Goal: Task Accomplishment & Management: Manage account settings

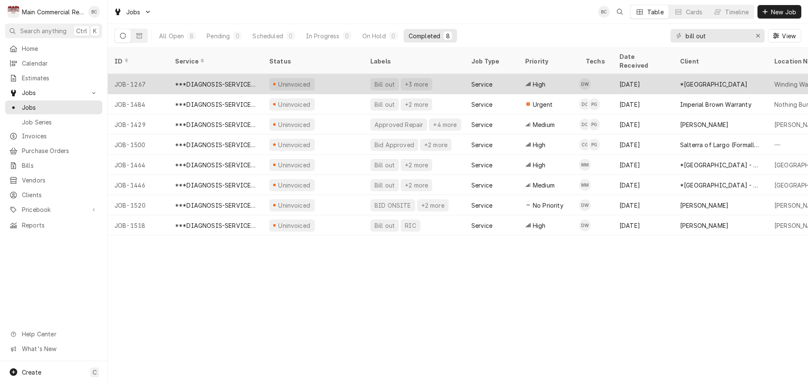
click at [385, 80] on div "Bill out" at bounding box center [385, 84] width 22 height 9
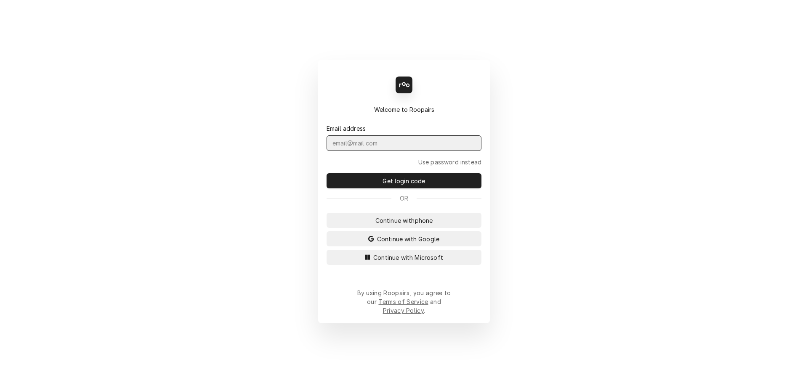
click at [346, 151] on input "Dynamic Content Wrapper" at bounding box center [404, 143] width 155 height 16
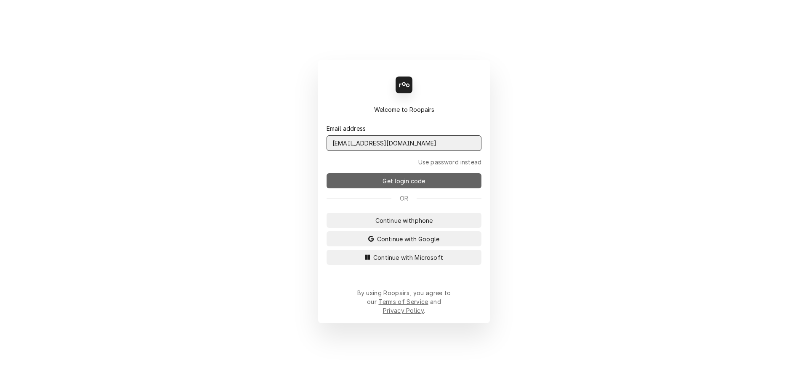
type input "admin@maincomm.com"
click at [398, 186] on span "Get login code" at bounding box center [404, 181] width 46 height 9
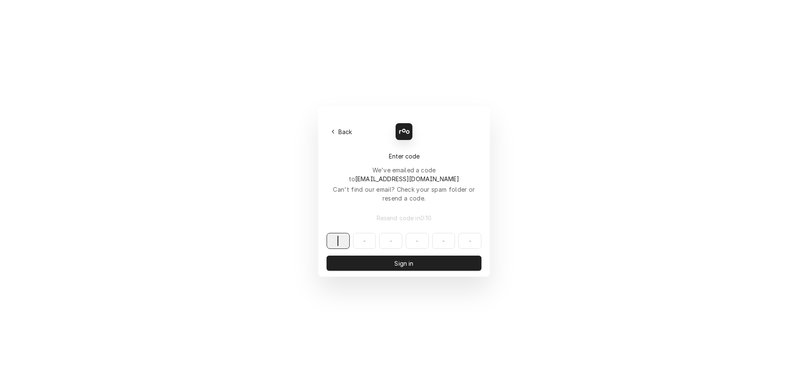
paste input "213454"
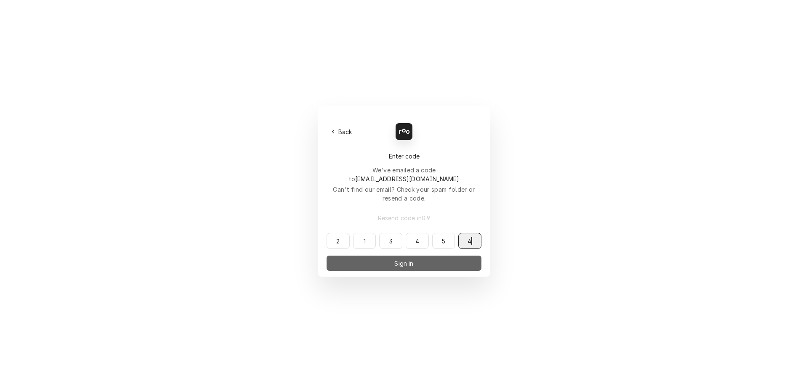
type input "213454"
click at [399, 259] on span "Sign in" at bounding box center [404, 263] width 22 height 9
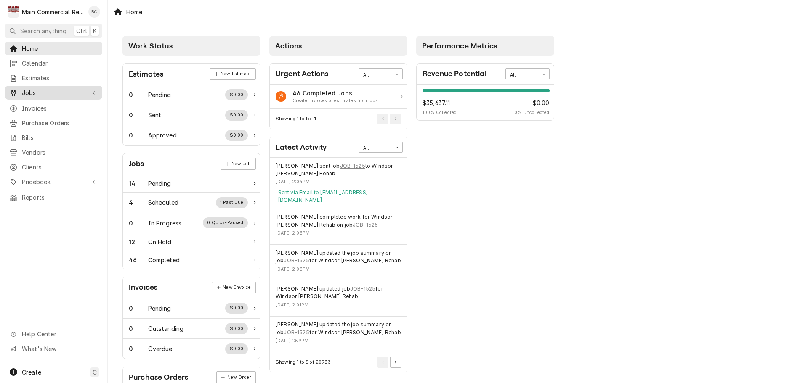
click at [36, 95] on div "Jobs" at bounding box center [54, 93] width 94 height 11
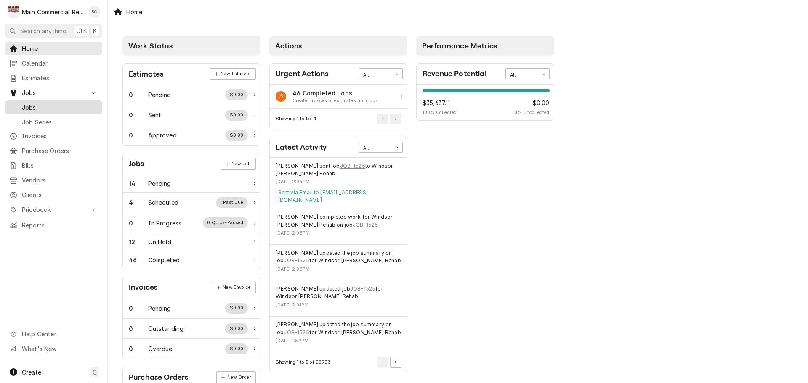
click at [35, 107] on span "Jobs" at bounding box center [60, 107] width 76 height 9
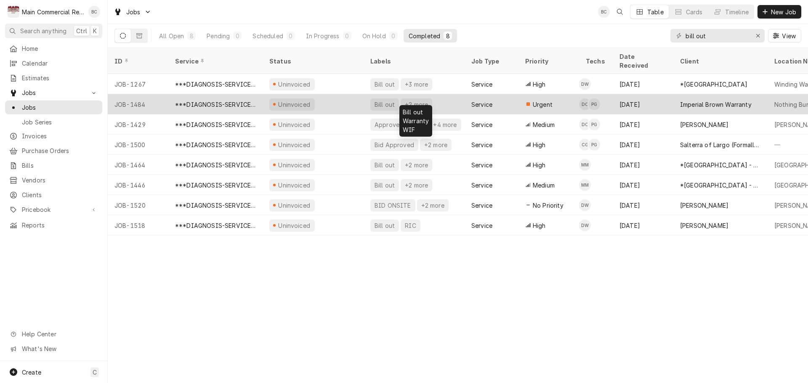
click at [385, 100] on div "Bill out" at bounding box center [385, 104] width 22 height 9
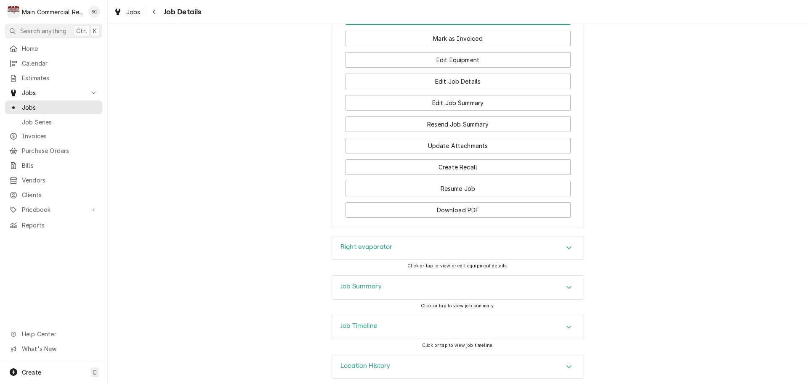
scroll to position [926, 0]
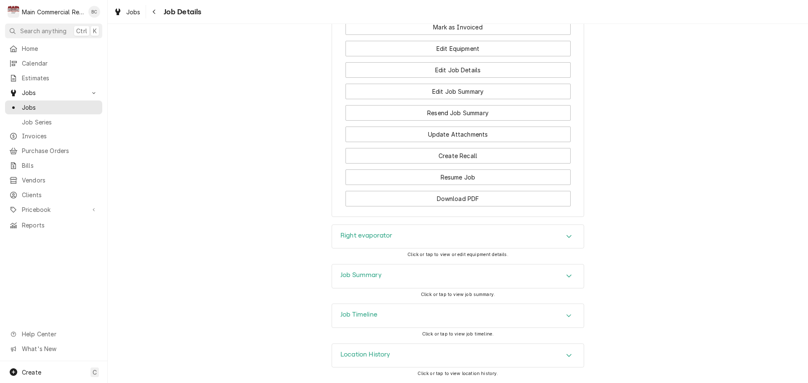
click at [371, 279] on h3 "Job Summary" at bounding box center [360, 275] width 41 height 8
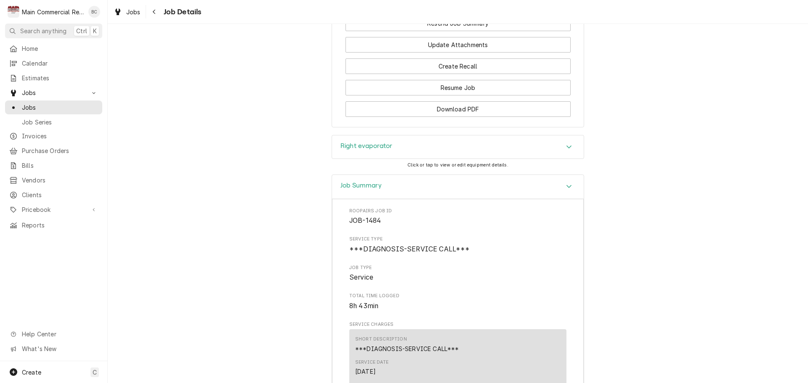
scroll to position [1010, 0]
click at [374, 150] on h3 "Right evaporator" at bounding box center [366, 146] width 52 height 8
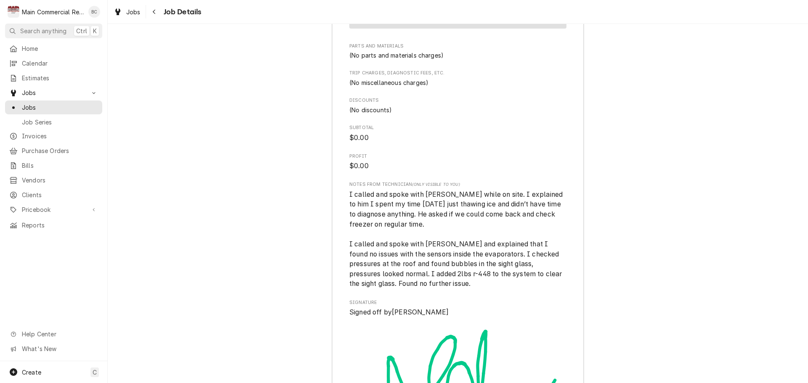
scroll to position [2272, 0]
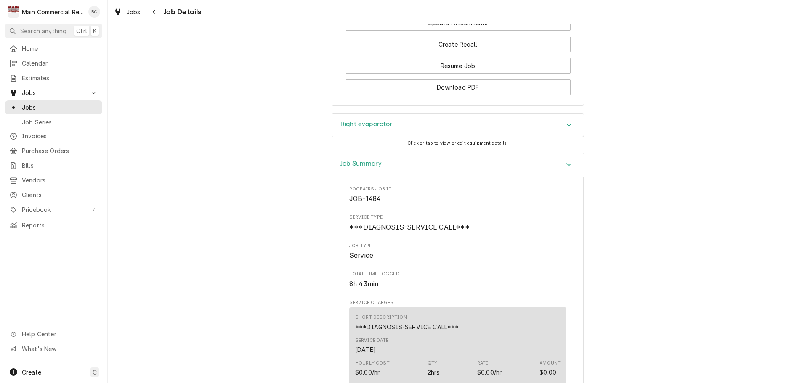
scroll to position [958, 0]
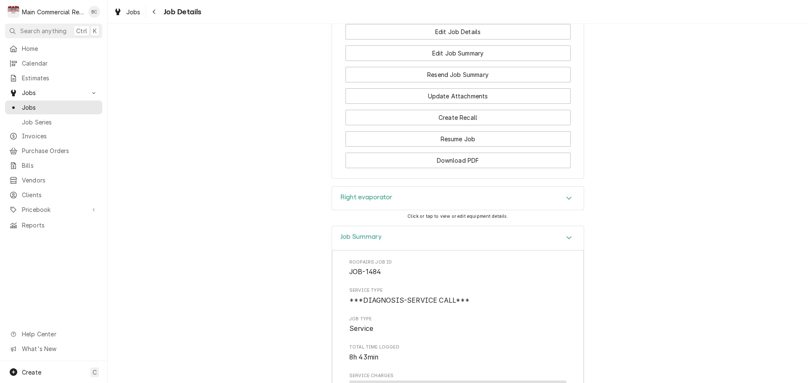
click at [374, 202] on h3 "Right evaporator" at bounding box center [366, 198] width 52 height 8
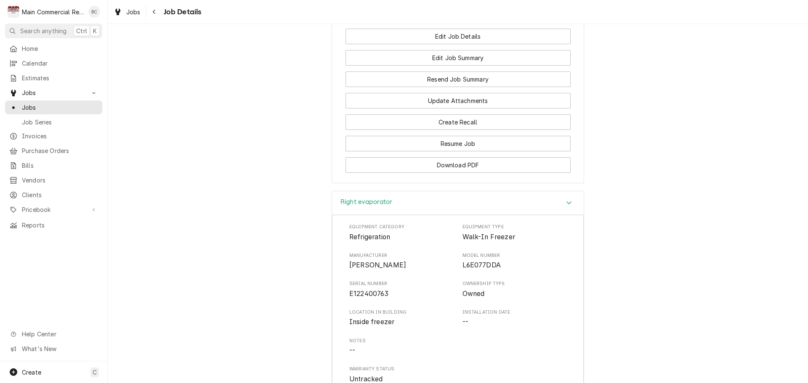
scroll to position [968, 0]
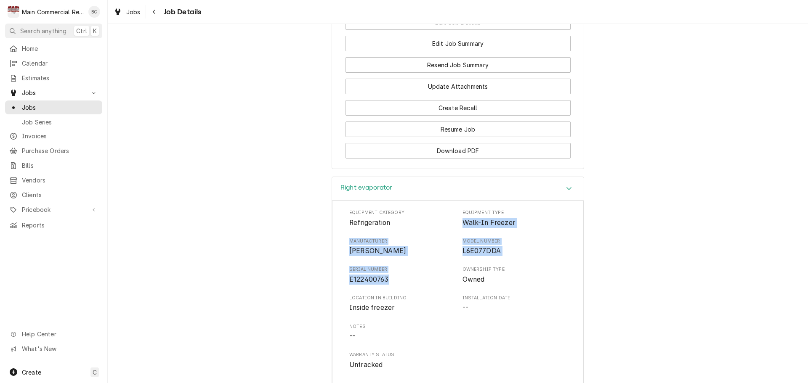
drag, startPoint x: 460, startPoint y: 239, endPoint x: 384, endPoint y: 294, distance: 93.3
click at [384, 294] on div "Equipment Category Refrigeration Equipment Type Walk-In Freezer Manufacturer Ru…" at bounding box center [457, 290] width 217 height 160
copy div "Walk-In Freezer Manufacturer Russell Model Number L6E077DDA Serial Number E1224…"
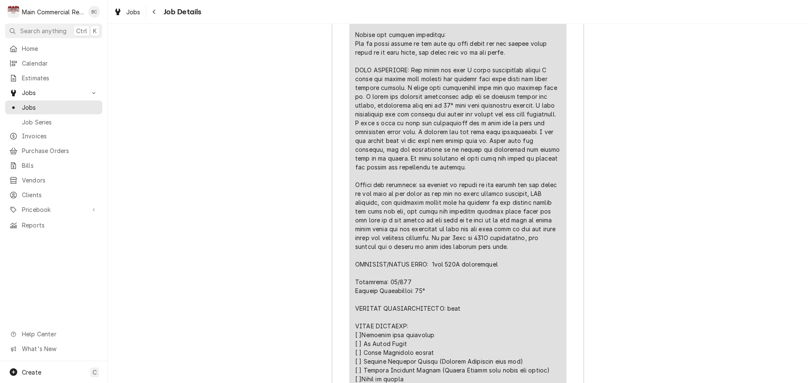
scroll to position [1851, 0]
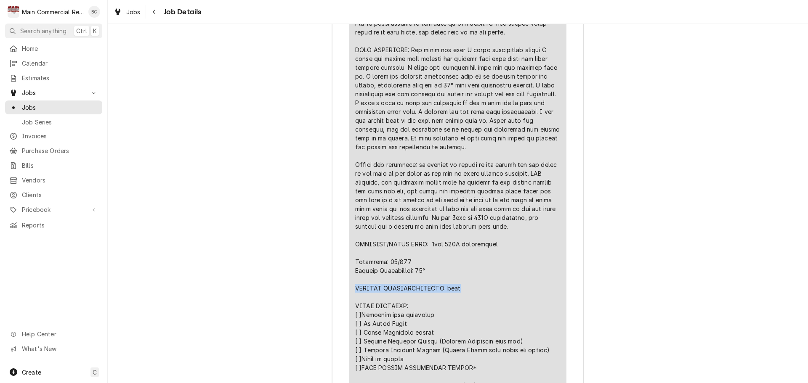
drag, startPoint x: 465, startPoint y: 305, endPoint x: 353, endPoint y: 305, distance: 112.8
click at [355, 305] on div "Line Item" at bounding box center [457, 155] width 205 height 645
copy div "FURTHER RECOMMENDATIONS: none"
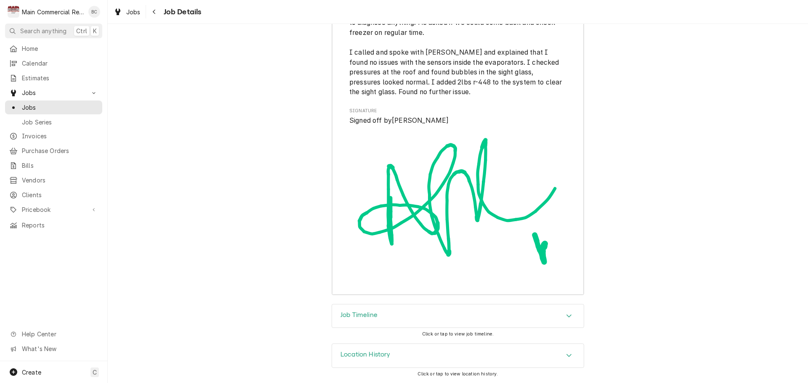
scroll to position [2516, 0]
click at [350, 316] on h3 "Job Timeline" at bounding box center [358, 315] width 37 height 8
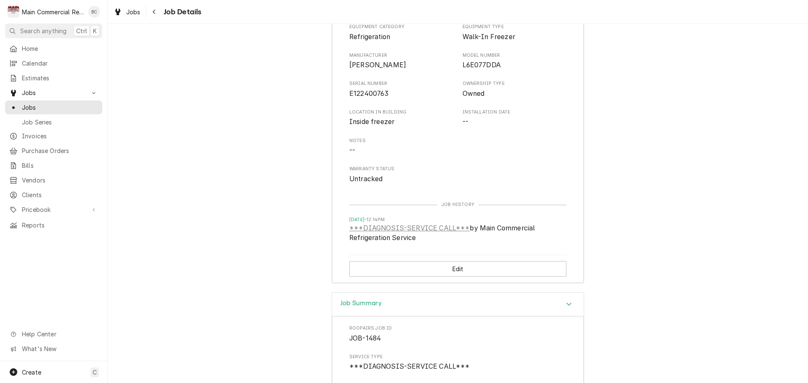
scroll to position [985, 0]
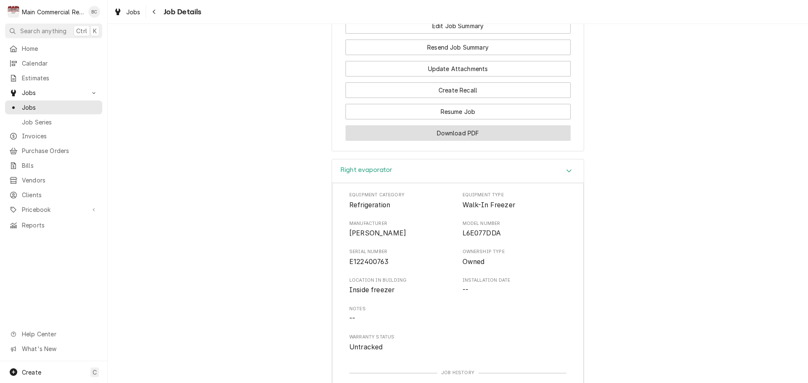
click at [452, 141] on button "Download PDF" at bounding box center [457, 133] width 225 height 16
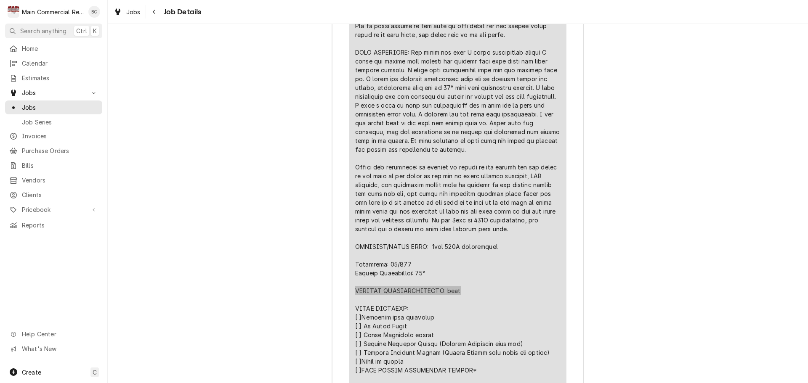
scroll to position [1827, 0]
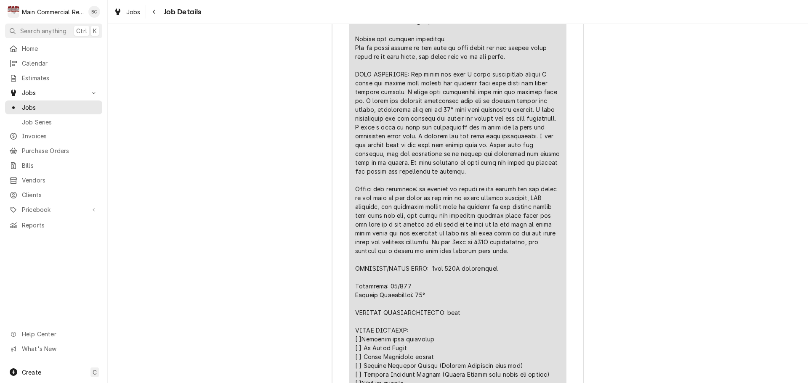
click at [242, 155] on div "Job Summary Roopairs Job ID JOB-1484 Service Type ***DIAGNOSIS-SERVICE CALL*** …" at bounding box center [458, 297] width 700 height 1357
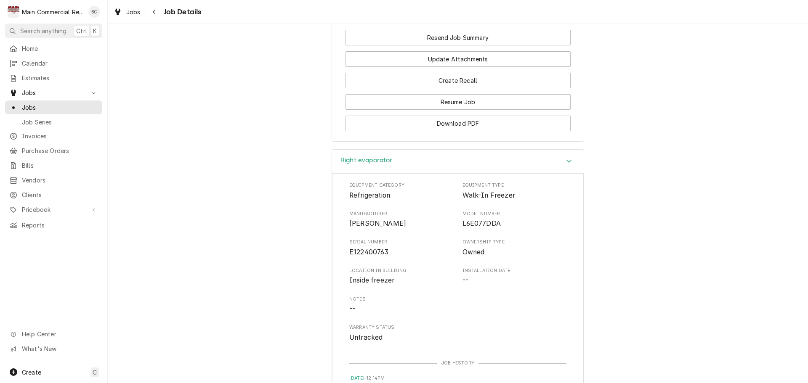
scroll to position [859, 0]
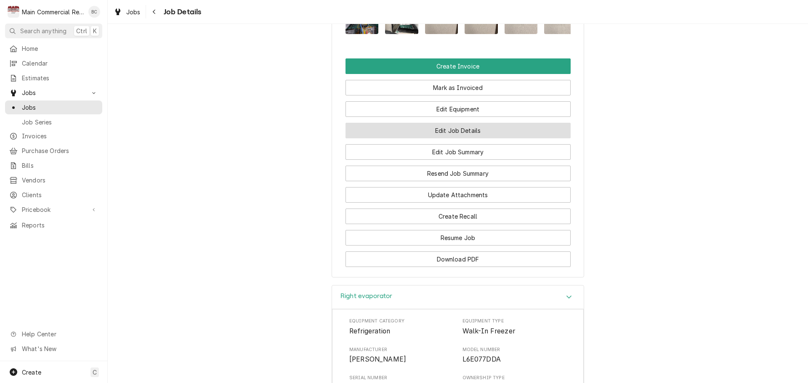
click at [441, 138] on button "Edit Job Details" at bounding box center [457, 131] width 225 height 16
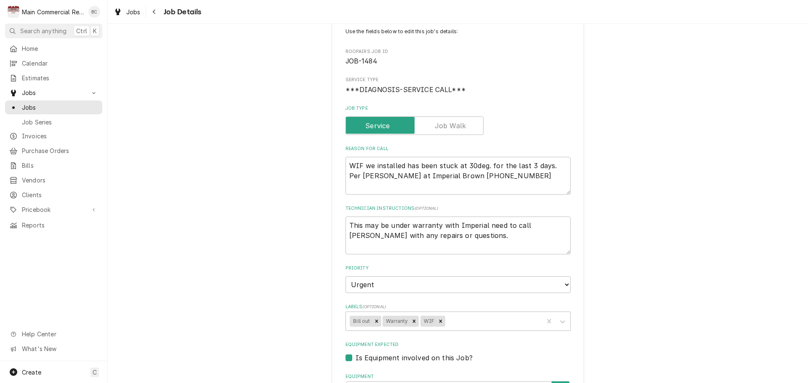
scroll to position [84, 0]
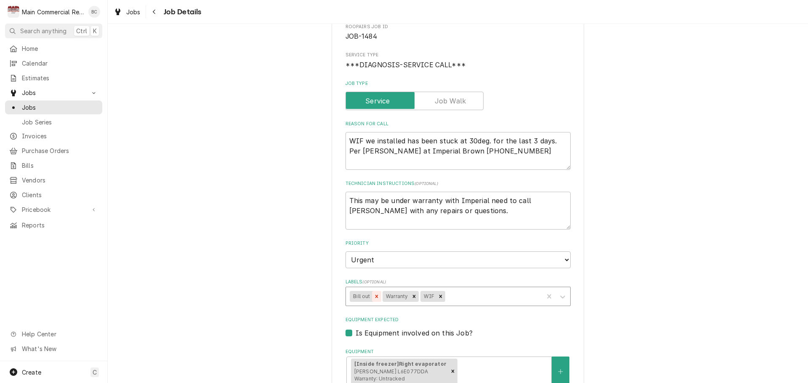
click at [375, 297] on icon "Remove Bill out" at bounding box center [377, 297] width 6 height 6
type textarea "x"
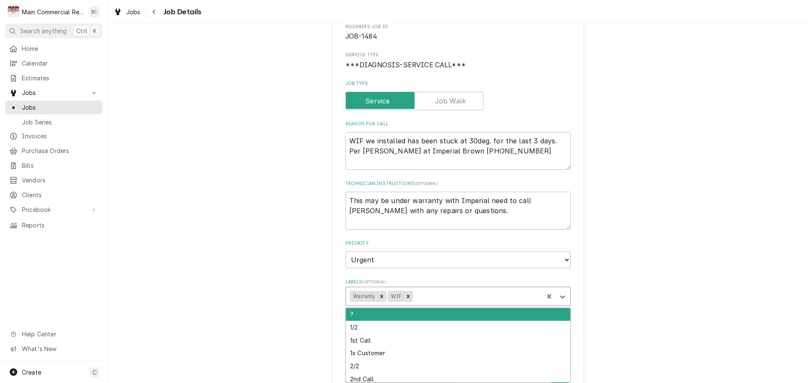
click at [422, 297] on div "Labels" at bounding box center [476, 296] width 125 height 15
type input "inv"
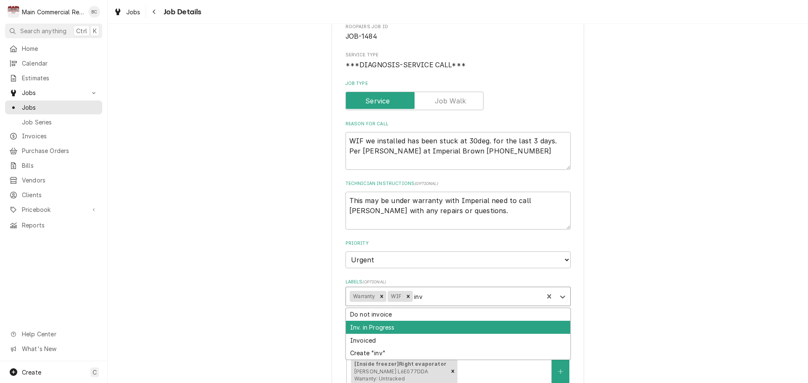
click at [424, 324] on div "Inv. in Progress" at bounding box center [458, 327] width 224 height 13
type textarea "x"
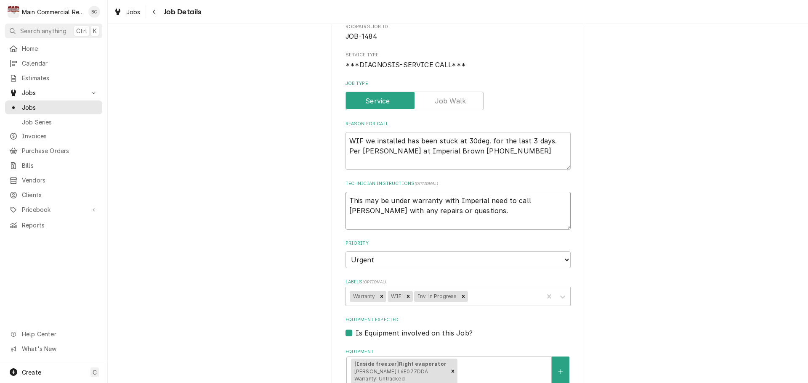
click at [347, 200] on textarea "This may be under warranty with Imperial need to call Derrick with any repairs …" at bounding box center [457, 211] width 225 height 38
type textarea "x"
type textarea "This may be under warranty with Imperial need to call Derrick with any repairs …"
type textarea "x"
type textarea "i This may be under warranty with Imperial need to call Derrick with any repair…"
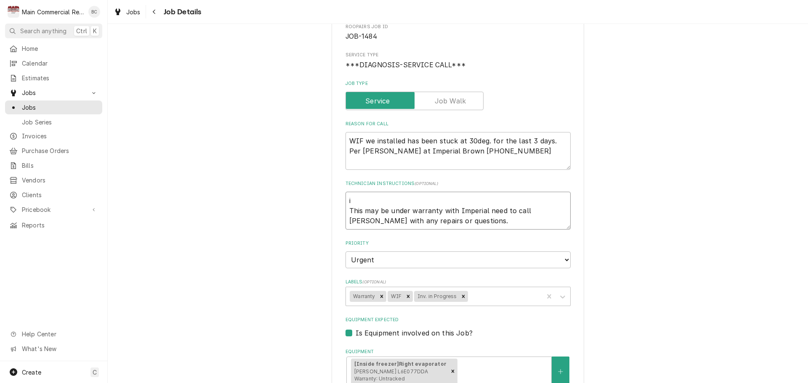
type textarea "x"
type textarea "in This may be under warranty with Imperial need to call Derrick with any repai…"
type textarea "x"
type textarea "inv This may be under warranty with Imperial need to call Derrick with any repa…"
type textarea "x"
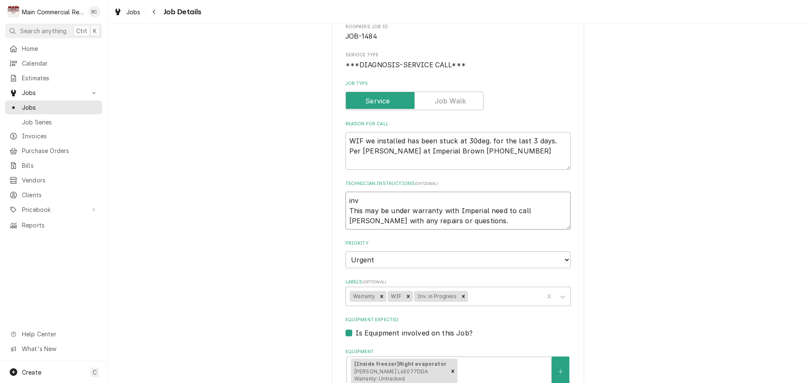
type textarea "in This may be under warranty with Imperial need to call Derrick with any repai…"
type textarea "x"
type textarea "i This may be under warranty with Imperial need to call Derrick with any repair…"
type textarea "x"
type textarea "This may be under warranty with Imperial need to call Derrick with any repairs …"
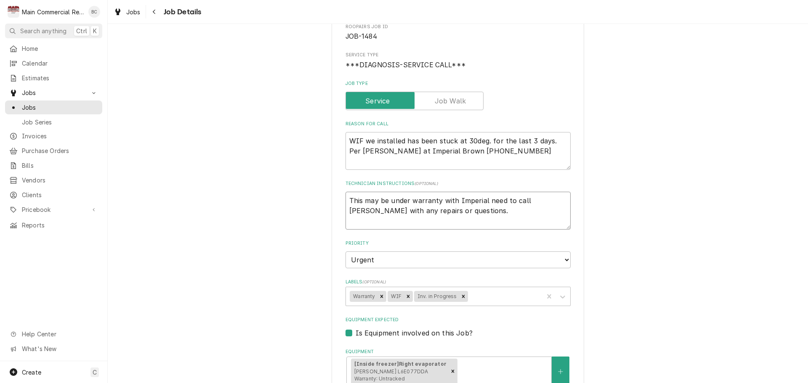
type textarea "x"
type textarea "I This may be under warranty with Imperial need to call Derrick with any repair…"
type textarea "x"
type textarea "IN This may be under warranty with Imperial need to call Derrick with any repai…"
type textarea "x"
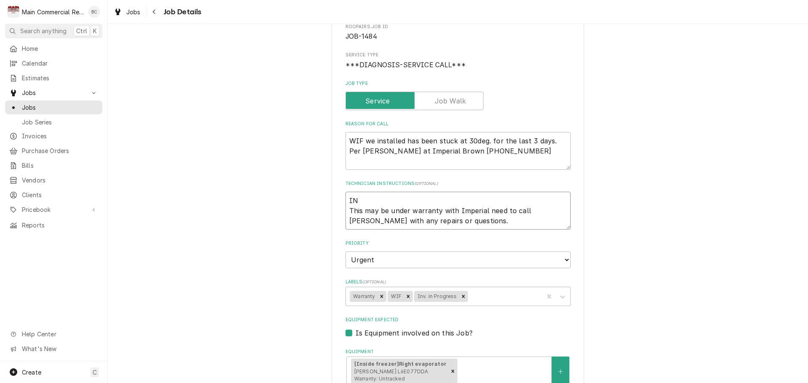
type textarea "INV This may be under warranty with Imperial need to call Derrick with any repa…"
type textarea "x"
type textarea "INV@ This may be under warranty with Imperial need to call Derrick with any rep…"
type textarea "x"
type textarea "INV This may be under warranty with Imperial need to call Derrick with any repa…"
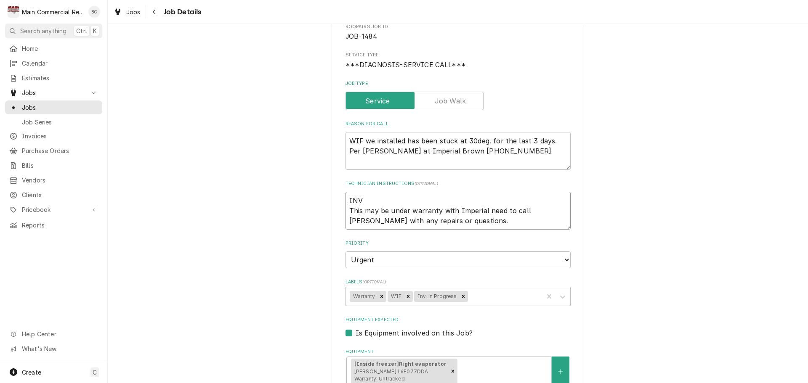
type textarea "x"
type textarea "INV# This may be under warranty with Imperial need to call Derrick with any rep…"
type textarea "x"
type textarea "INV#1 This may be under warranty with Imperial need to call Derrick with any re…"
type textarea "x"
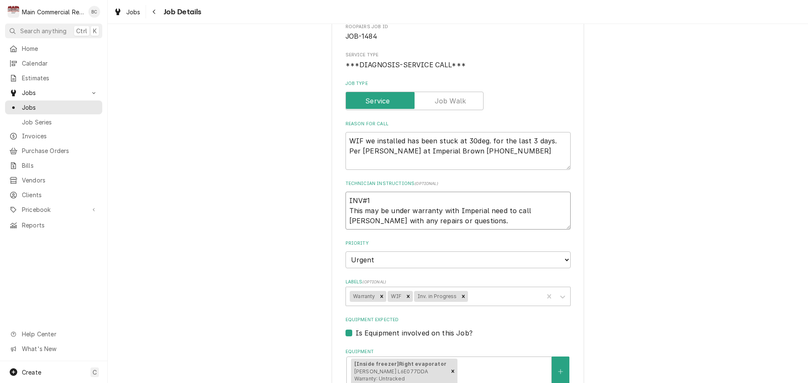
type textarea "INV#15 This may be under warranty with Imperial need to call Derrick with any r…"
type textarea "x"
type textarea "INV#152 This may be under warranty with Imperial need to call Derrick with any …"
type textarea "x"
type textarea "INV#15230 This may be under warranty with Imperial need to call Derrick with an…"
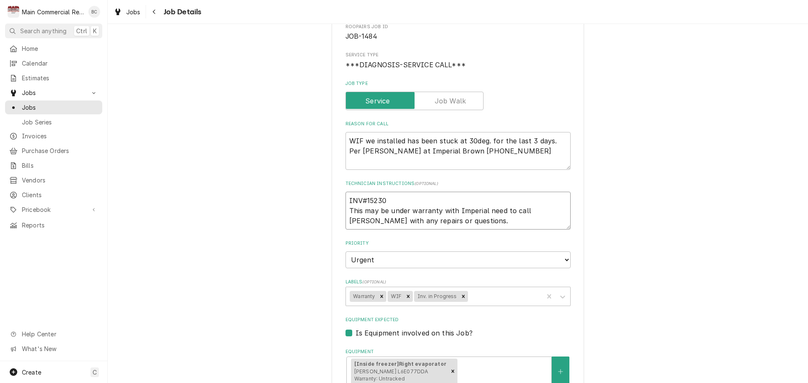
type textarea "x"
type textarea "INV#152304 This may be under warranty with Imperial need to call Derrick with a…"
type textarea "x"
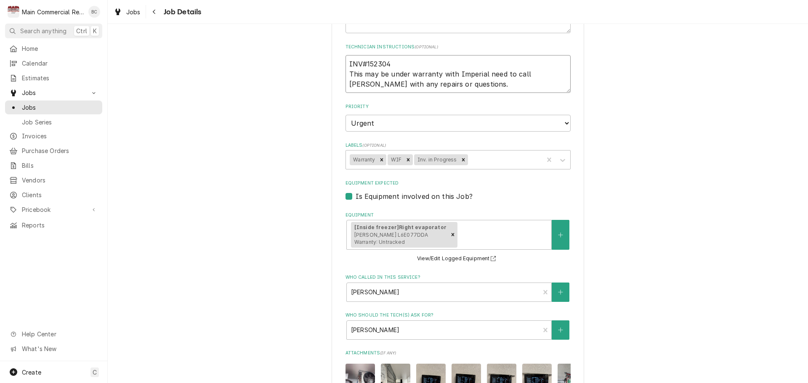
scroll to position [443, 0]
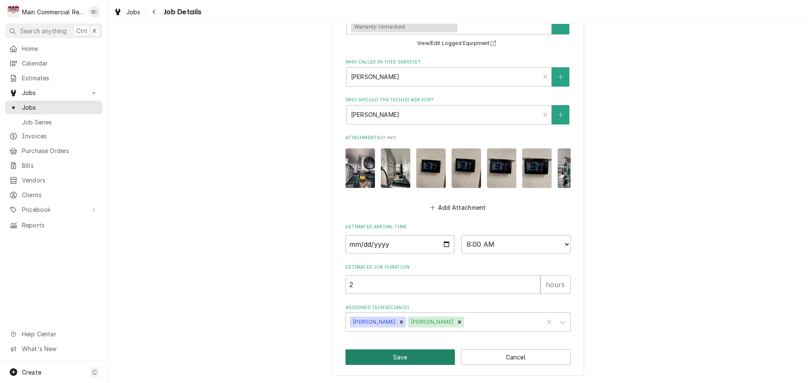
type textarea "INV#152304 This may be under warranty with Imperial need to call Derrick with a…"
click at [393, 359] on button "Save" at bounding box center [400, 358] width 110 height 16
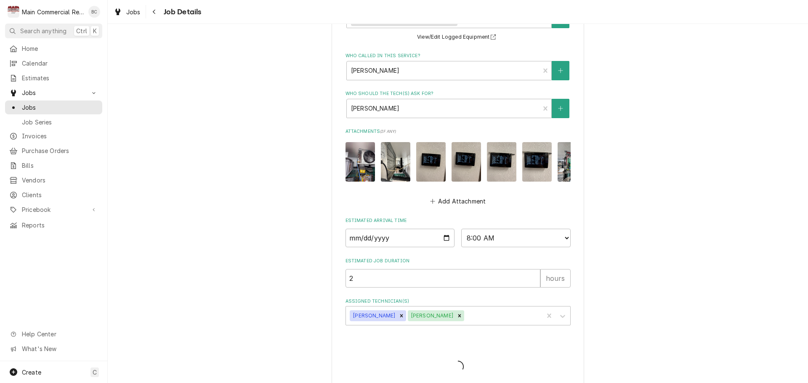
type textarea "x"
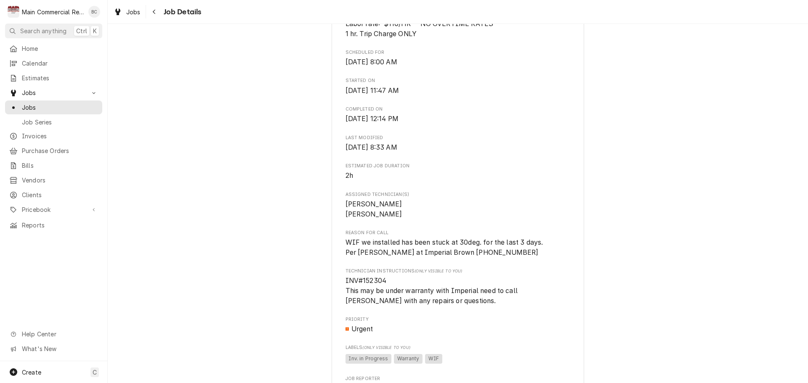
scroll to position [295, 0]
click at [29, 104] on span "Jobs" at bounding box center [60, 107] width 76 height 9
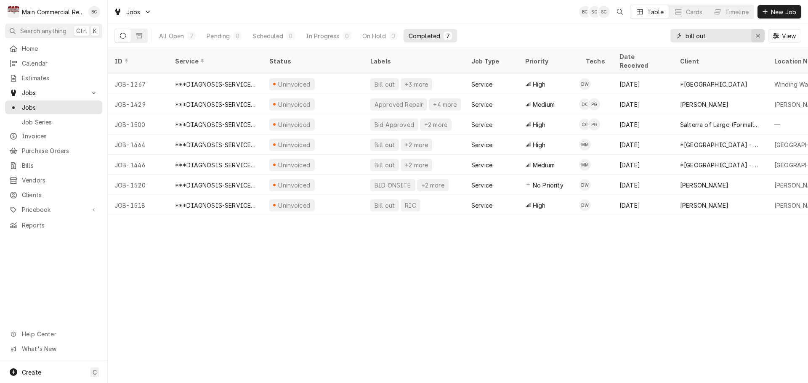
click at [756, 36] on icon "Erase input" at bounding box center [758, 36] width 5 height 6
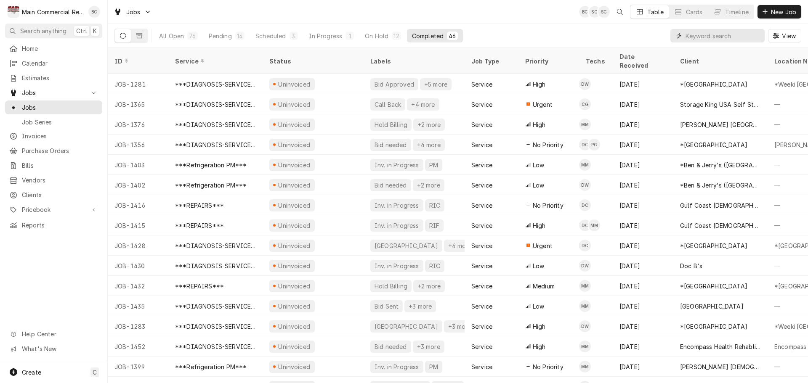
click at [695, 36] on input "Dynamic Content Wrapper" at bounding box center [722, 35] width 75 height 13
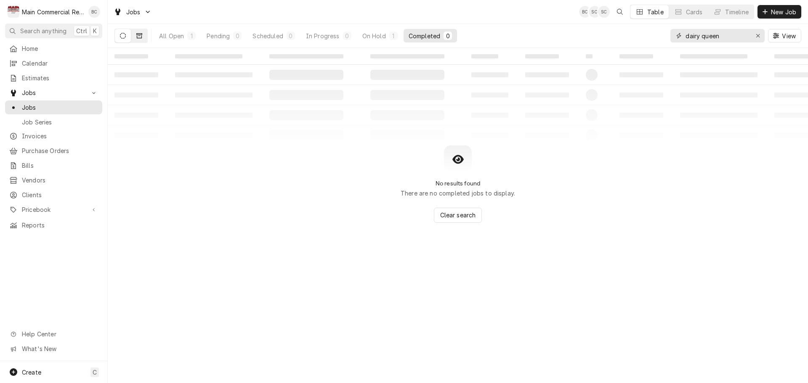
type input "dairy queen"
click at [139, 36] on icon "Dynamic Content Wrapper" at bounding box center [139, 36] width 6 height 6
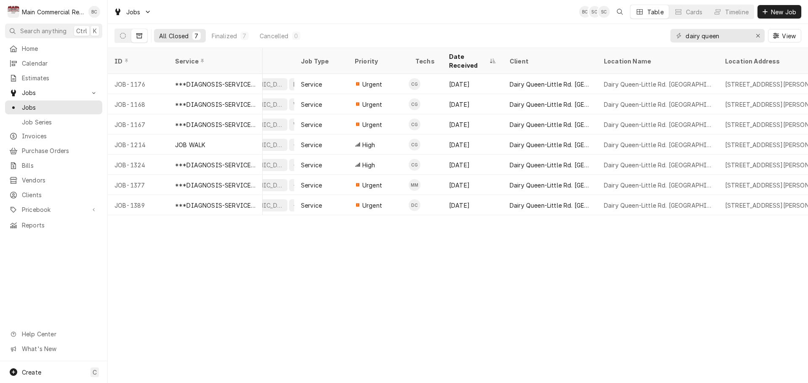
scroll to position [0, 127]
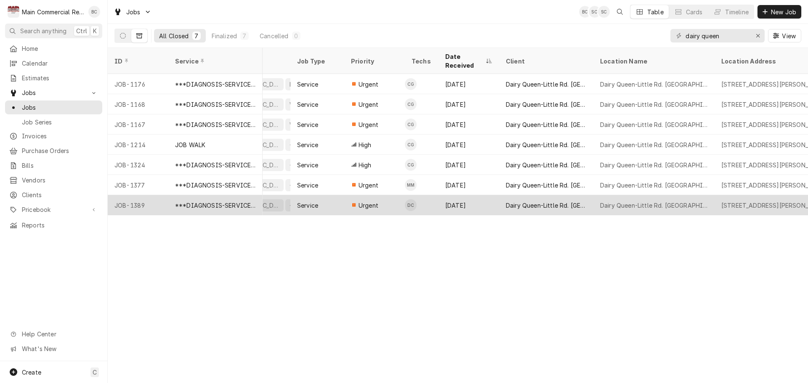
click at [137, 195] on div "JOB-1389" at bounding box center [138, 205] width 61 height 20
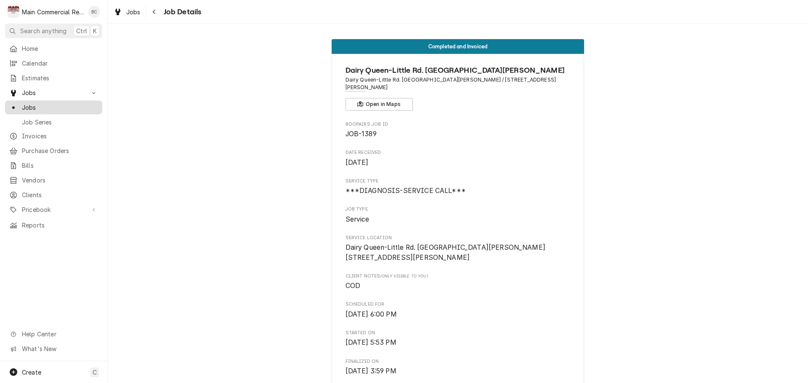
click at [32, 105] on span "Jobs" at bounding box center [60, 107] width 76 height 9
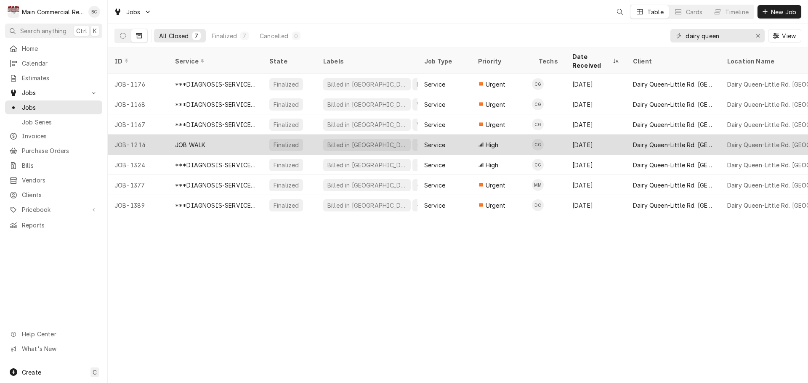
click at [137, 138] on div "JOB-1214" at bounding box center [138, 145] width 61 height 20
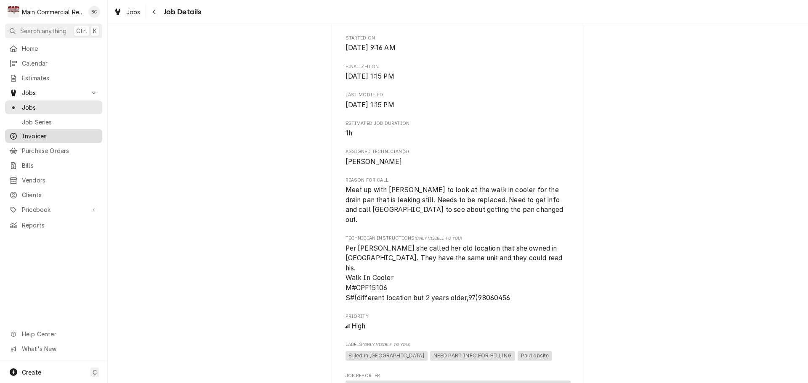
scroll to position [295, 0]
click at [38, 103] on span "Jobs" at bounding box center [60, 107] width 76 height 9
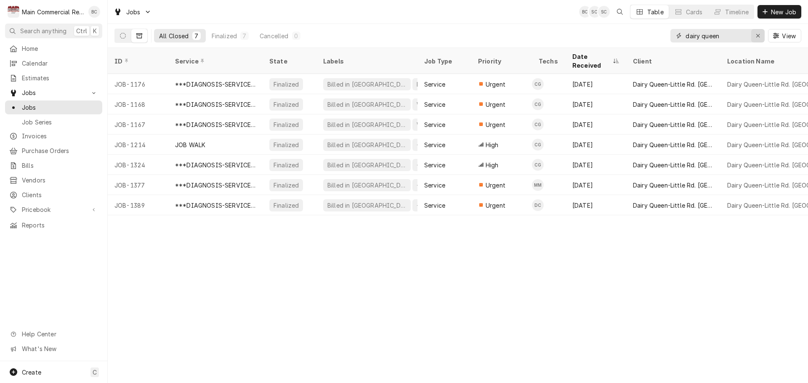
click at [756, 35] on icon "Erase input" at bounding box center [758, 36] width 5 height 6
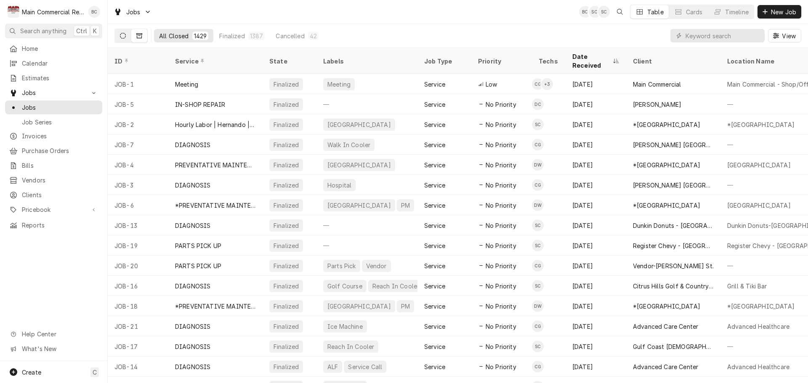
click at [119, 37] on button "Dynamic Content Wrapper" at bounding box center [123, 35] width 16 height 13
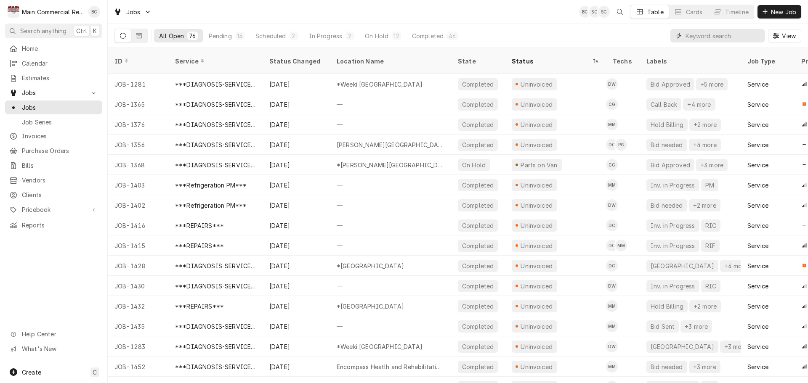
click at [692, 35] on input "Dynamic Content Wrapper" at bounding box center [722, 35] width 75 height 13
type input "bill out"
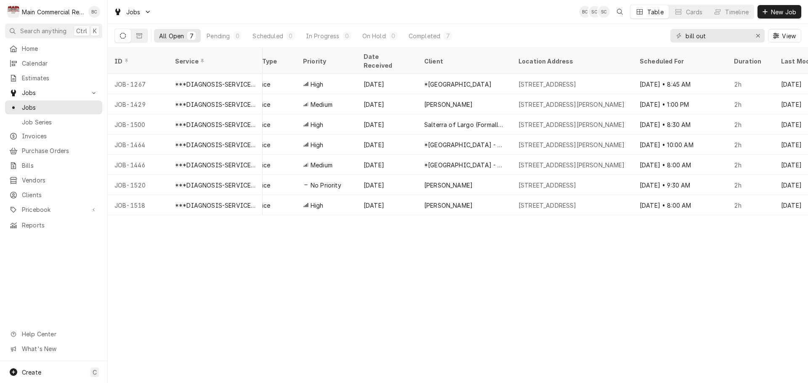
scroll to position [0, 497]
click at [432, 38] on div "Completed" at bounding box center [425, 36] width 32 height 9
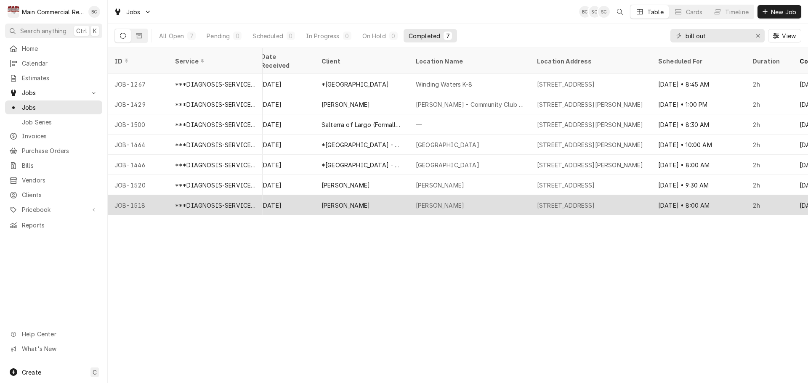
scroll to position [0, 384]
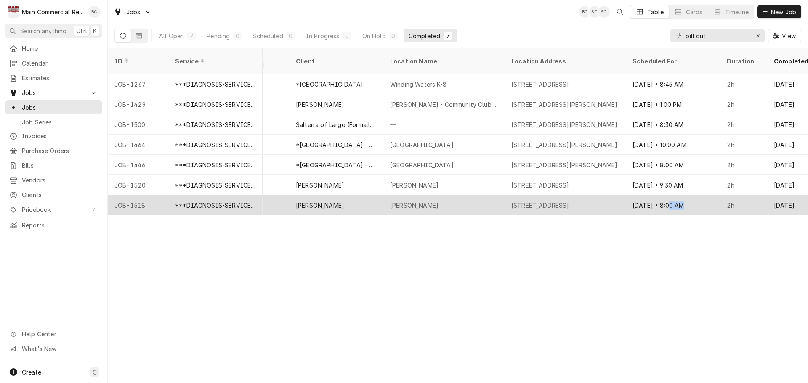
drag, startPoint x: 667, startPoint y: 203, endPoint x: 717, endPoint y: 205, distance: 50.1
click at [717, 205] on div "Oct 3 • 8:00 AM" at bounding box center [673, 205] width 94 height 20
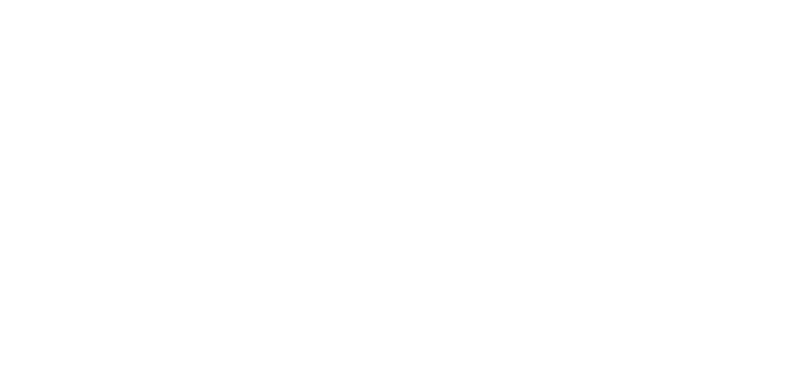
click at [701, 208] on div "Dynamic Content Wrapper" at bounding box center [404, 191] width 808 height 383
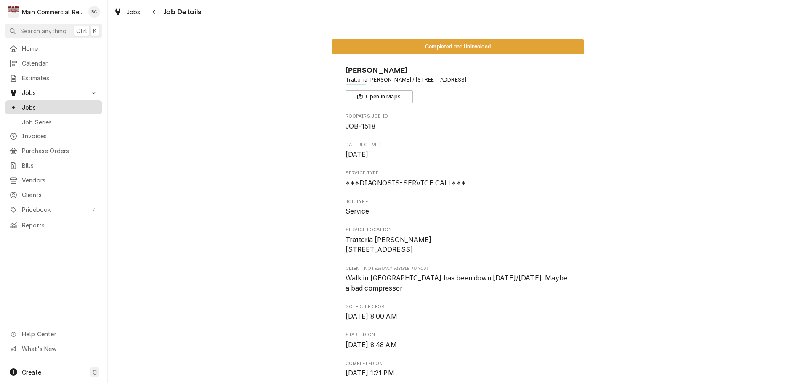
click at [33, 105] on span "Jobs" at bounding box center [60, 107] width 76 height 9
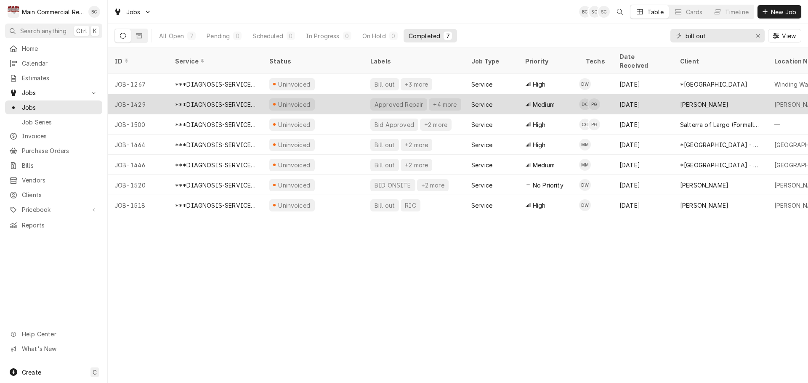
click at [388, 100] on div "Approved Repair" at bounding box center [399, 104] width 50 height 9
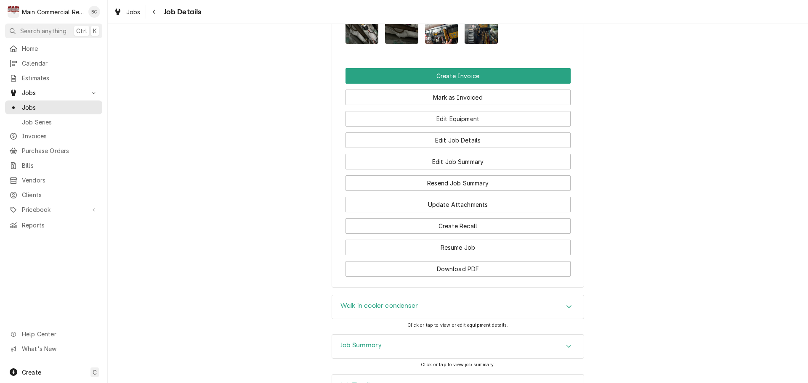
scroll to position [941, 0]
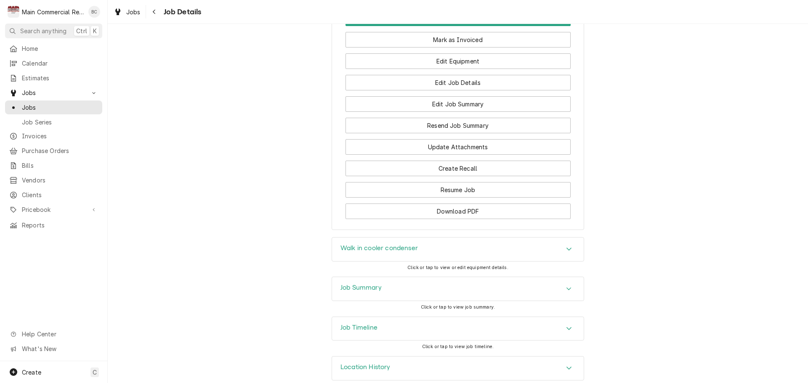
click at [347, 284] on h3 "Job Summary" at bounding box center [360, 288] width 41 height 8
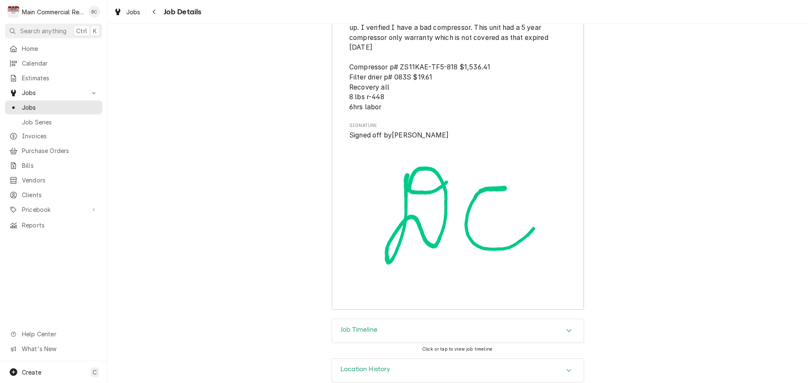
scroll to position [2253, 0]
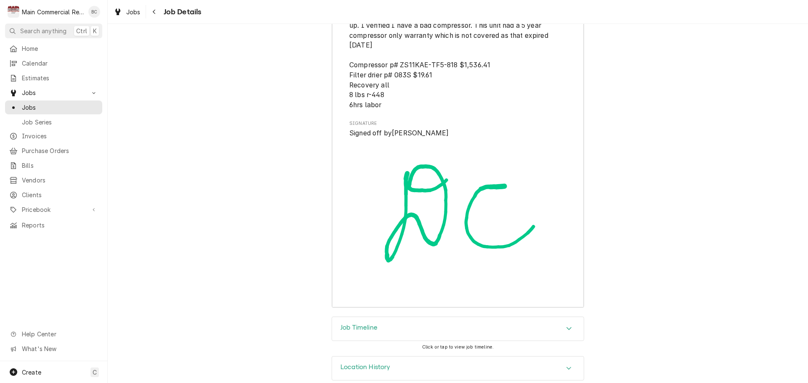
click at [364, 324] on h3 "Job Timeline" at bounding box center [358, 328] width 37 height 8
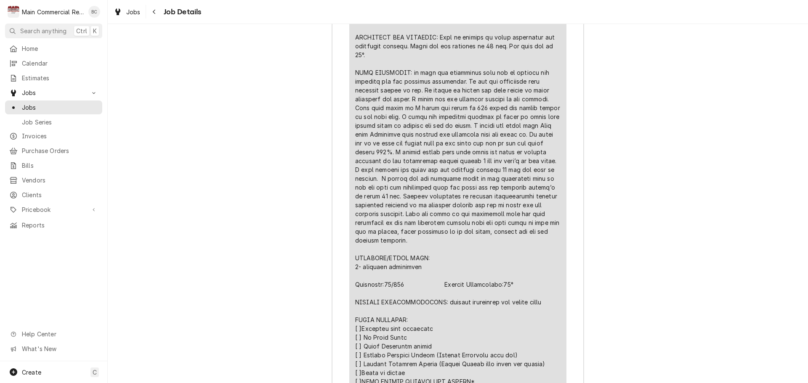
scroll to position [1577, 0]
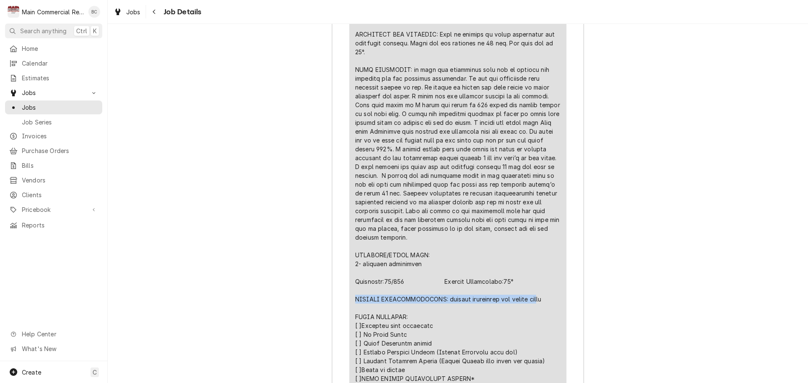
drag, startPoint x: 352, startPoint y: 287, endPoint x: 543, endPoint y: 288, distance: 191.5
click at [542, 288] on div "Line Item" at bounding box center [457, 185] width 205 height 610
click at [548, 287] on div "Line Item" at bounding box center [457, 185] width 205 height 610
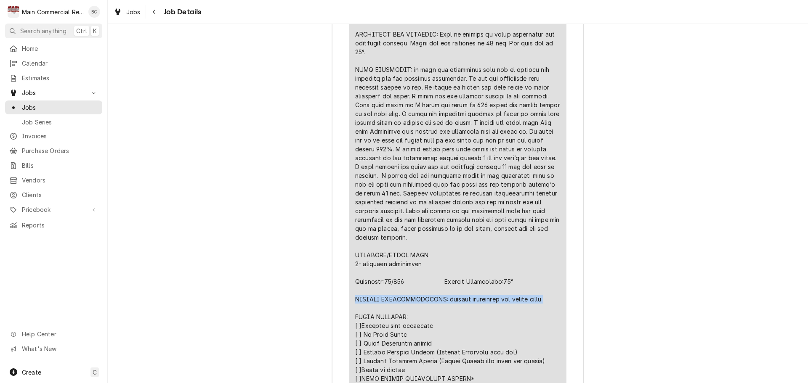
copy div "FURTHER RECOMMENDATIONS: replace compressor and filter drier"
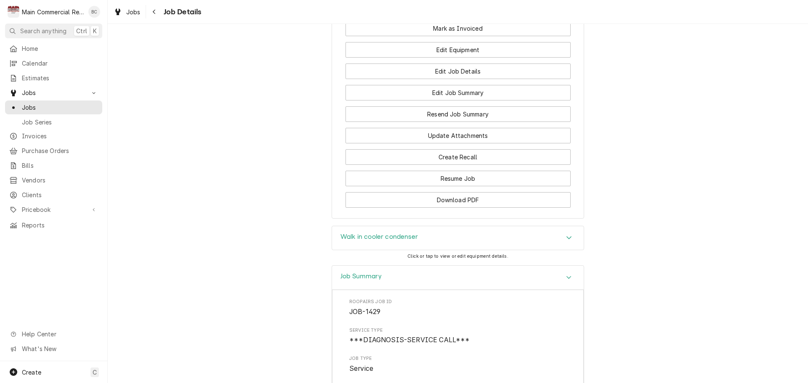
scroll to position [968, 0]
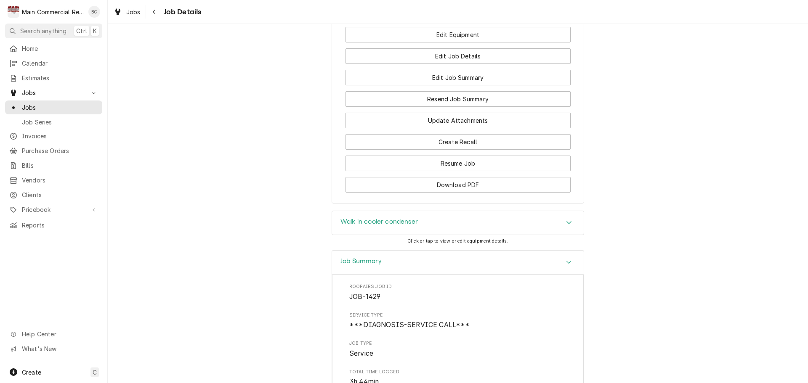
click at [379, 218] on h3 "Walk in cooler condenser" at bounding box center [378, 222] width 77 height 8
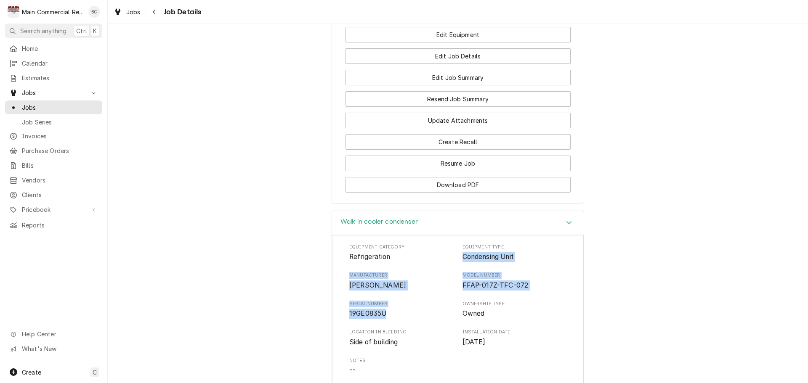
drag, startPoint x: 459, startPoint y: 245, endPoint x: 393, endPoint y: 300, distance: 85.7
click at [393, 300] on div "Equipment Category Refrigeration Equipment Type Condensing Unit Manufacturer Co…" at bounding box center [457, 324] width 217 height 160
copy div "Condensing Unit Manufacturer Copeland Model Number FFAP-017Z-TFC-072 Serial Num…"
click at [454, 177] on button "Download PDF" at bounding box center [457, 185] width 225 height 16
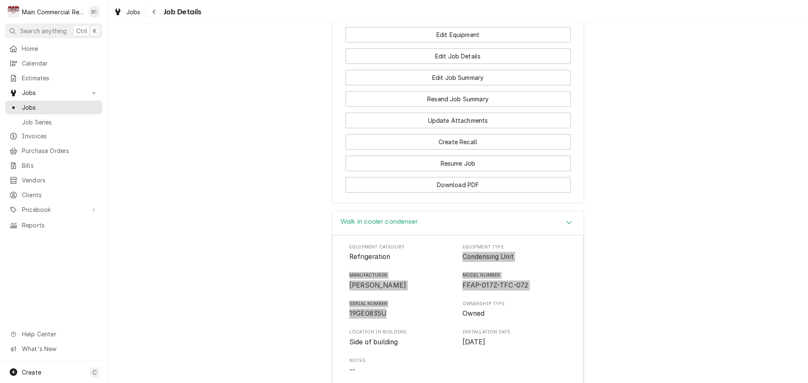
click at [279, 290] on div "Walk in cooler condenser Equipment Category Refrigeration Equipment Type Conden…" at bounding box center [458, 381] width 700 height 340
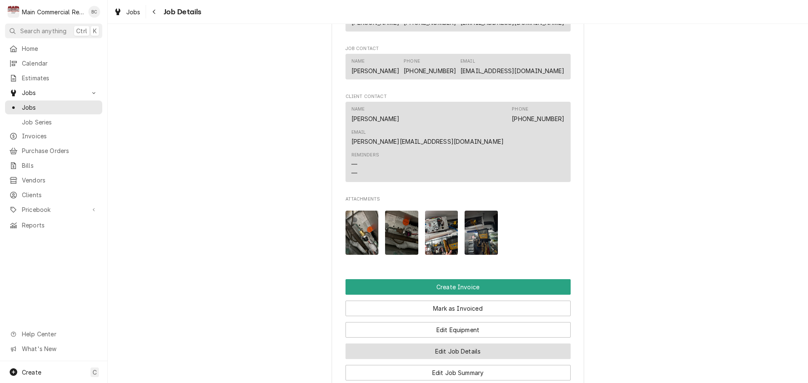
scroll to position [673, 0]
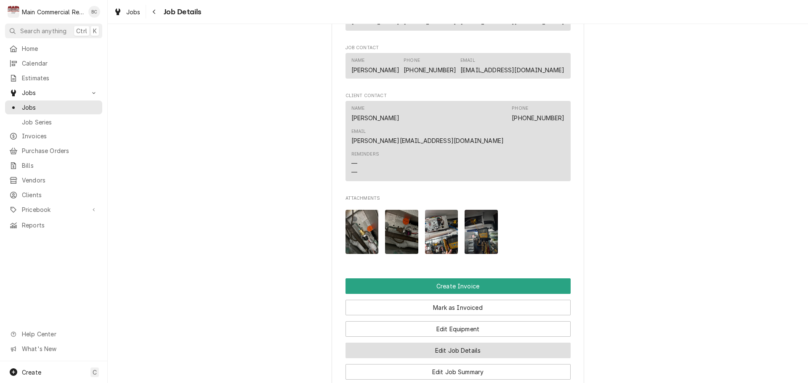
click at [449, 343] on button "Edit Job Details" at bounding box center [457, 351] width 225 height 16
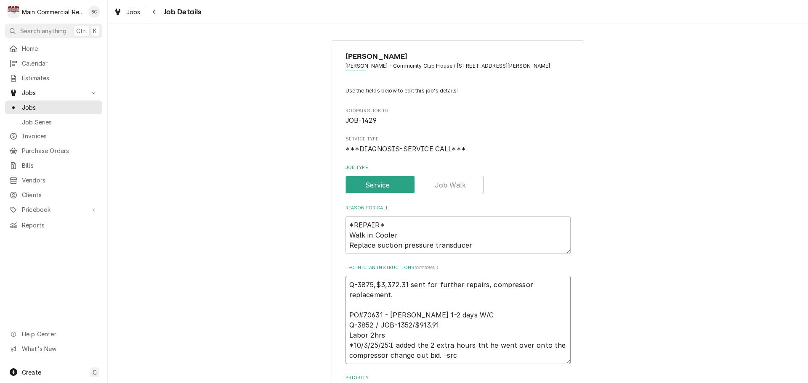
click at [346, 286] on textarea "Q-3875,$3,372.31 sent for further repairs, compressor replacement. PO#70631 - P…" at bounding box center [457, 320] width 225 height 88
type textarea "x"
type textarea "Q-3875,$3,372.31 sent for further repairs, compressor replacement. PO#70631 - P…"
type textarea "x"
type textarea "I Q-3875,$3,372.31 sent for further repairs, compressor replacement. PO#70631 -…"
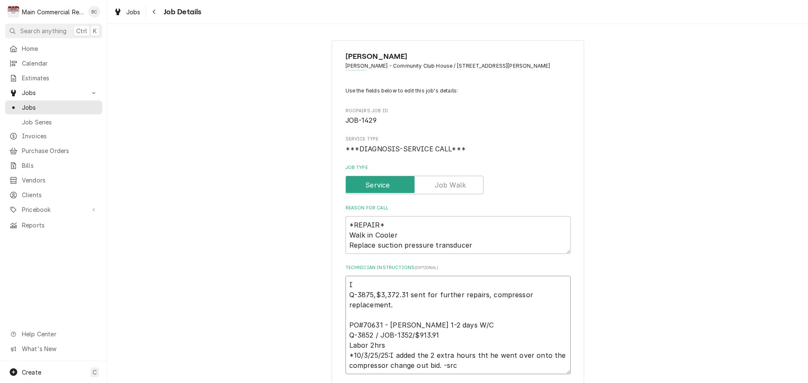
type textarea "x"
type textarea "IN Q-3875,$3,372.31 sent for further repairs, compressor replacement. PO#70631 …"
type textarea "x"
type textarea "INV Q-3875,$3,372.31 sent for further repairs, compressor replacement. PO#70631…"
type textarea "x"
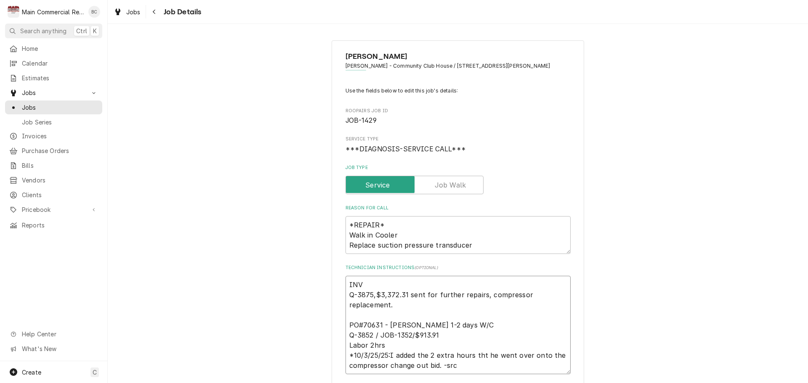
type textarea "INV# Q-3875,$3,372.31 sent for further repairs, compressor replacement. PO#7063…"
type textarea "x"
type textarea "INV#1 Q-3875,$3,372.31 sent for further repairs, compressor replacement. PO#706…"
type textarea "x"
type textarea "INV#15 Q-3875,$3,372.31 sent for further repairs, compressor replacement. PO#70…"
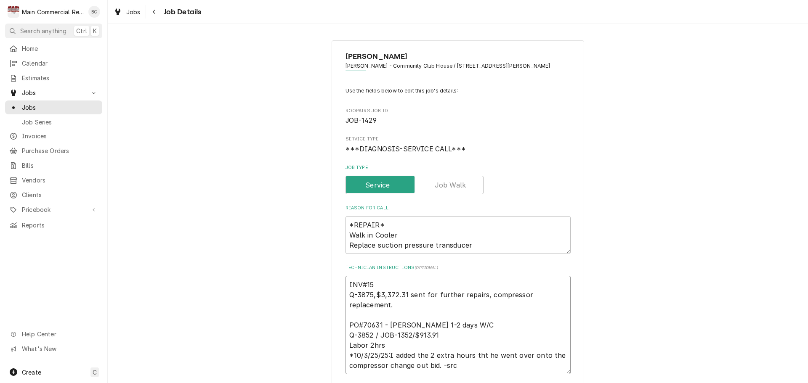
type textarea "x"
type textarea "INV#152 Q-3875,$3,372.31 sent for further repairs, compressor replacement. PO#7…"
type textarea "x"
type textarea "INV#1523 Q-3875,$3,372.31 sent for further repairs, compressor replacement. PO#…"
type textarea "x"
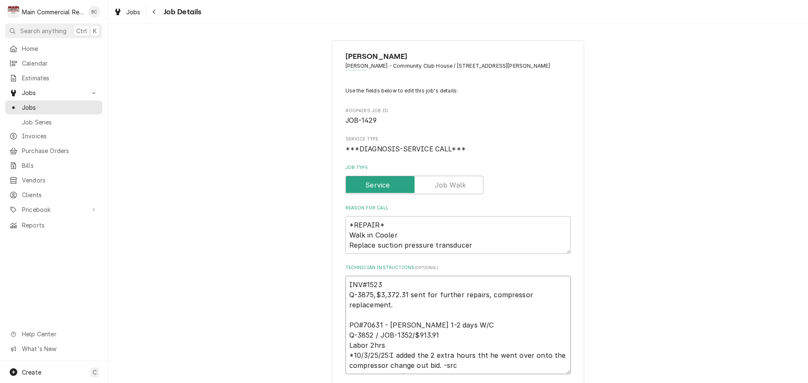
type textarea "INV#15234 Q-3875,$3,372.31 sent for further repairs, compressor replacement. PO…"
type textarea "x"
type textarea "INV#152347 Q-3875,$3,372.31 sent for further repairs, compressor replacement. P…"
type textarea "x"
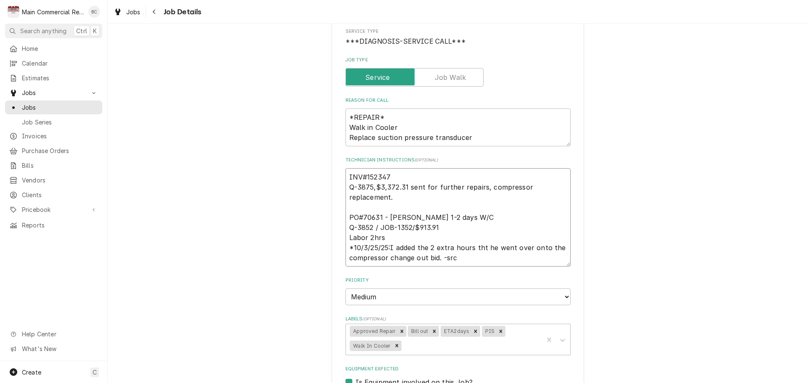
scroll to position [126, 0]
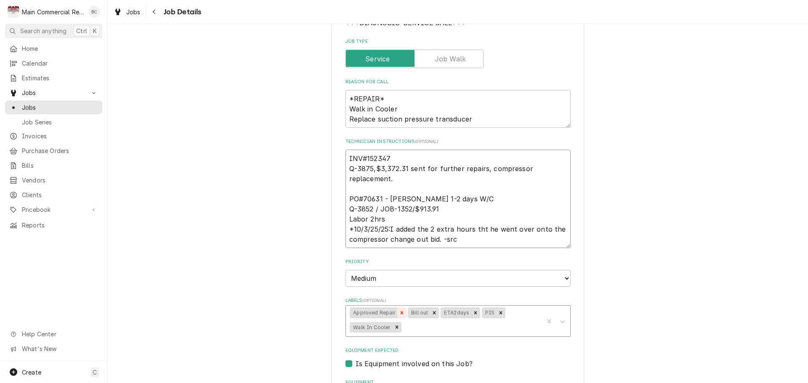
click at [399, 312] on icon "Remove Approved Repair" at bounding box center [402, 313] width 6 height 6
type textarea "INV#152347 Q-3875,$3,372.31 sent for further repairs, compressor replacement. P…"
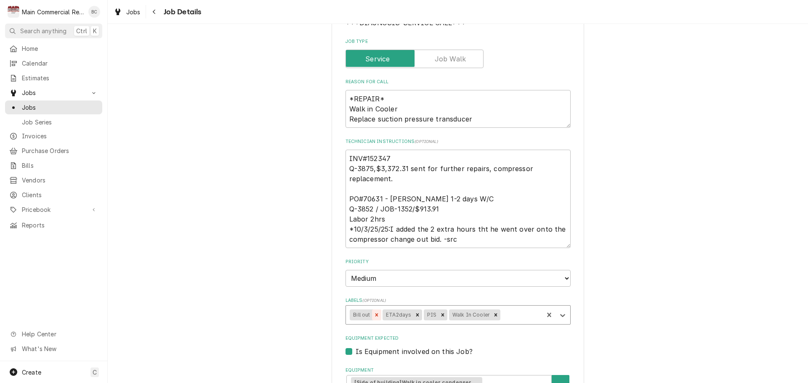
click at [375, 315] on icon "Remove Bill out" at bounding box center [376, 314] width 3 height 3
click at [383, 315] on icon "Remove ETA2days" at bounding box center [384, 314] width 3 height 3
click at [366, 315] on icon "Remove PIS" at bounding box center [369, 315] width 6 height 6
type textarea "x"
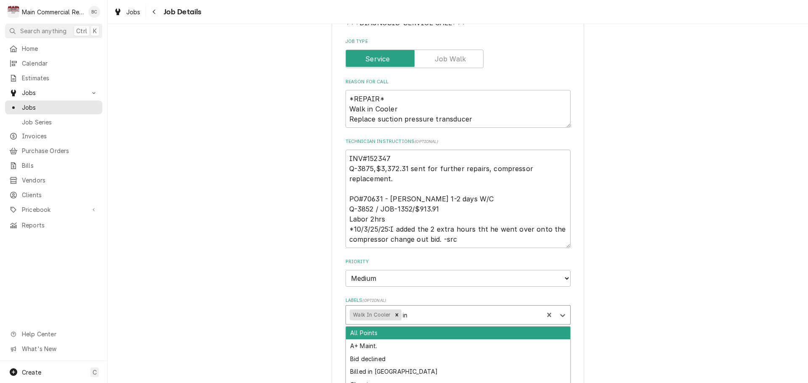
type input "inv"
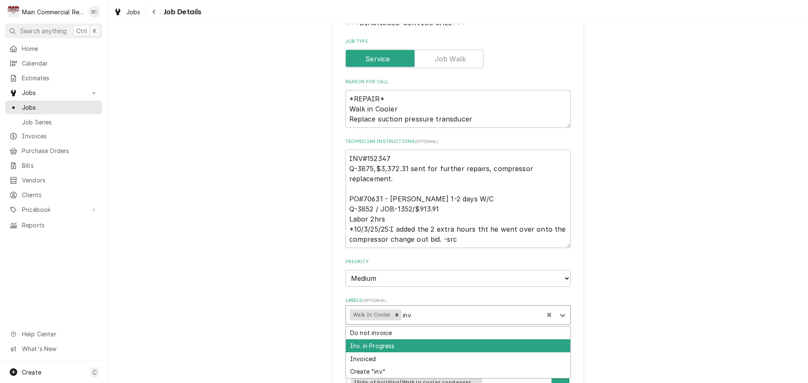
click at [379, 345] on div "Inv. in Progress" at bounding box center [458, 346] width 224 height 13
type textarea "x"
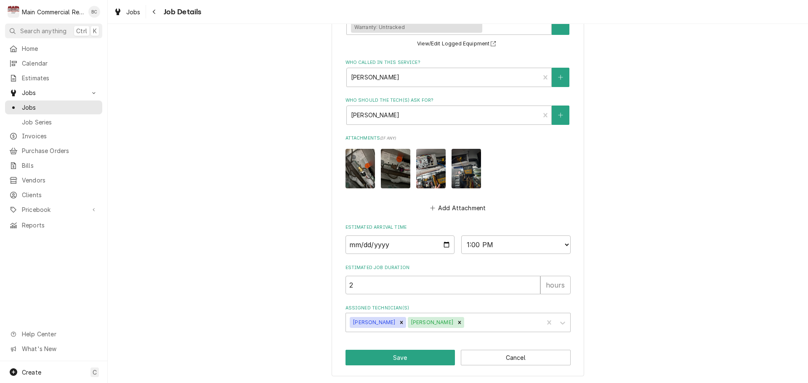
scroll to position [497, 0]
click at [401, 361] on button "Save" at bounding box center [400, 358] width 110 height 16
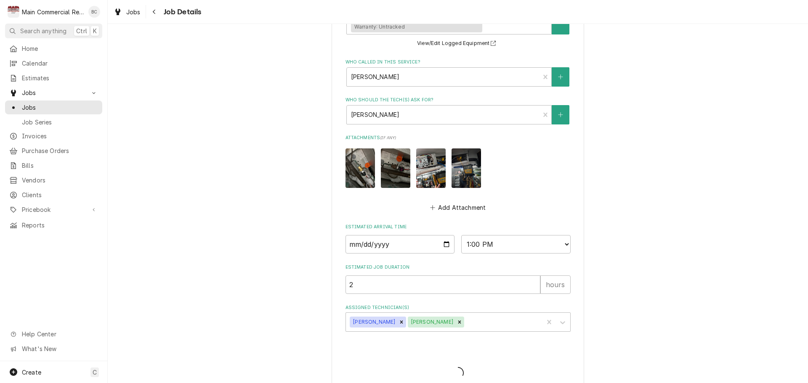
type textarea "x"
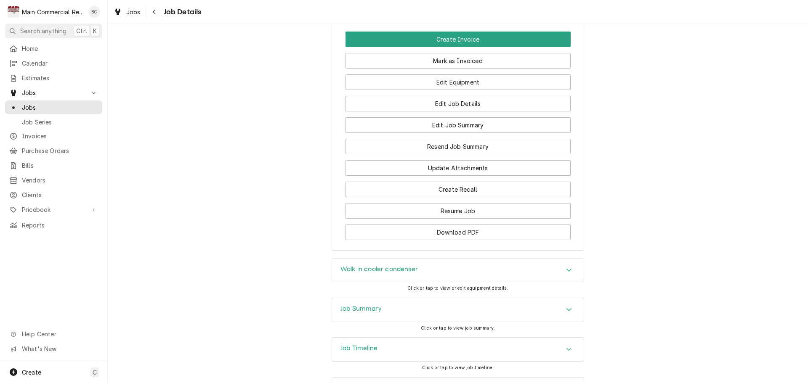
scroll to position [951, 0]
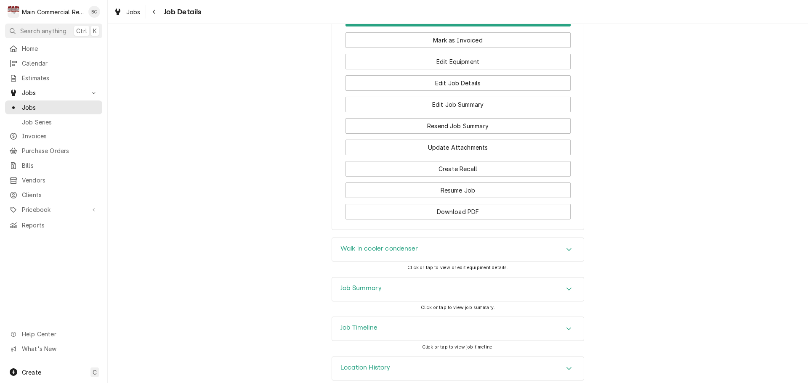
click at [367, 284] on h3 "Job Summary" at bounding box center [360, 288] width 41 height 8
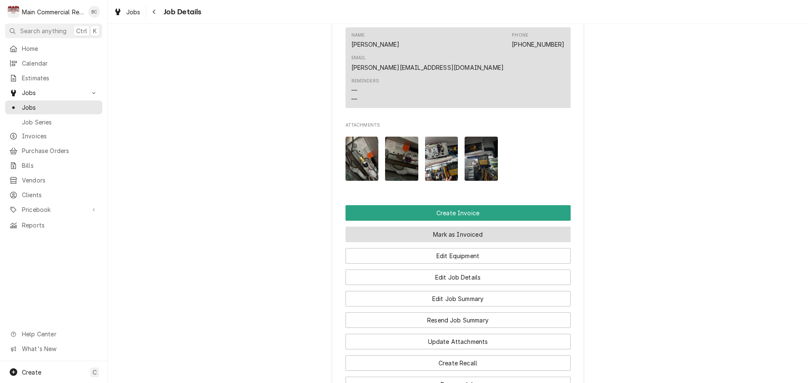
scroll to position [842, 0]
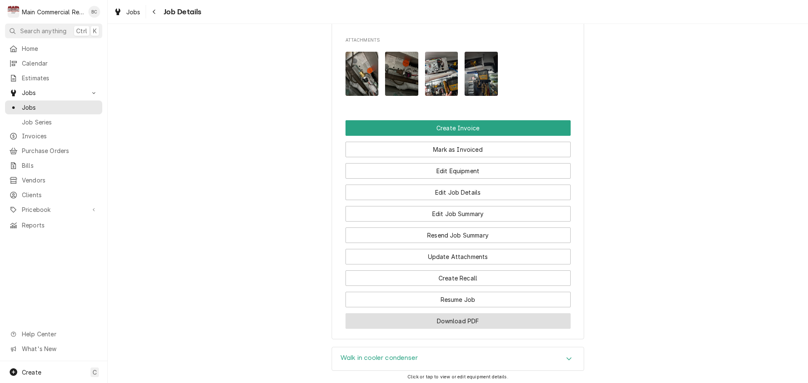
click at [451, 313] on button "Download PDF" at bounding box center [457, 321] width 225 height 16
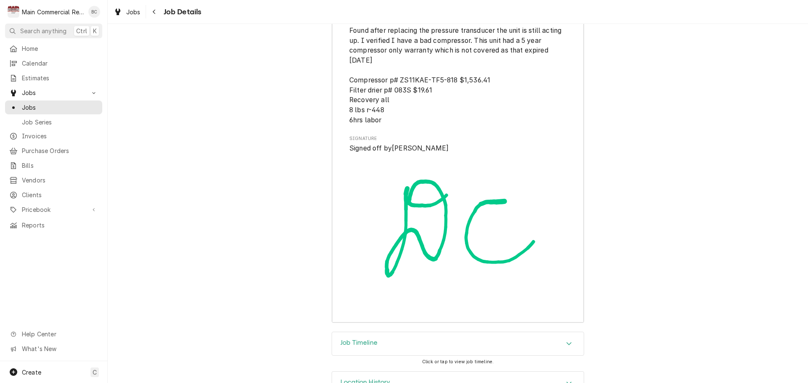
scroll to position [2263, 0]
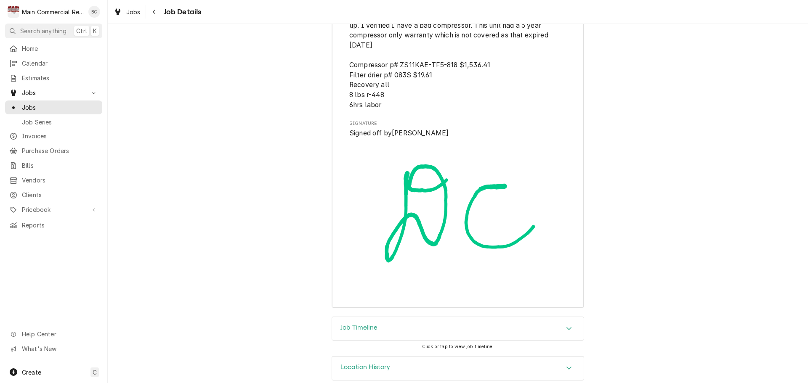
click at [356, 324] on h3 "Job Timeline" at bounding box center [358, 328] width 37 height 8
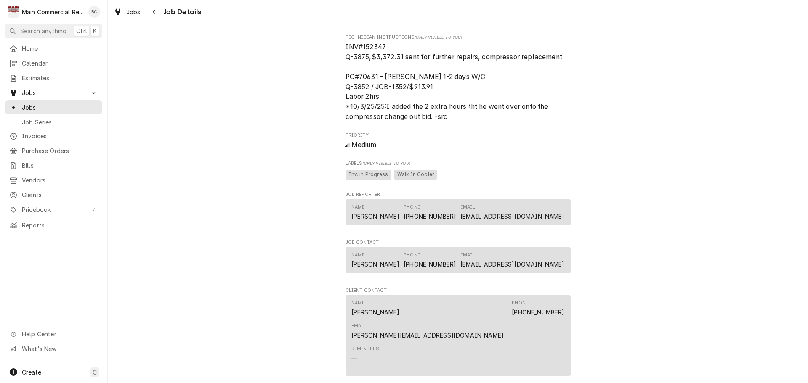
scroll to position [412, 0]
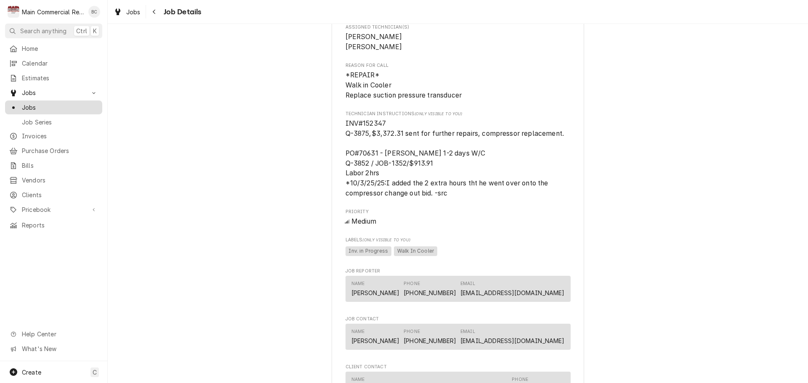
click at [45, 106] on span "Jobs" at bounding box center [60, 107] width 76 height 9
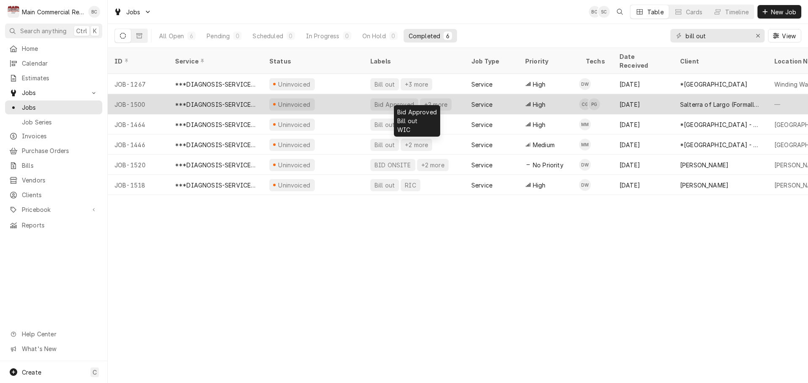
click at [396, 100] on div "Bid Approved" at bounding box center [394, 104] width 41 height 9
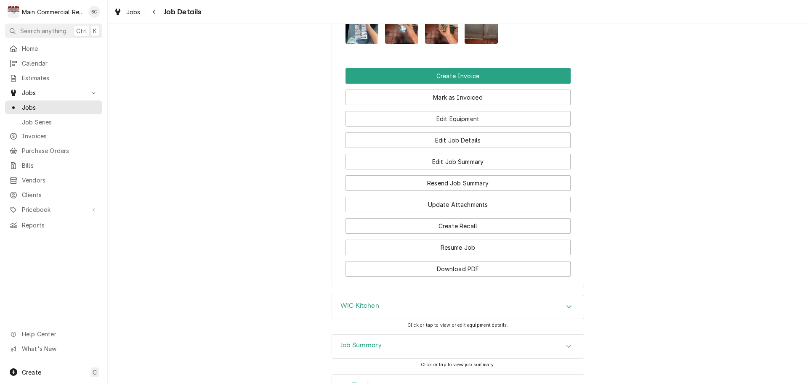
scroll to position [931, 0]
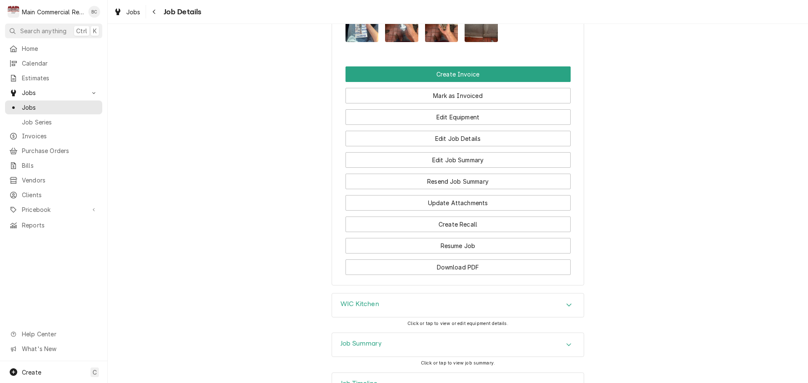
click at [358, 340] on h3 "Job Summary" at bounding box center [360, 344] width 41 height 8
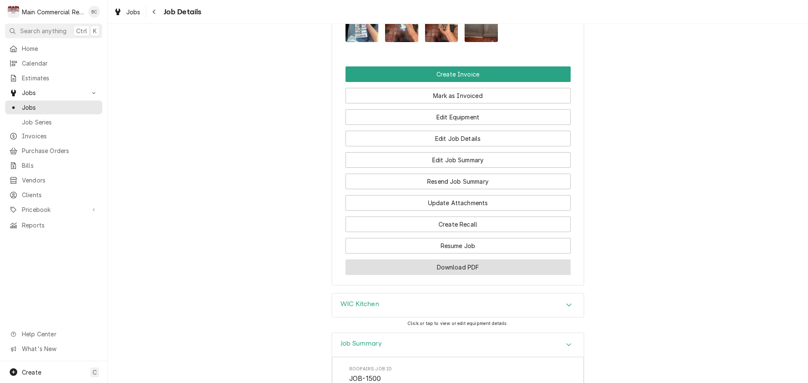
click at [447, 260] on button "Download PDF" at bounding box center [457, 268] width 225 height 16
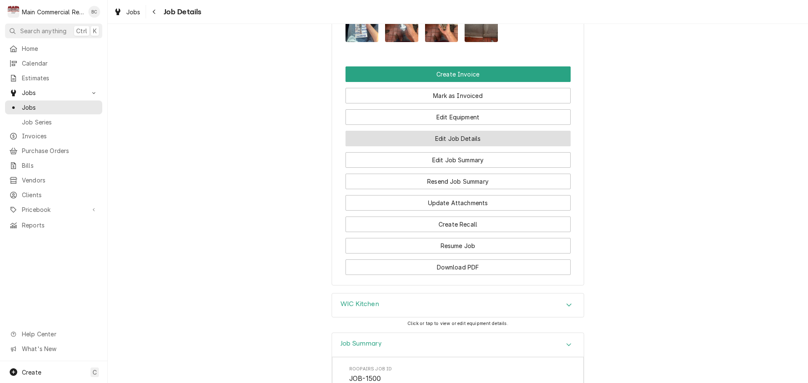
click at [467, 131] on button "Edit Job Details" at bounding box center [457, 139] width 225 height 16
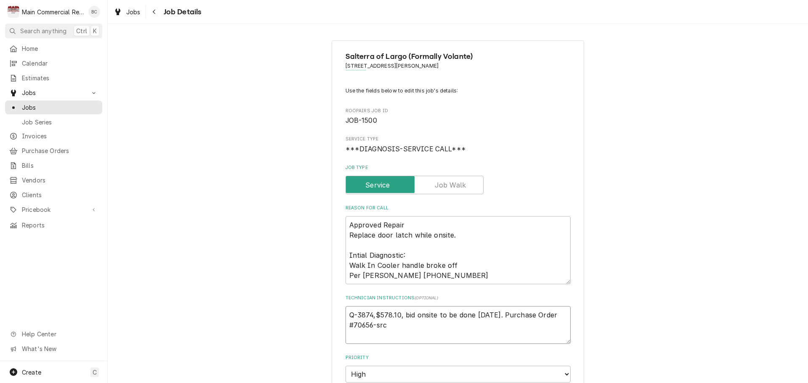
click at [345, 312] on textarea "Q-3874,$578.10, bid onsite to be done [DATE]. Purchase Order #70656-src" at bounding box center [457, 325] width 225 height 38
click at [346, 315] on textarea "Q-3874,$578.10, bid onsite to be done [DATE]. Purchase Order #70656-src" at bounding box center [457, 325] width 225 height 38
type textarea "x"
type textarea "Q-3874,$578.10, bid onsite to be done [DATE]. Purchase Order #70656-src"
type textarea "x"
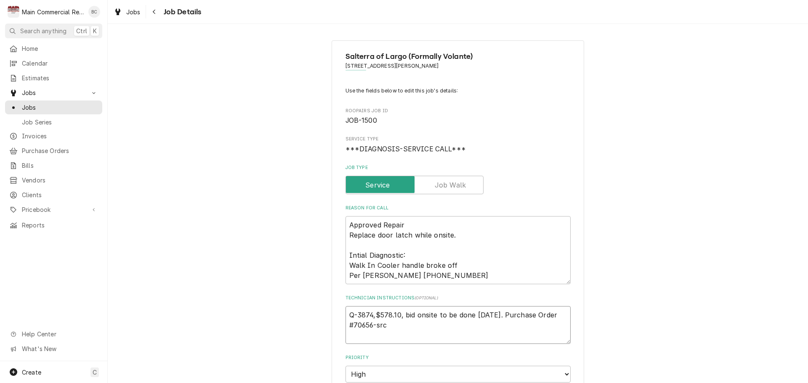
type textarea "I Q-3874,$578.10, bid onsite to be done today. Purchase Order #70656-src"
type textarea "x"
type textarea "IN Q-3874,$578.10, bid onsite to be done today. Purchase Order #70656-src"
type textarea "x"
type textarea "INV Q-3874,$578.10, bid onsite to be done today. Purchase Order #70656-src"
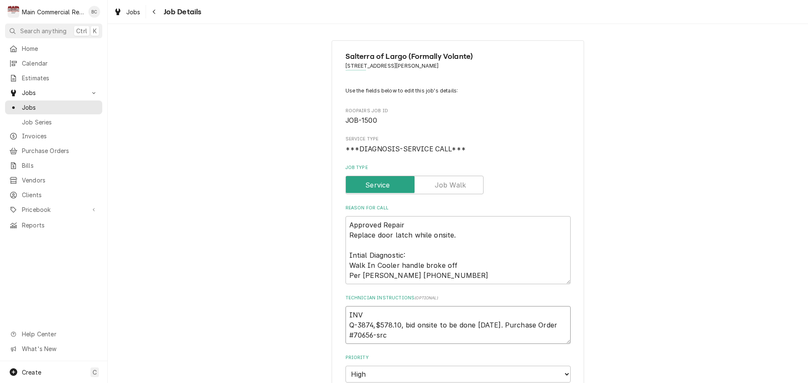
type textarea "x"
type textarea "INV# Q-3874,$578.10, bid onsite to be done today. Purchase Order #70656-src"
type textarea "x"
type textarea "INV#1 Q-3874,$578.10, bid onsite to be done today. Purchase Order #70656-src"
type textarea "x"
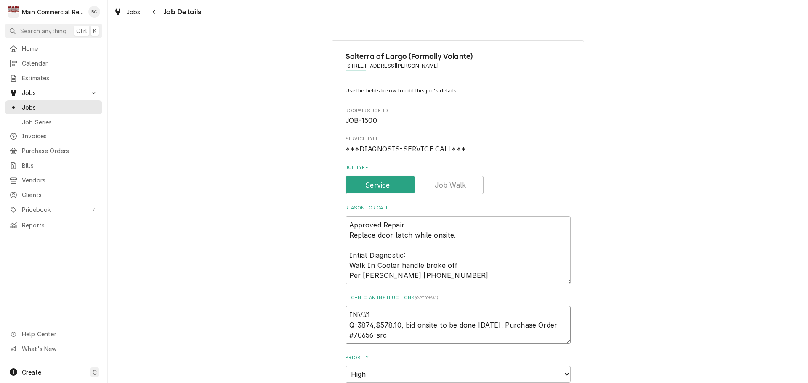
type textarea "INV#15 Q-3874,$578.10, bid onsite to be done today. Purchase Order #70656-src"
type textarea "x"
type textarea "INV#152 Q-3874,$578.10, bid onsite to be done today. Purchase Order #70656-src"
type textarea "x"
type textarea "INV#1523 Q-3874,$578.10, bid onsite to be done today. Purchase Order #70656-src"
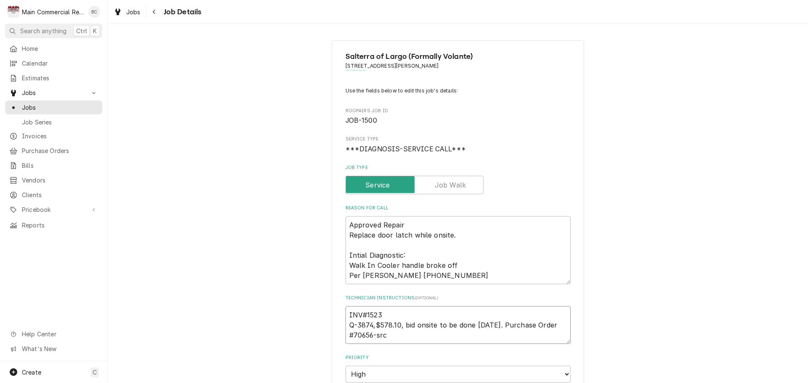
type textarea "x"
type textarea "INV#15234 Q-3874,$578.10, bid onsite to be done today. Purchase Order #70656-src"
type textarea "x"
type textarea "INV#152348 Q-3874,$578.10, bid onsite to be done today. Purchase Order #70656-s…"
type textarea "x"
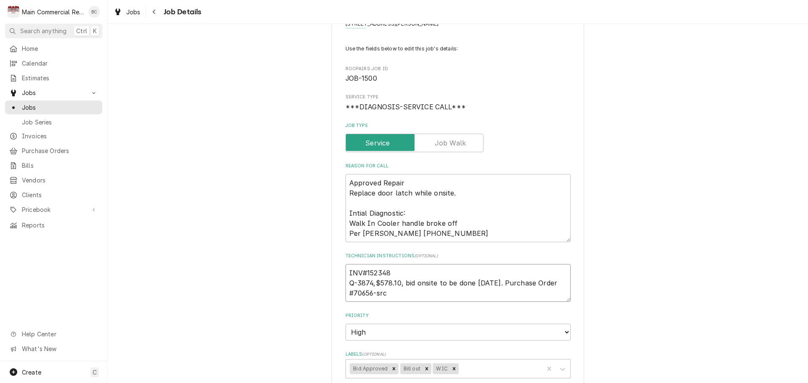
scroll to position [84, 0]
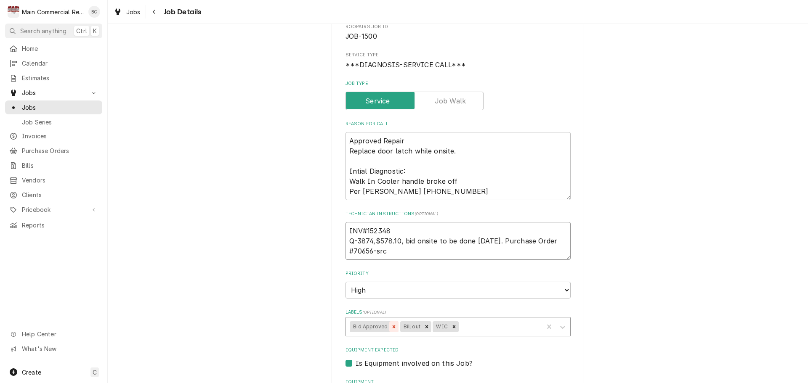
click at [393, 328] on icon "Remove Bid Approved" at bounding box center [394, 326] width 3 height 3
type textarea "INV#152348 Q-3874,$578.10, bid onsite to be done today. Purchase Order #70656-s…"
click at [375, 327] on icon "Remove Bill out" at bounding box center [377, 327] width 6 height 6
type textarea "x"
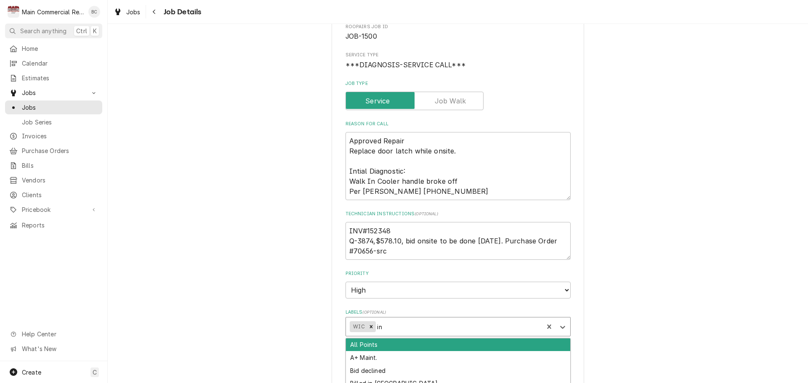
type input "inv"
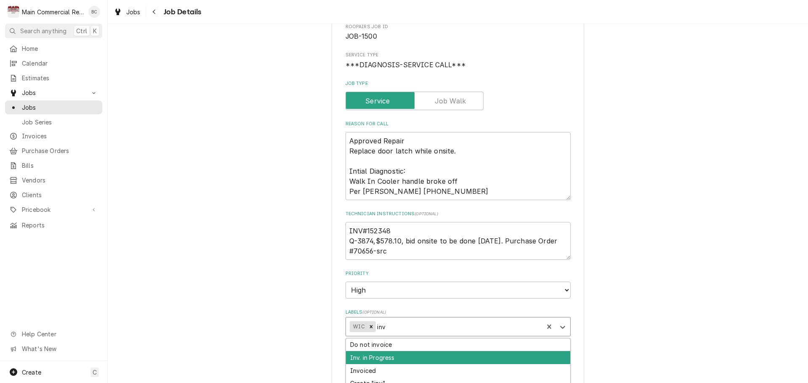
click at [379, 357] on div "Inv. in Progress" at bounding box center [458, 357] width 224 height 13
type textarea "x"
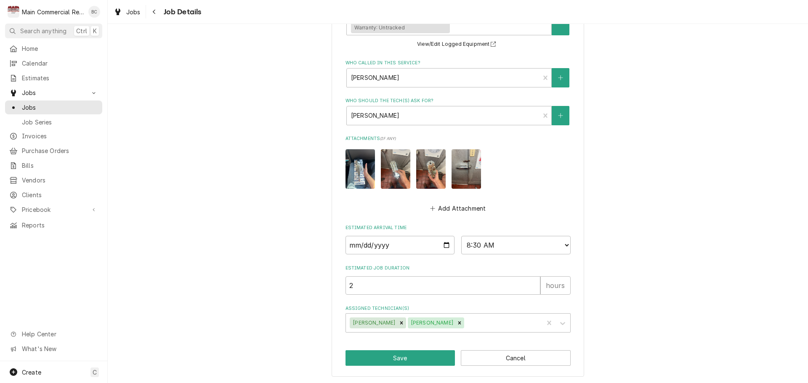
scroll to position [467, 0]
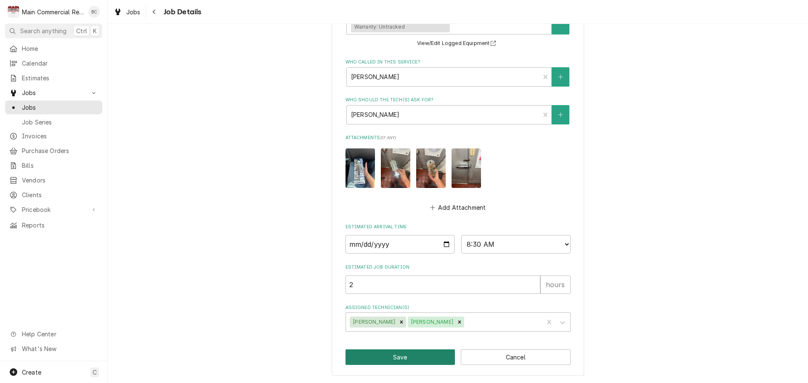
click at [387, 359] on button "Save" at bounding box center [400, 358] width 110 height 16
type textarea "x"
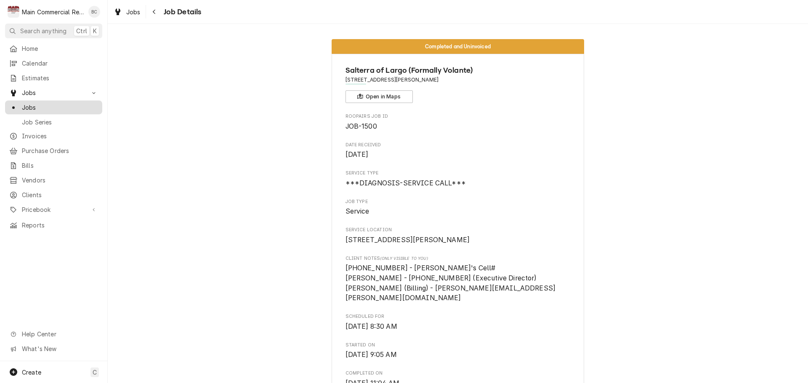
click at [42, 105] on span "Jobs" at bounding box center [60, 107] width 76 height 9
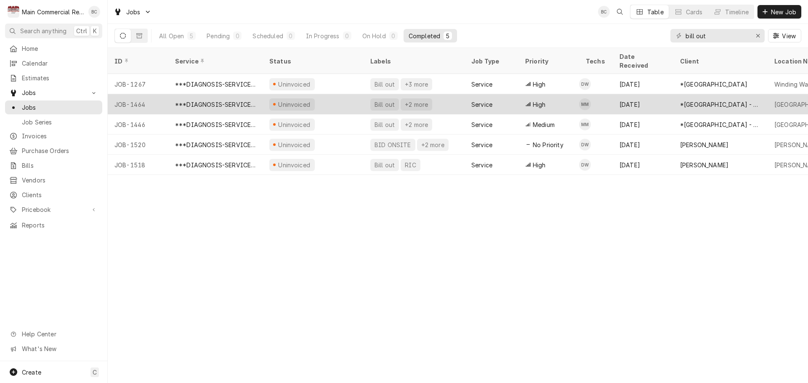
click at [387, 100] on div "Bill out" at bounding box center [385, 104] width 22 height 9
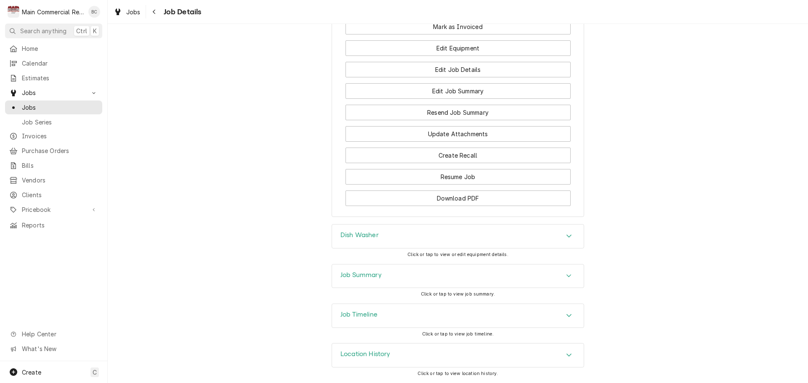
scroll to position [1197, 0]
click at [348, 276] on h3 "Job Summary" at bounding box center [360, 275] width 41 height 8
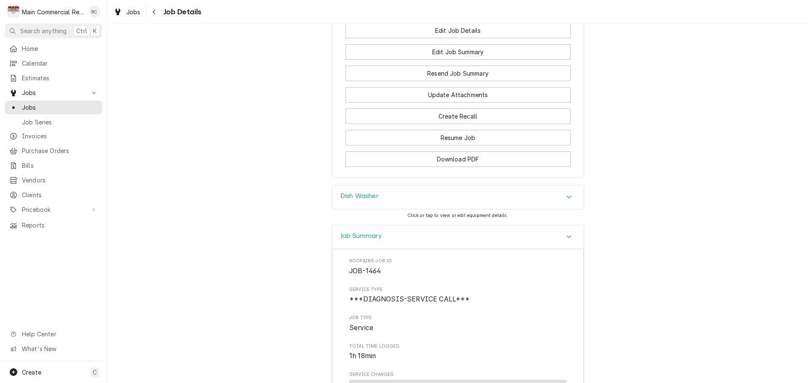
click at [355, 200] on h3 "Dish Washer" at bounding box center [359, 196] width 38 height 8
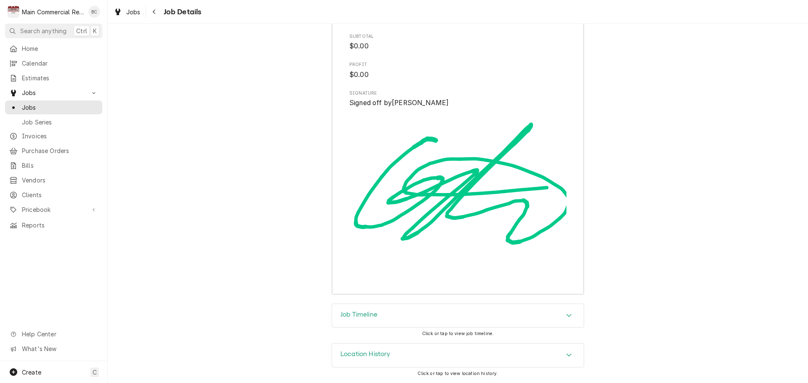
scroll to position [2552, 0]
click at [360, 315] on h3 "Job Timeline" at bounding box center [358, 315] width 37 height 8
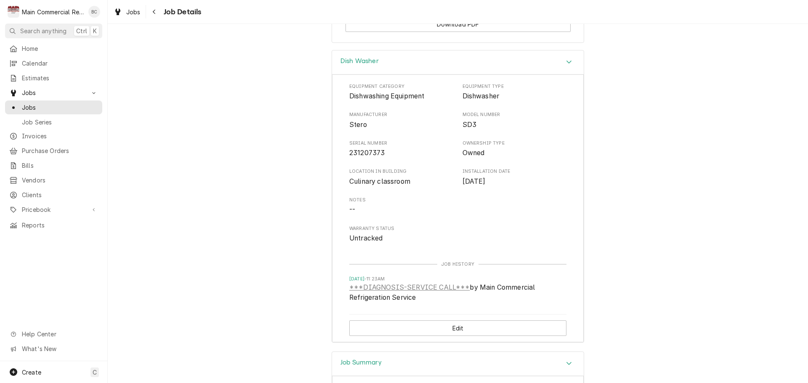
scroll to position [1290, 0]
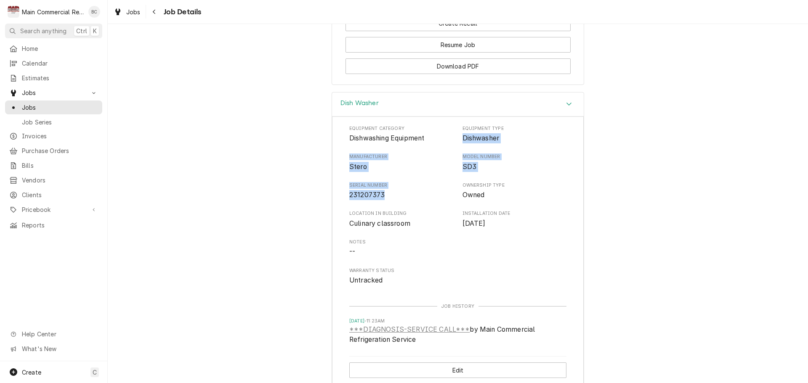
drag, startPoint x: 460, startPoint y: 178, endPoint x: 387, endPoint y: 233, distance: 91.9
click at [387, 233] on div "Equipment Category Dishwashing Equipment Equipment Type Dishwasher Manufacturer…" at bounding box center [457, 205] width 217 height 160
copy div "Dishwasher Manufacturer Stero Model Number SD3 Serial Number 231207373"
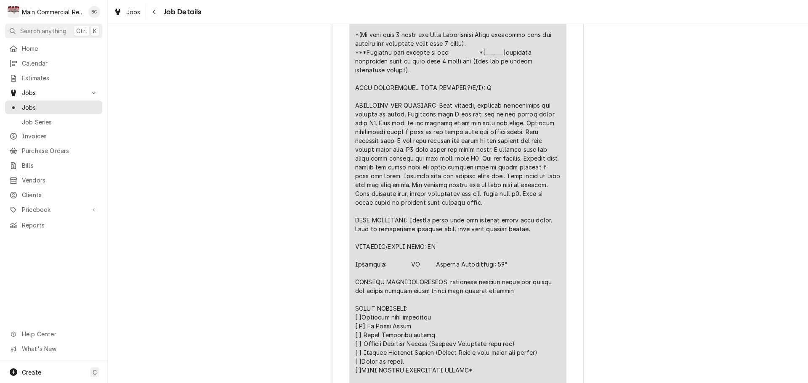
scroll to position [1963, 0]
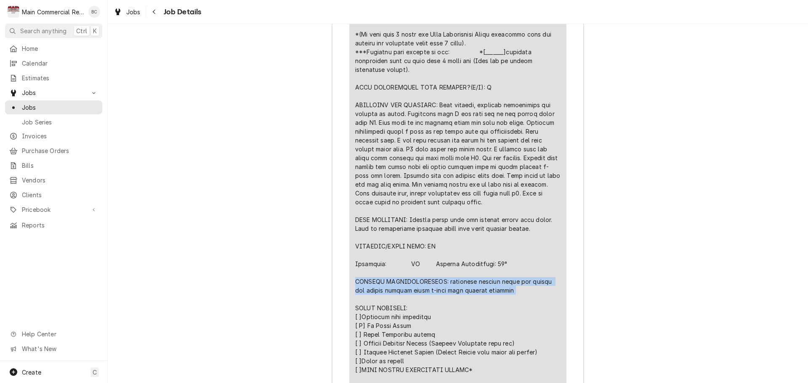
drag, startPoint x: 352, startPoint y: 319, endPoint x: 501, endPoint y: 326, distance: 148.7
click at [501, 326] on div "Line Item" at bounding box center [457, 219] width 205 height 521
copy div "FURTHER RECOMMENDATIONS: regularly inspect drain and screen for debris causing …"
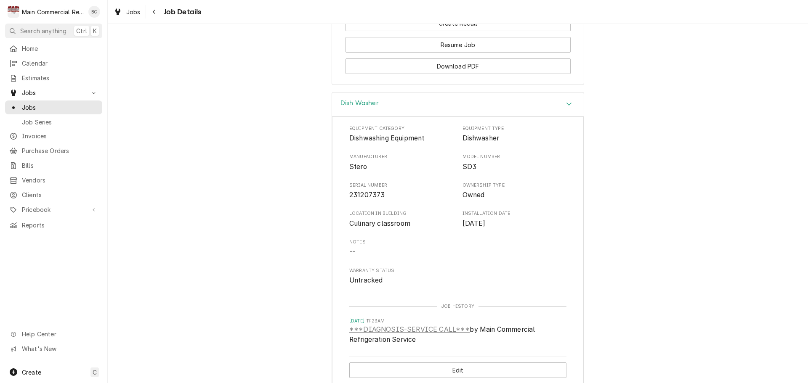
scroll to position [1248, 0]
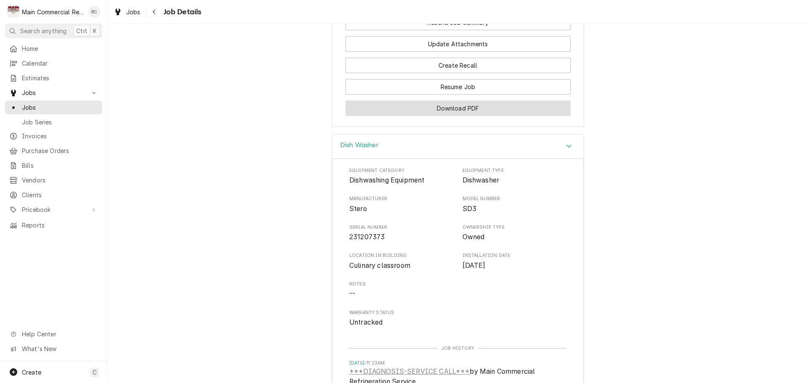
click at [436, 116] on button "Download PDF" at bounding box center [457, 109] width 225 height 16
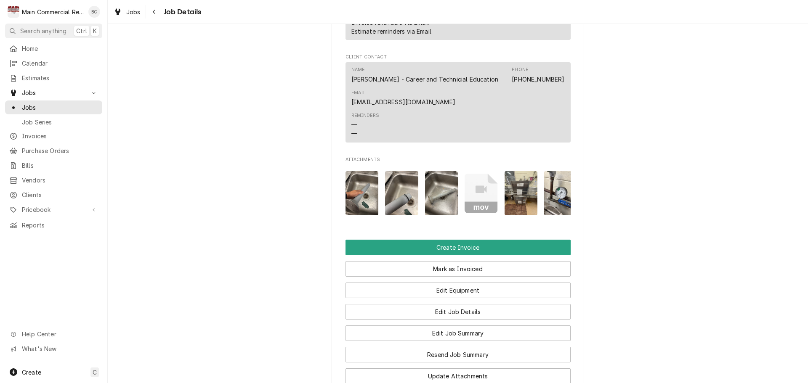
scroll to position [968, 0]
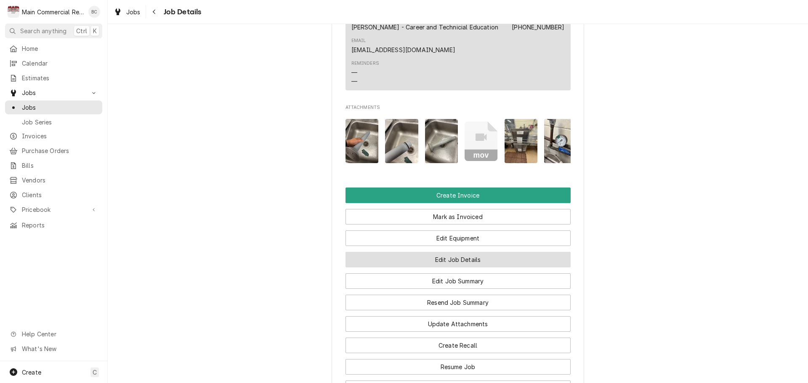
click at [437, 268] on button "Edit Job Details" at bounding box center [457, 260] width 225 height 16
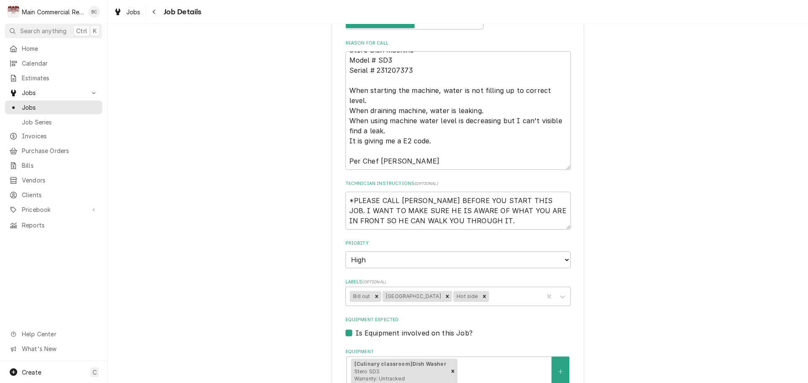
scroll to position [168, 0]
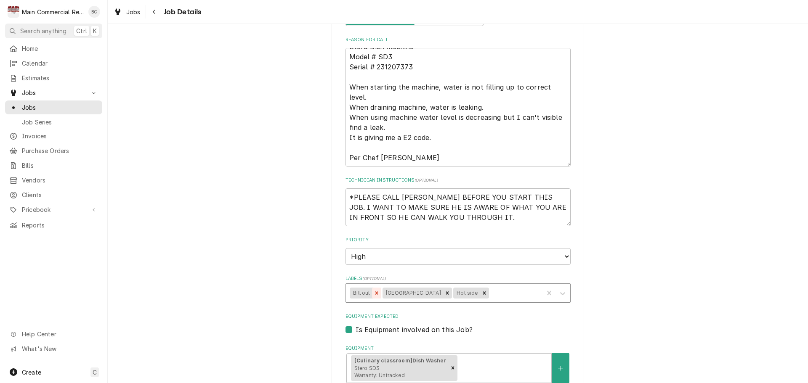
click at [374, 295] on icon "Remove Bill out" at bounding box center [377, 293] width 6 height 6
click at [345, 196] on textarea "*PLEASE CALL DYLAN BEFORE YOU START THIS JOB. I WANT TO MAKE SURE HE IS AWARE O…" at bounding box center [457, 208] width 225 height 38
type textarea "x"
type textarea "*PLEASE CALL DYLAN BEFORE YOU START THIS JOB. I WANT TO MAKE SURE HE IS AWARE O…"
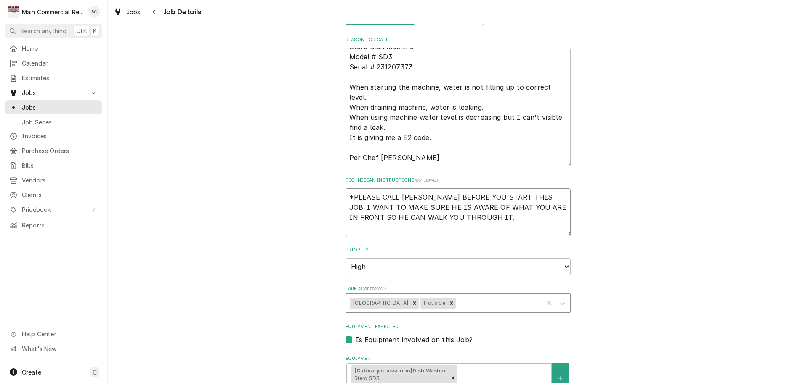
click at [368, 191] on textarea "*PLEASE CALL DYLAN BEFORE YOU START THIS JOB. I WANT TO MAKE SURE HE IS AWARE O…" at bounding box center [457, 213] width 225 height 48
type textarea "x"
type textarea "I *PLEASE CALL DYLAN BEFORE YOU START THIS JOB. I WANT TO MAKE SURE HE IS AWARE…"
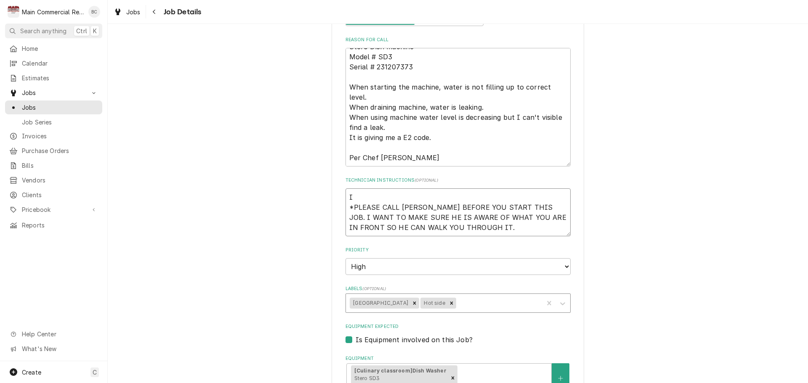
type textarea "x"
type textarea "IN *PLEASE CALL DYLAN BEFORE YOU START THIS JOB. I WANT TO MAKE SURE HE IS AWAR…"
type textarea "x"
type textarea "INV *PLEASE CALL DYLAN BEFORE YOU START THIS JOB. I WANT TO MAKE SURE HE IS AWA…"
type textarea "x"
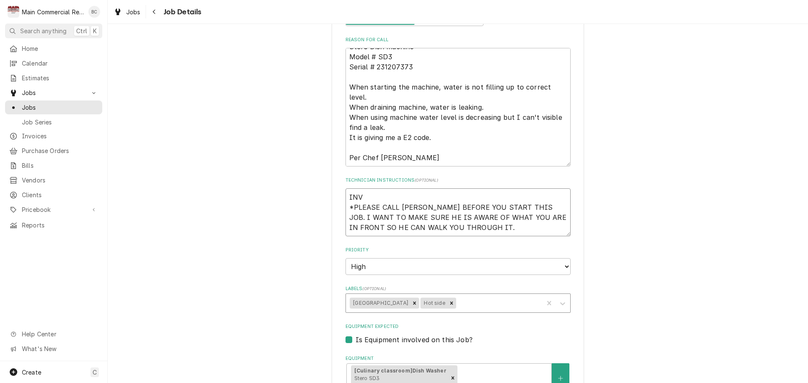
type textarea "INV# *PLEASE CALL DYLAN BEFORE YOU START THIS JOB. I WANT TO MAKE SURE HE IS AW…"
type textarea "x"
type textarea "INV#1 *PLEASE CALL DYLAN BEFORE YOU START THIS JOB. I WANT TO MAKE SURE HE IS A…"
type textarea "x"
type textarea "INV#15 *PLEASE CALL DYLAN BEFORE YOU START THIS JOB. I WANT TO MAKE SURE HE IS …"
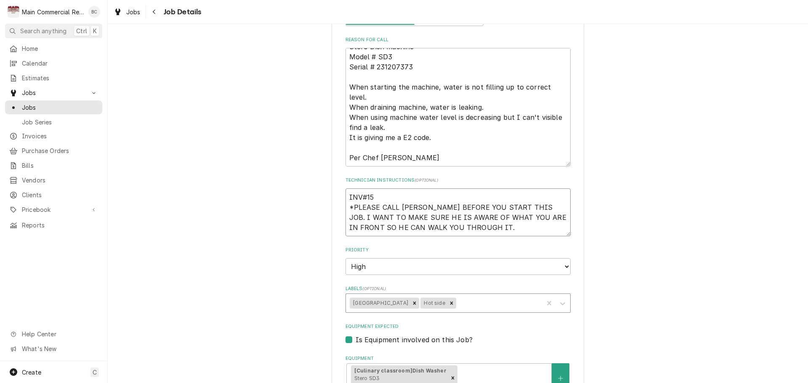
type textarea "x"
type textarea "INV#152 *PLEASE CALL DYLAN BEFORE YOU START THIS JOB. I WANT TO MAKE SURE HE IS…"
type textarea "x"
type textarea "INV#1523 *PLEASE CALL DYLAN BEFORE YOU START THIS JOB. I WANT TO MAKE SURE HE I…"
type textarea "x"
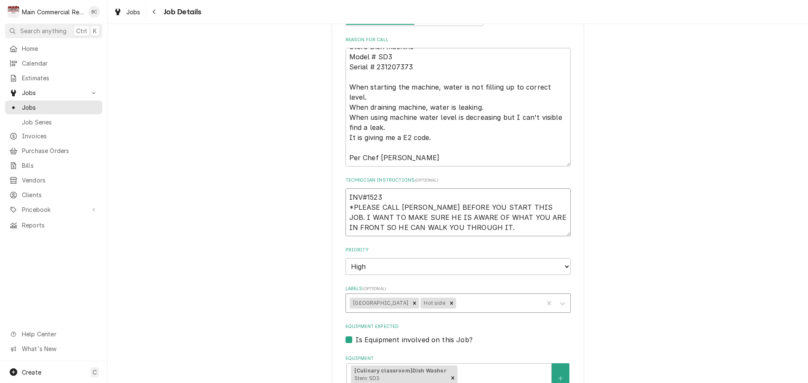
type textarea "INV#15234 *PLEASE CALL DYLAN BEFORE YOU START THIS JOB. I WANT TO MAKE SURE HE …"
type textarea "x"
type textarea "INV#152349 *PLEASE CALL DYLAN BEFORE YOU START THIS JOB. I WANT TO MAKE SURE HE…"
type textarea "x"
type textarea "INV#152349 *PLEASE CALL DYLAN BEFORE YOU START THIS JOB. I WANT TO MAKE SURE HE…"
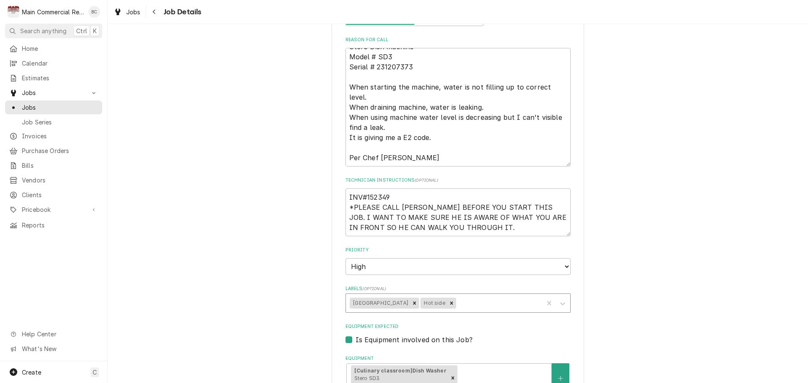
click at [467, 306] on div "Labels" at bounding box center [499, 303] width 82 height 15
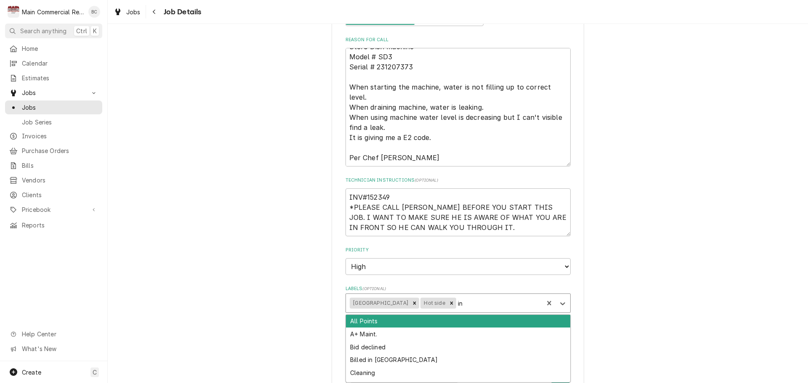
type input "inv"
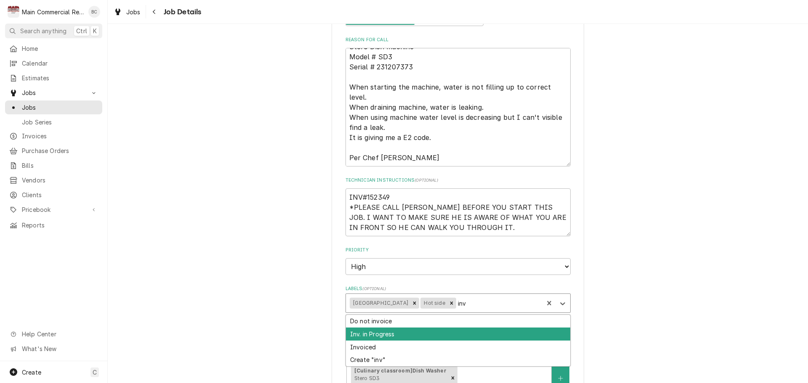
click at [400, 333] on div "Inv. in Progress" at bounding box center [458, 334] width 224 height 13
type textarea "x"
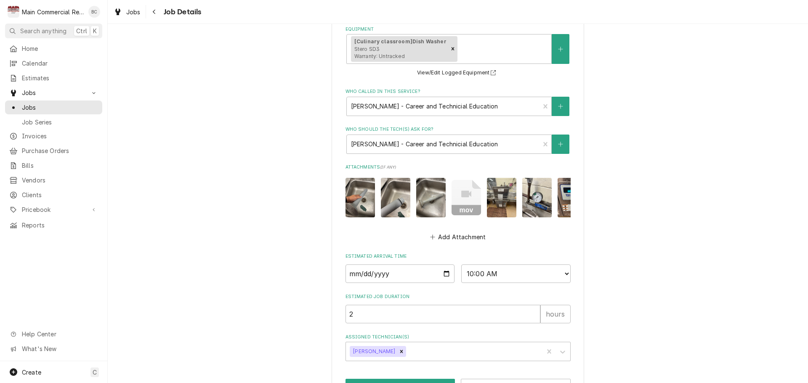
scroll to position [534, 0]
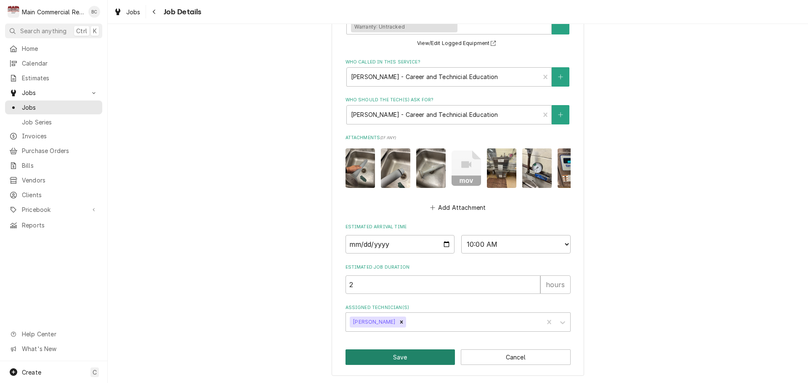
click at [399, 362] on button "Save" at bounding box center [400, 358] width 110 height 16
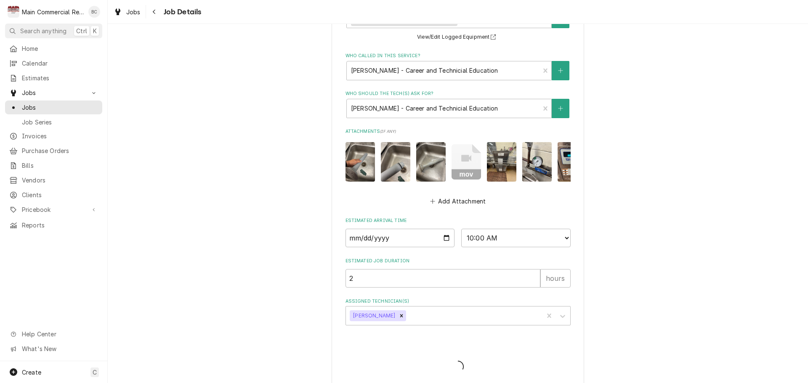
type textarea "x"
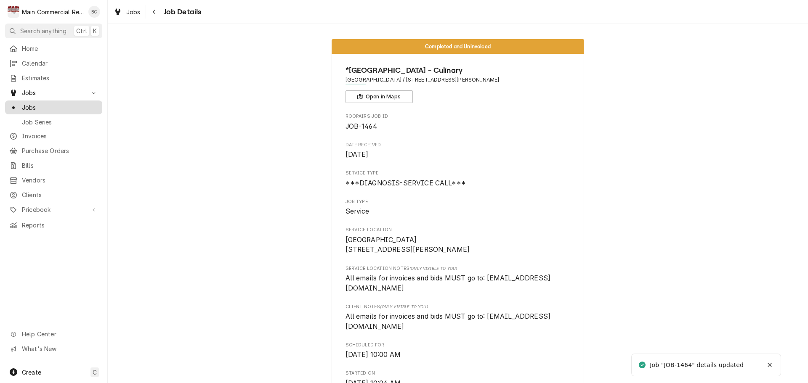
click at [42, 105] on span "Jobs" at bounding box center [60, 107] width 76 height 9
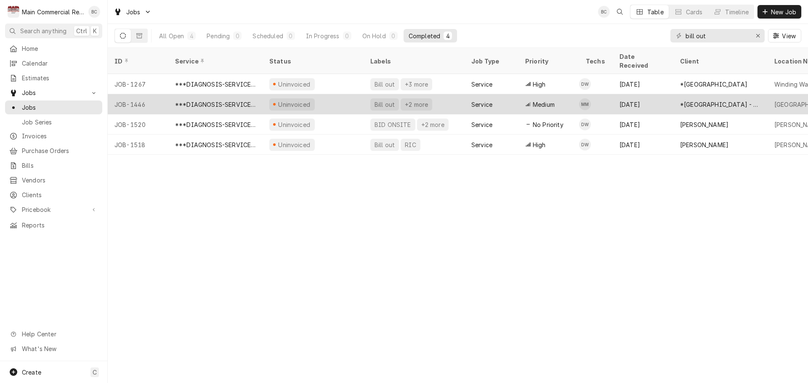
click at [382, 100] on div "Bill out" at bounding box center [385, 104] width 22 height 9
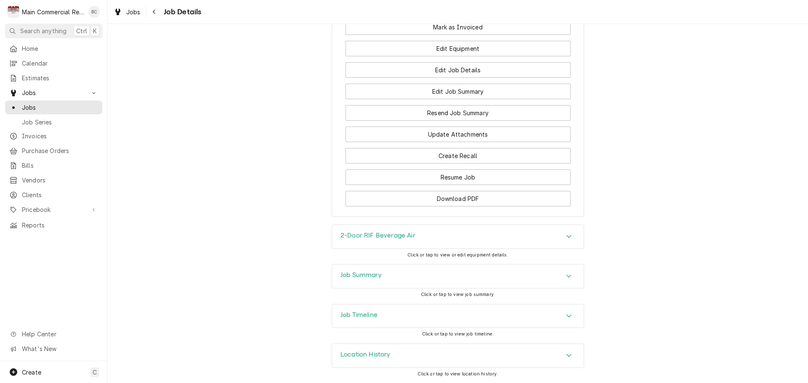
scroll to position [1079, 0]
click at [359, 273] on h3 "Job Summary" at bounding box center [360, 275] width 41 height 8
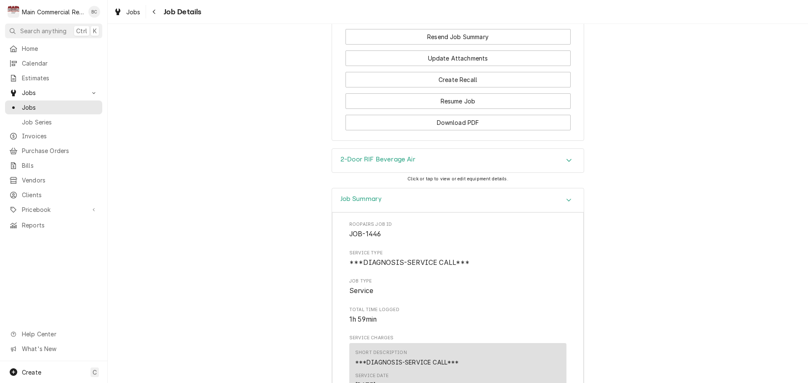
scroll to position [1163, 0]
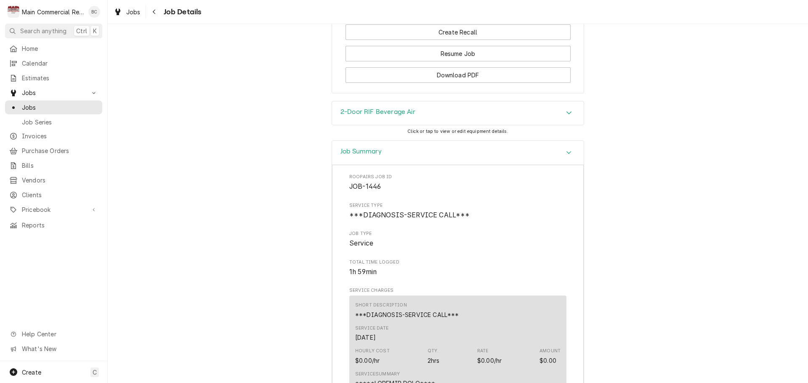
click at [363, 116] on h3 "2-Door RIF Beverage Air" at bounding box center [377, 112] width 75 height 8
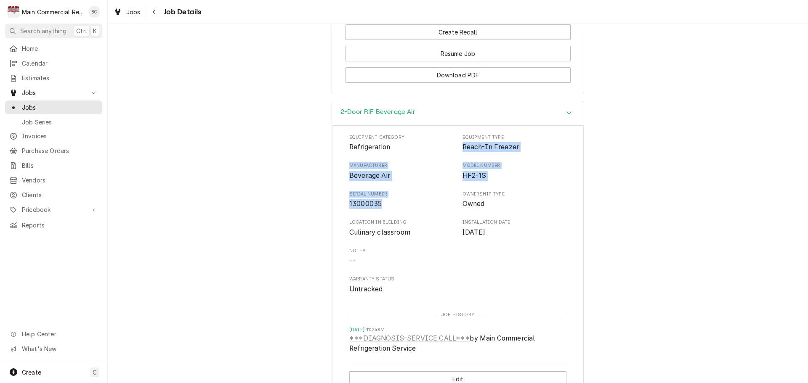
drag, startPoint x: 459, startPoint y: 185, endPoint x: 379, endPoint y: 242, distance: 98.1
click at [379, 242] on div "Equipment Category Refrigeration Equipment Type Reach-In Freezer Manufacturer B…" at bounding box center [457, 214] width 217 height 160
copy div "Reach-In Freezer Manufacturer Beverage Air Model Number HF2-1S Serial Number 13…"
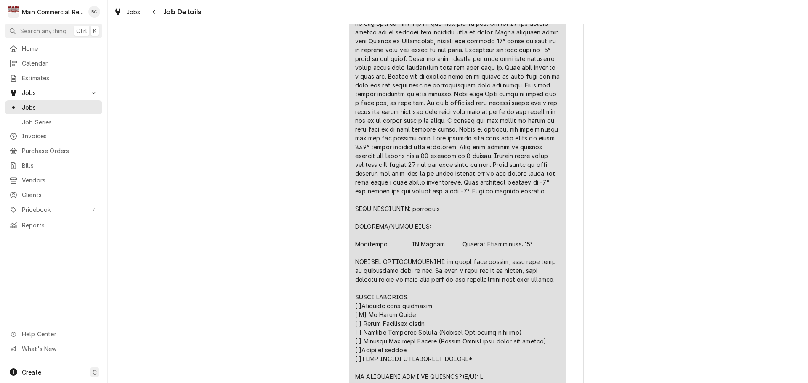
scroll to position [1963, 0]
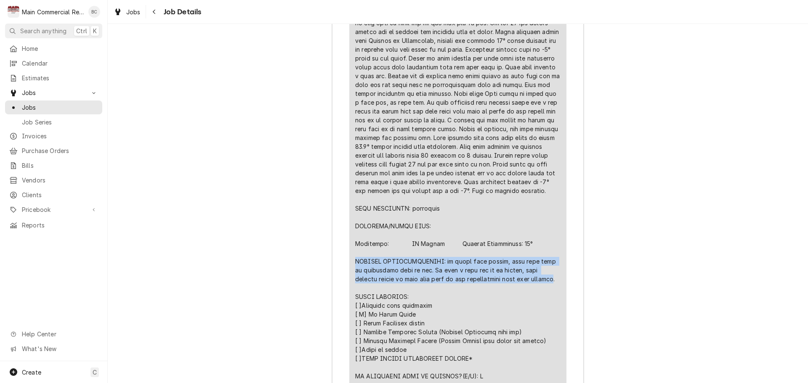
drag, startPoint x: 353, startPoint y: 301, endPoint x: 526, endPoint y: 321, distance: 174.5
click at [526, 321] on div "Line Item" at bounding box center [457, 155] width 205 height 627
copy div "FURTHER RECOMMENDATIONS: if power loss occurs, make sure unit is displaying tem…"
click at [216, 305] on div "Job Summary Roopairs Job ID JOB-1446 Service Type ***DIAGNOSIS-SERVICE CALL*** …" at bounding box center [458, 222] width 700 height 1239
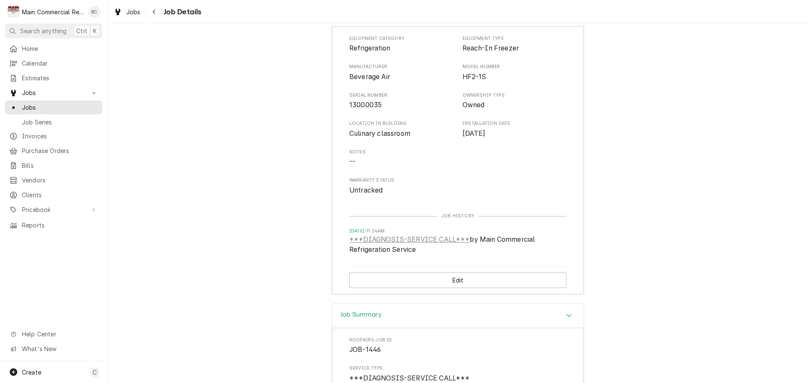
scroll to position [1094, 0]
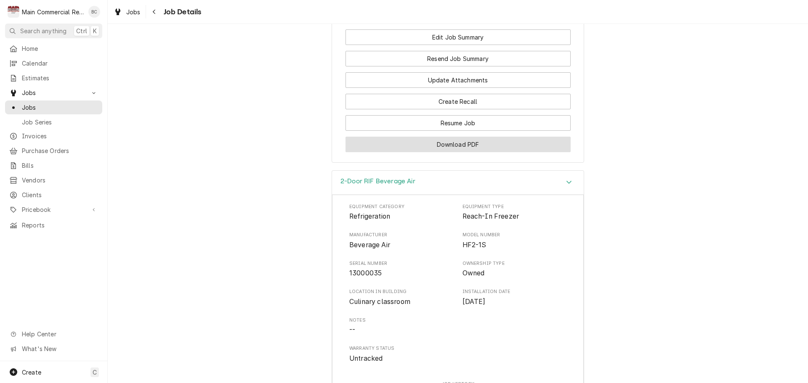
click at [464, 152] on button "Download PDF" at bounding box center [457, 145] width 225 height 16
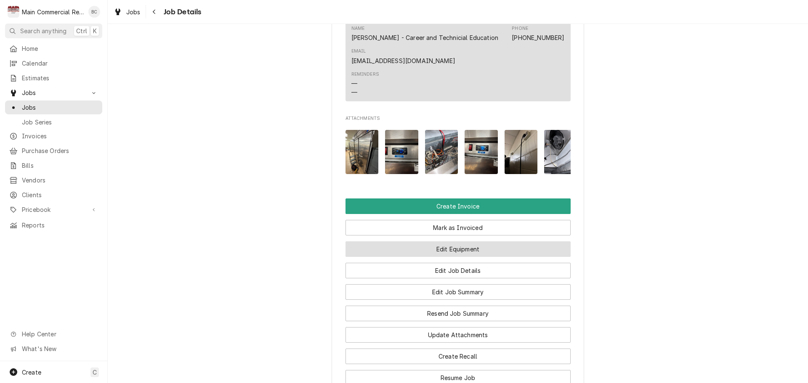
scroll to position [842, 0]
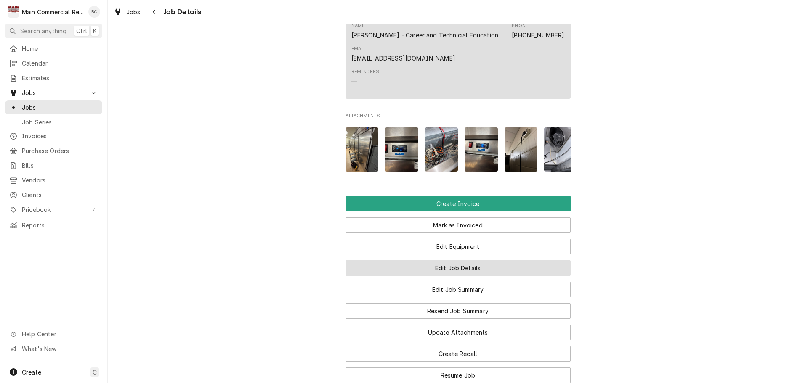
click at [453, 276] on button "Edit Job Details" at bounding box center [457, 268] width 225 height 16
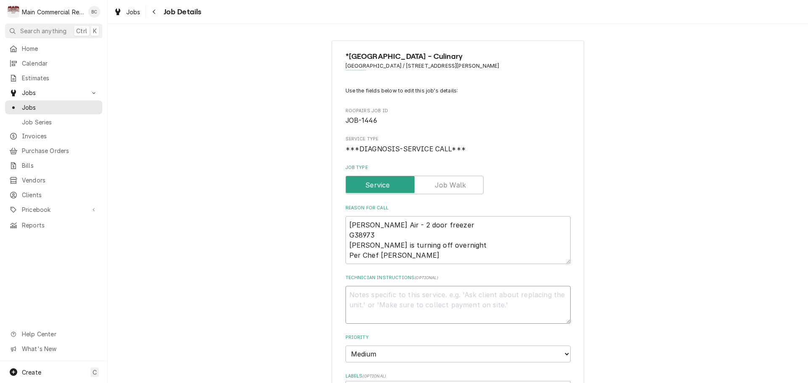
click at [393, 300] on textarea "Technician Instructions ( optional )" at bounding box center [457, 305] width 225 height 38
type textarea "x"
type textarea "I"
type textarea "x"
type textarea "IN"
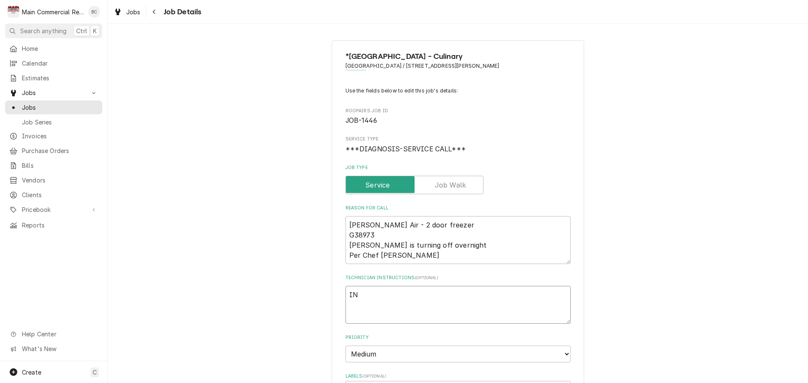
type textarea "x"
type textarea "INV"
type textarea "x"
type textarea "INV#"
type textarea "x"
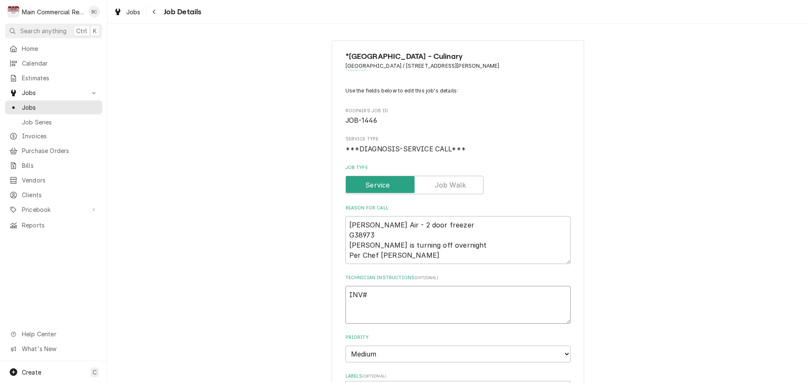
type textarea "INV#1"
type textarea "x"
type textarea "INV#15"
type textarea "x"
type textarea "INV#152"
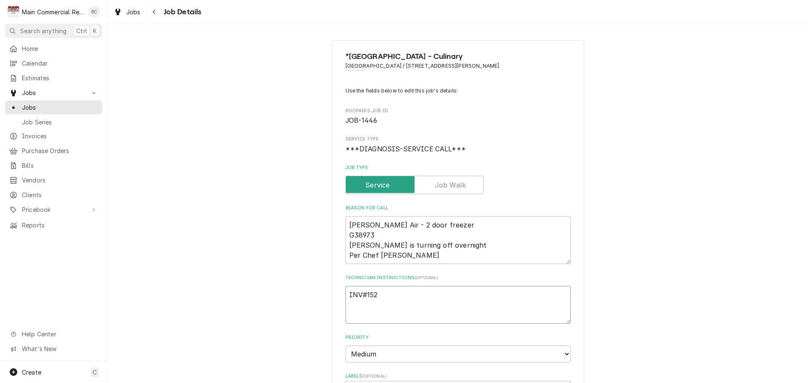
type textarea "x"
type textarea "INV#1523"
type textarea "x"
type textarea "INV#15235"
type textarea "x"
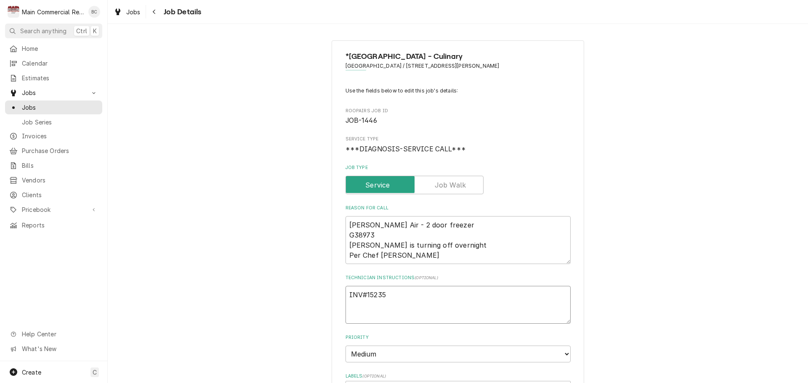
type textarea "INV#152350"
type textarea "x"
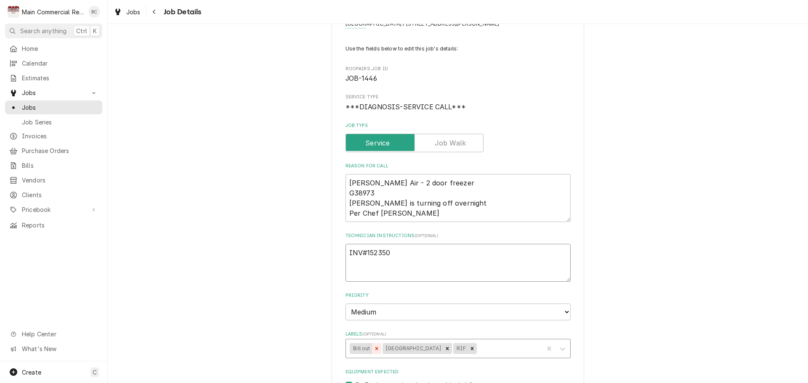
click at [374, 348] on icon "Remove Bill out" at bounding box center [377, 349] width 6 height 6
type textarea "INV#152350"
type textarea "x"
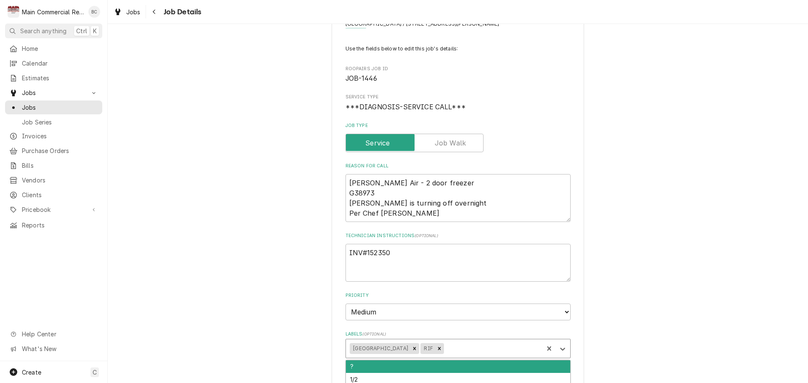
click at [462, 350] on div "Labels" at bounding box center [493, 348] width 94 height 15
type input "inv"
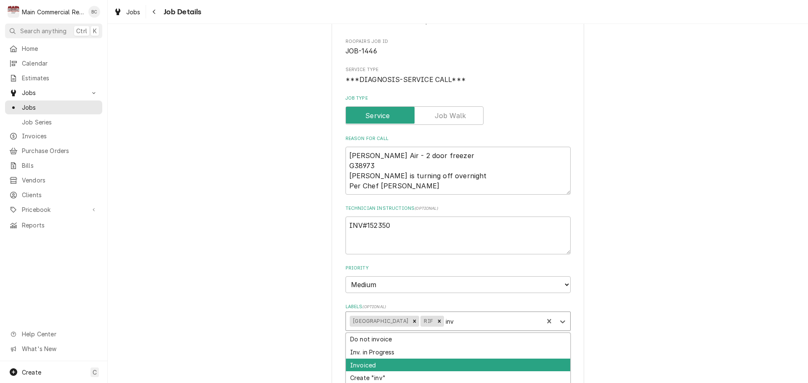
scroll to position [84, 0]
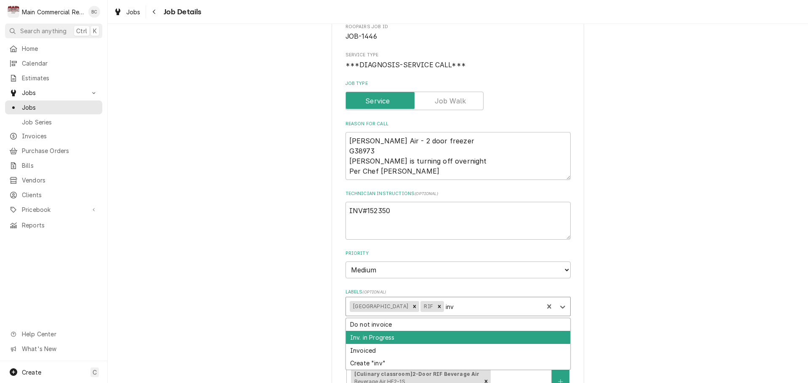
click at [413, 342] on div "Inv. in Progress" at bounding box center [458, 337] width 224 height 13
type textarea "x"
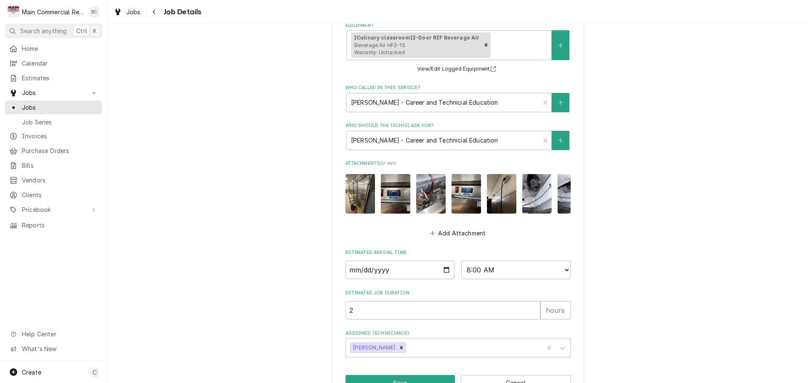
scroll to position [453, 0]
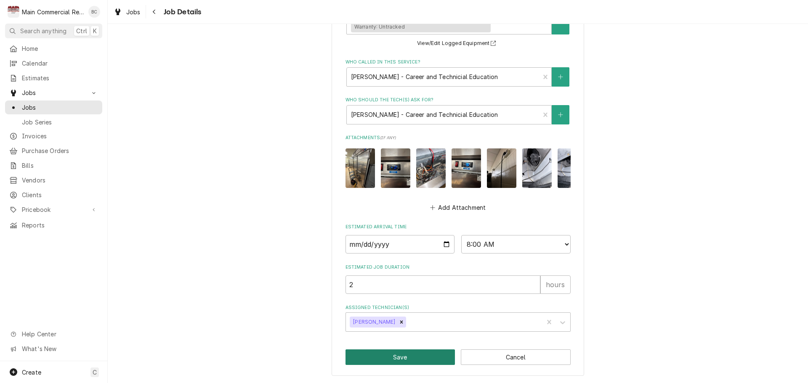
click at [407, 358] on button "Save" at bounding box center [400, 358] width 110 height 16
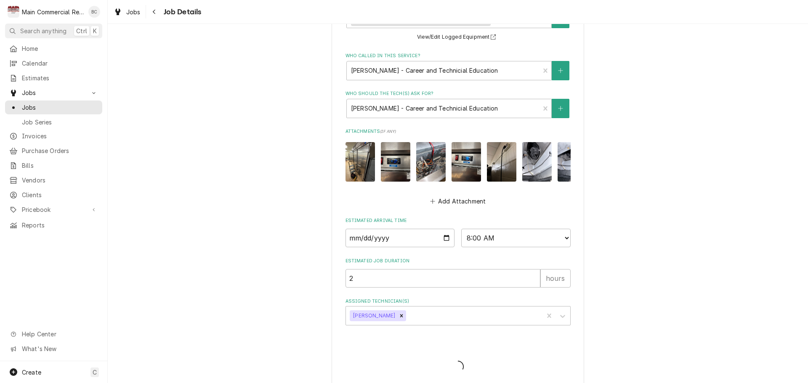
type textarea "x"
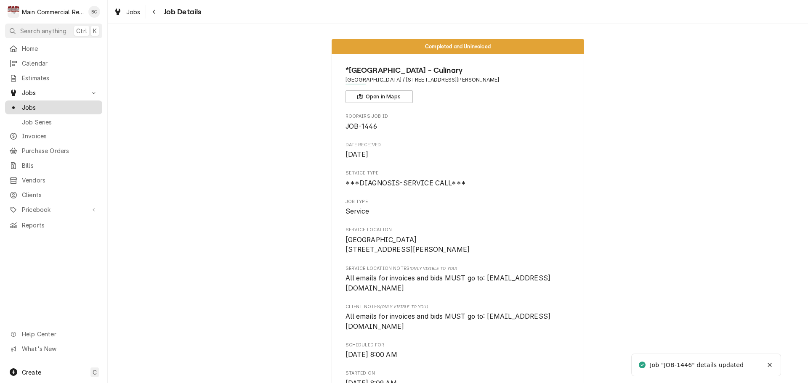
click at [51, 107] on span "Jobs" at bounding box center [60, 107] width 76 height 9
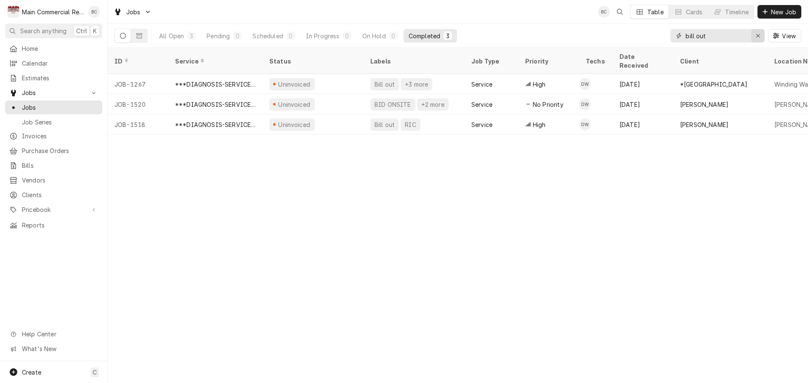
click at [757, 36] on icon "Erase input" at bounding box center [758, 36] width 5 height 6
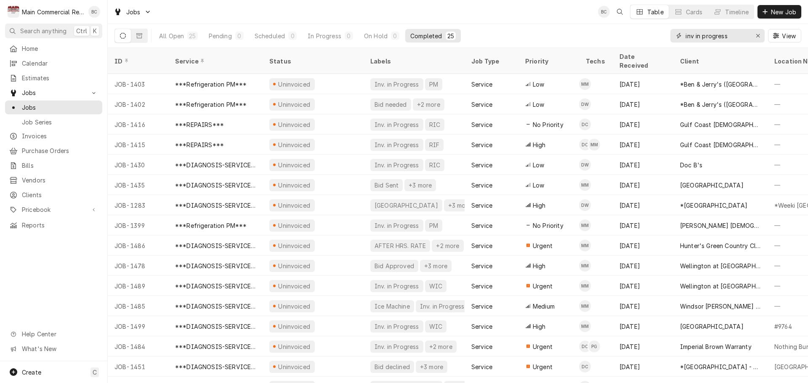
type input "inv in progress"
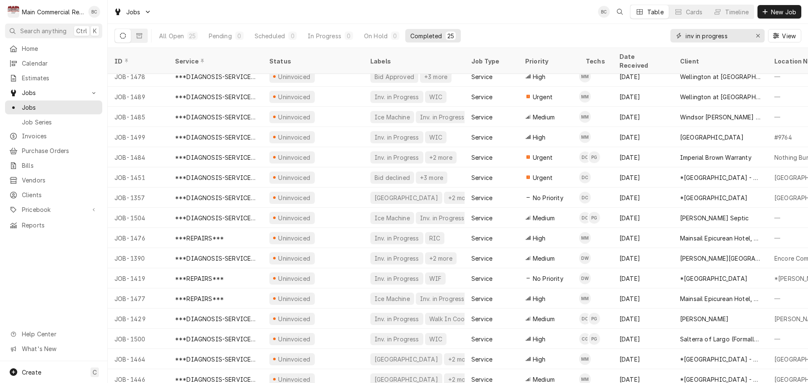
scroll to position [192, 0]
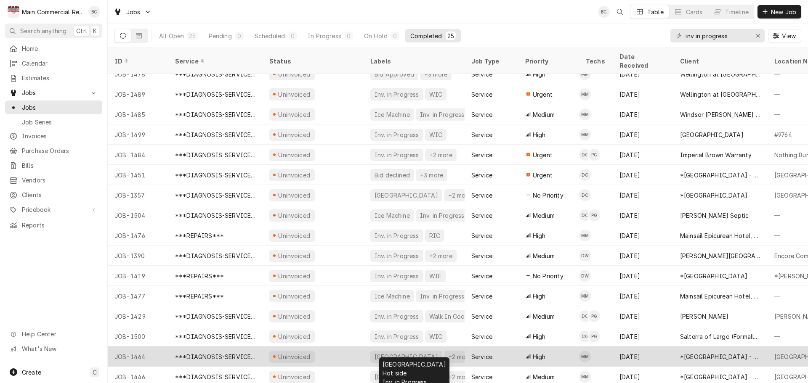
click at [418, 353] on div "[GEOGRAPHIC_DATA]" at bounding box center [406, 357] width 65 height 9
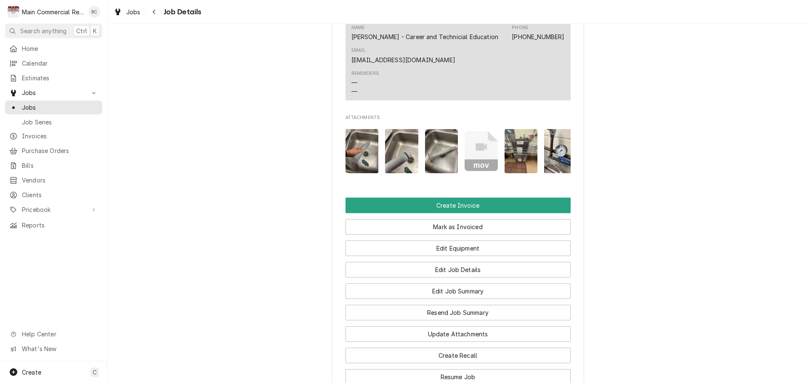
scroll to position [1178, 0]
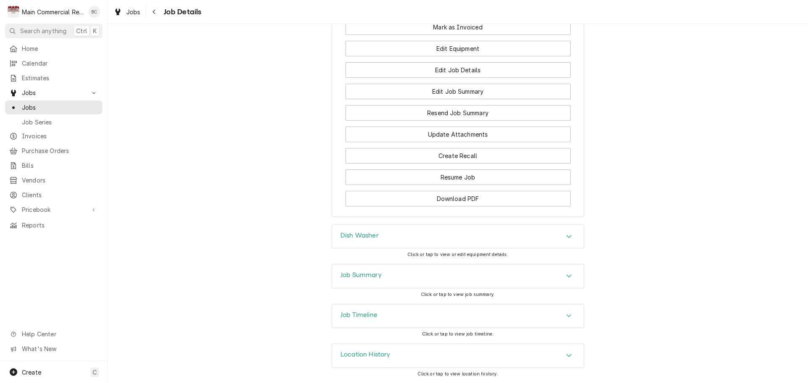
click at [361, 279] on h3 "Job Summary" at bounding box center [360, 275] width 41 height 8
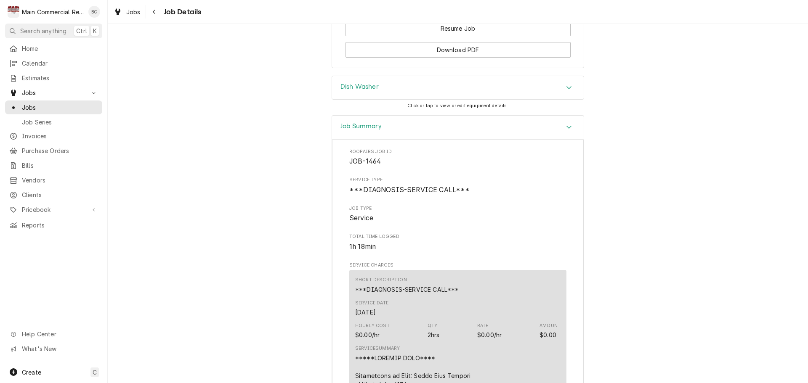
scroll to position [1347, 0]
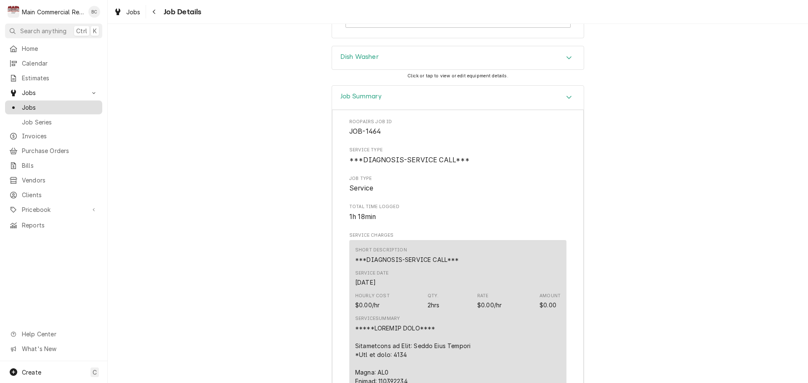
click at [37, 105] on span "Jobs" at bounding box center [60, 107] width 76 height 9
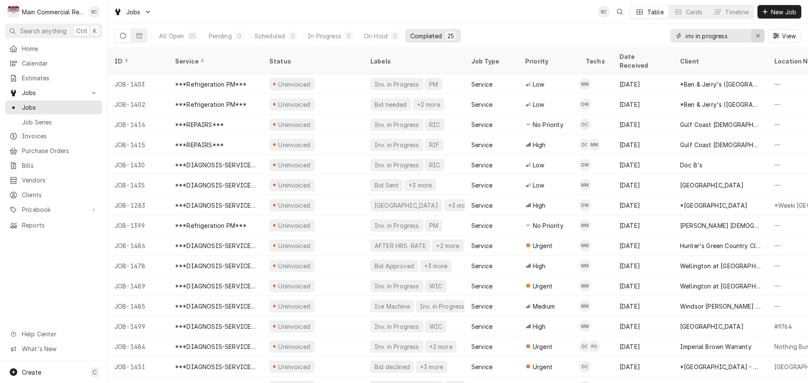
click at [757, 36] on icon "Erase input" at bounding box center [757, 35] width 3 height 3
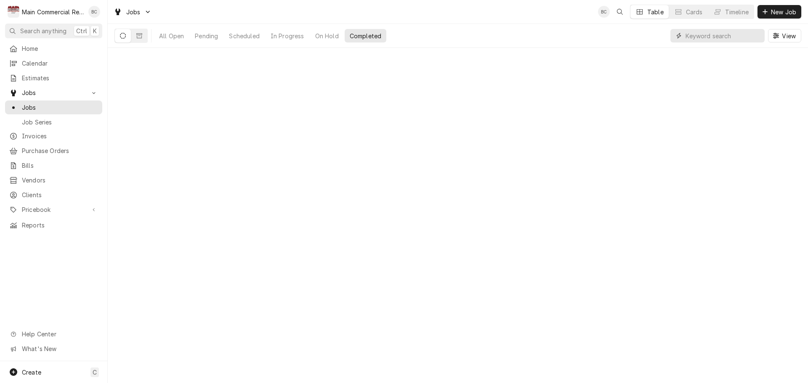
click at [742, 37] on input "Dynamic Content Wrapper" at bounding box center [722, 35] width 75 height 13
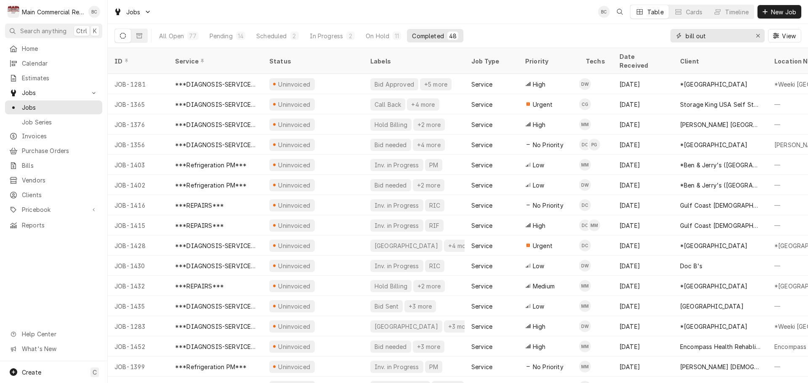
type input "bill out"
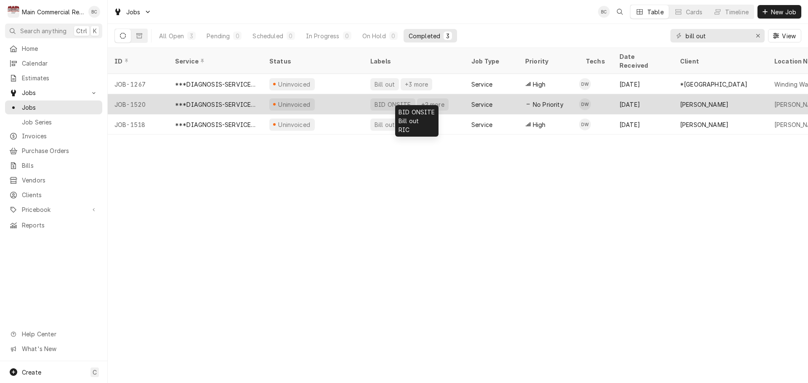
click at [386, 100] on div "BID ONSITE" at bounding box center [393, 104] width 38 height 9
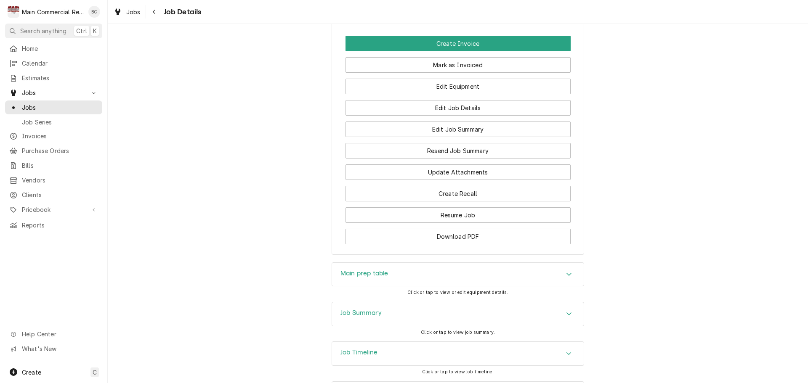
scroll to position [757, 0]
click at [359, 309] on h3 "Job Summary" at bounding box center [360, 313] width 41 height 8
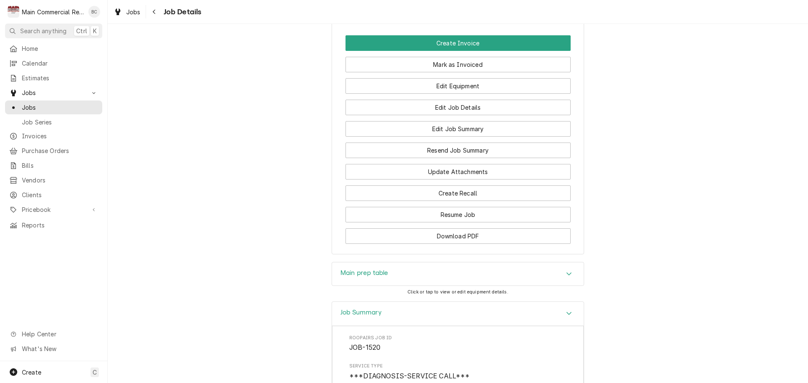
click at [351, 269] on h3 "Main prep table" at bounding box center [364, 273] width 48 height 8
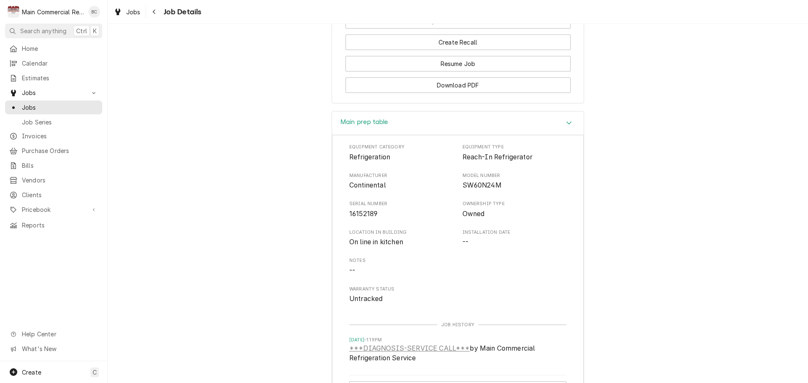
scroll to position [884, 0]
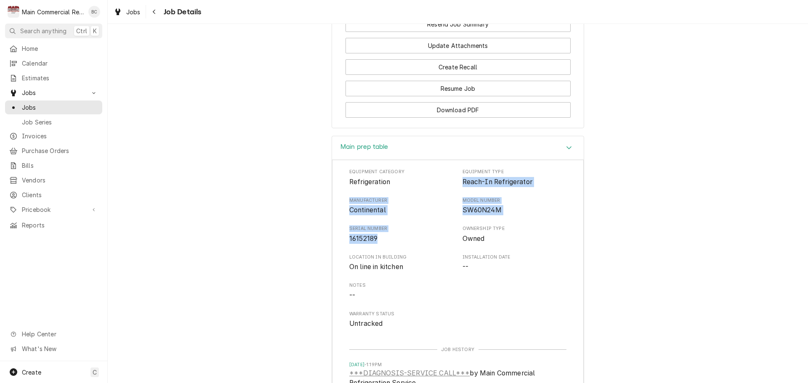
drag, startPoint x: 461, startPoint y: 175, endPoint x: 377, endPoint y: 233, distance: 101.7
click at [377, 233] on div "Equipment Category Refrigeration Equipment Type Reach-In Refrigerator Manufactu…" at bounding box center [457, 249] width 217 height 160
copy div "Reach-In Refrigerator Manufacturer Continental Model Number SW60N24M Serial Num…"
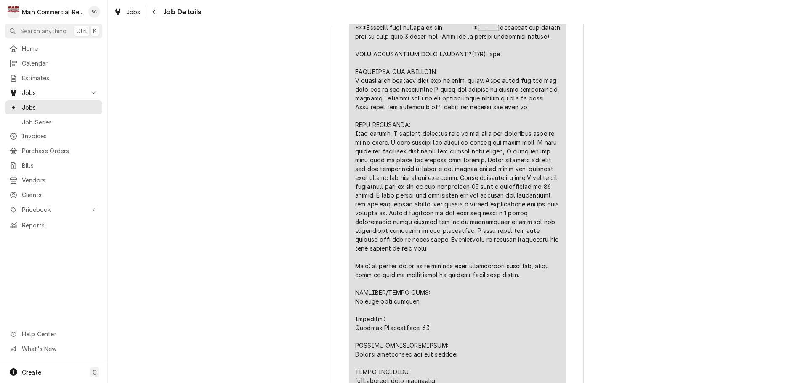
scroll to position [1599, 0]
drag, startPoint x: 354, startPoint y: 294, endPoint x: 420, endPoint y: 303, distance: 67.1
click at [420, 303] on div "Line Item" at bounding box center [457, 251] width 205 height 583
copy div "MATERIAL/PARTS USED: No rinse coil cleaner"
drag, startPoint x: 33, startPoint y: 350, endPoint x: 441, endPoint y: 316, distance: 409.5
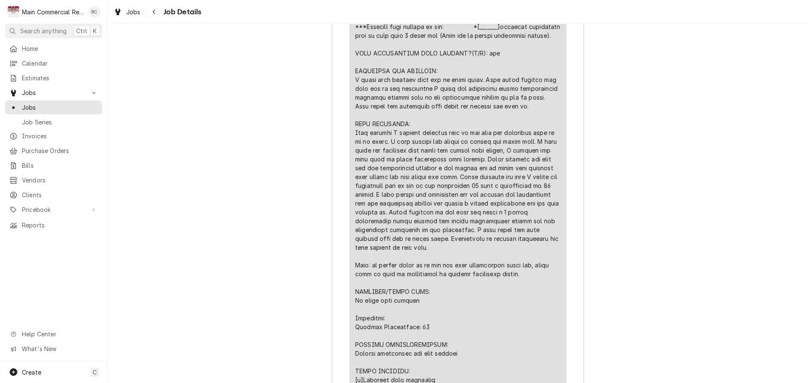
click at [440, 316] on div "Line Item" at bounding box center [457, 251] width 205 height 583
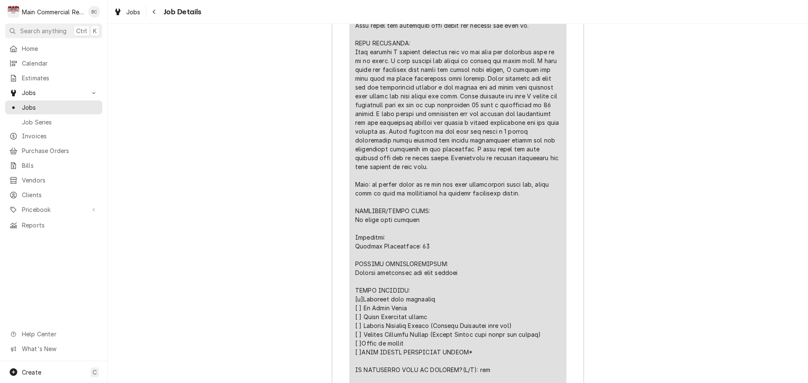
scroll to position [1683, 0]
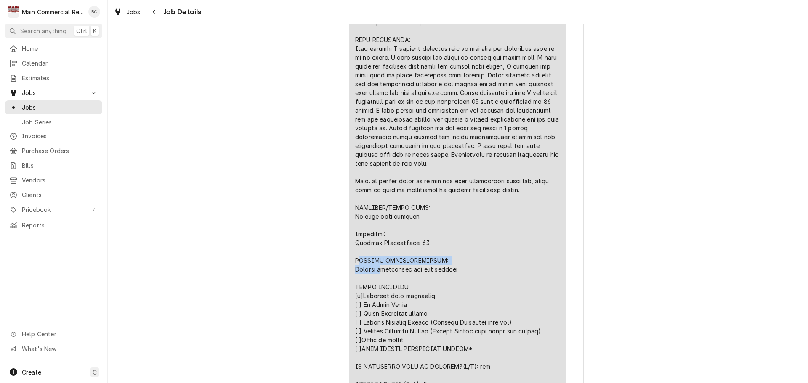
drag, startPoint x: 354, startPoint y: 263, endPoint x: 383, endPoint y: 269, distance: 30.1
click at [383, 270] on div "Line Item" at bounding box center [457, 167] width 205 height 583
drag, startPoint x: 352, startPoint y: 264, endPoint x: 458, endPoint y: 271, distance: 106.3
click at [458, 271] on div "Line Item" at bounding box center [457, 167] width 205 height 583
copy div "FURTHER RECOMMENDATIONS: Replace controller and door gaskets"
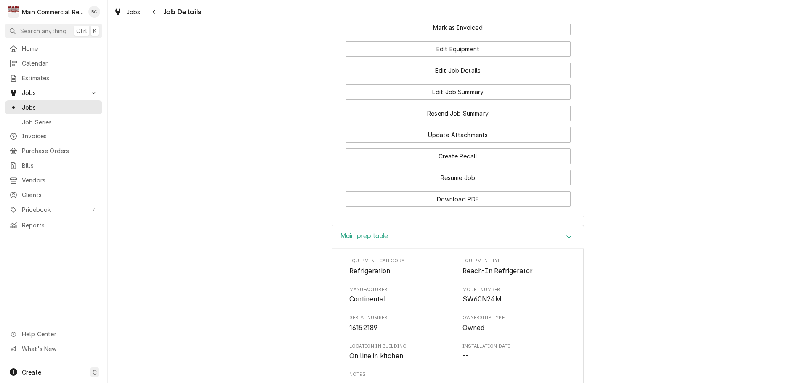
scroll to position [757, 0]
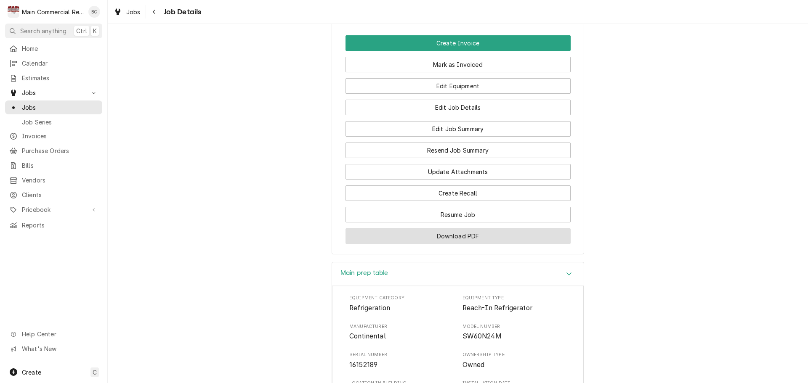
click at [446, 230] on button "Download PDF" at bounding box center [457, 236] width 225 height 16
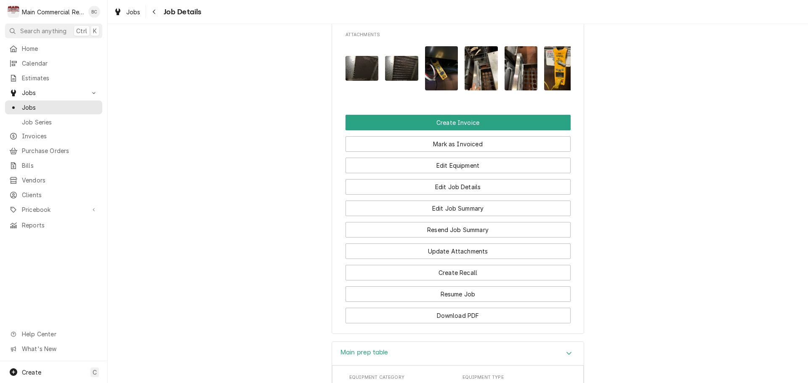
scroll to position [673, 0]
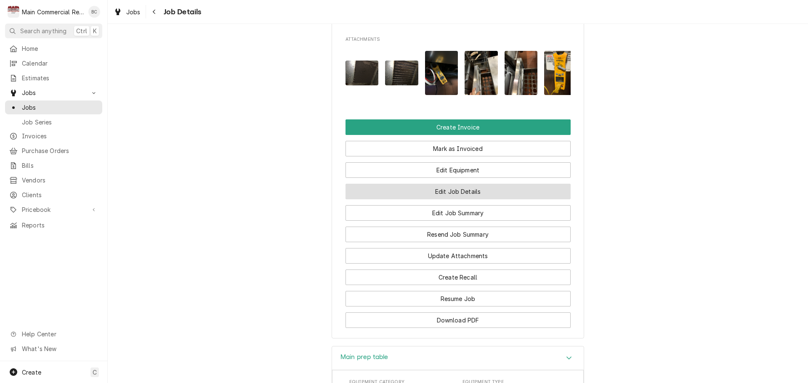
click at [455, 186] on button "Edit Job Details" at bounding box center [457, 192] width 225 height 16
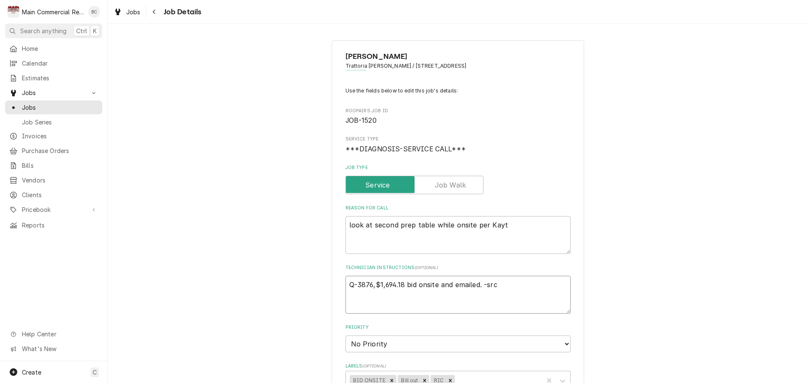
click at [345, 286] on textarea "Q-3876,$1,694.18 bid onsite and emailed. -src" at bounding box center [457, 295] width 225 height 38
type textarea "x"
type textarea "Q-3876,$1,694.18 bid onsite and emailed. -src"
type textarea "x"
type textarea "I Q-3876,$1,694.18 bid onsite and emailed. -src"
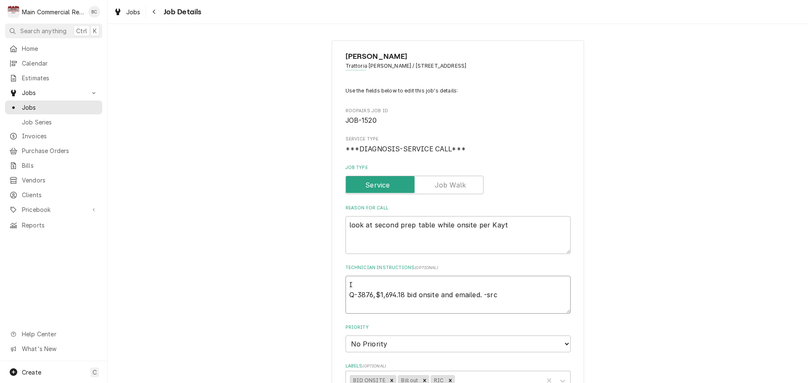
type textarea "x"
type textarea "INV Q-3876,$1,694.18 bid onsite and emailed. -src"
type textarea "x"
type textarea "INV# Q-3876,$1,694.18 bid onsite and emailed. -src"
type textarea "x"
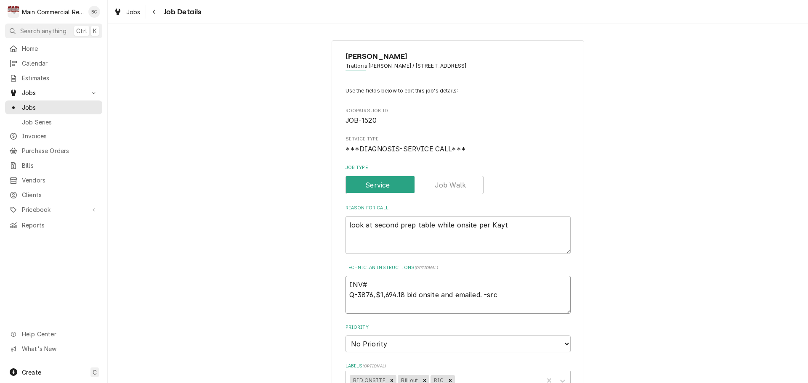
type textarea "INV#1 Q-3876,$1,694.18 bid onsite and emailed. -src"
type textarea "x"
type textarea "INV#15 Q-3876,$1,694.18 bid onsite and emailed. -src"
type textarea "x"
type textarea "INV#152 Q-3876,$1,694.18 bid onsite and emailed. -src"
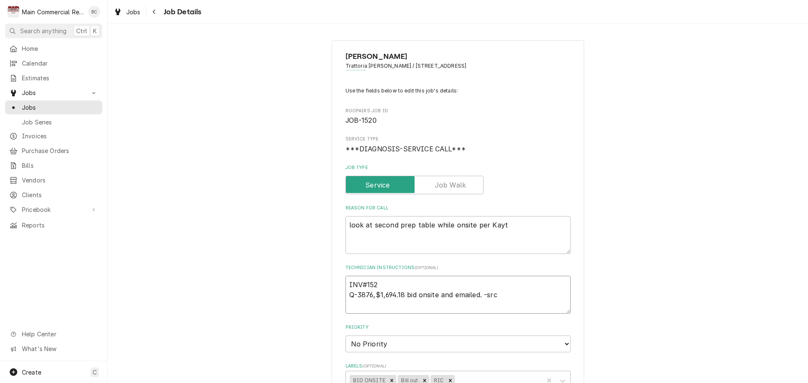
type textarea "x"
type textarea "INV#1523 Q-3876,$1,694.18 bid onsite and emailed. -src"
type textarea "x"
type textarea "INV#15235 Q-3876,$1,694.18 bid onsite and emailed. -src"
type textarea "x"
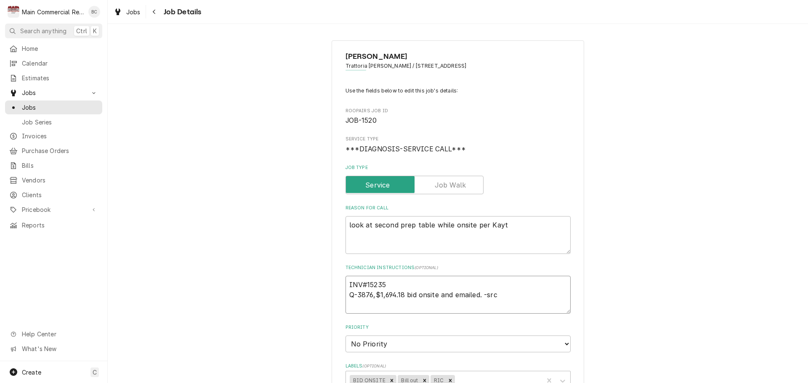
type textarea "INV#152351 Q-3876,$1,694.18 bid onsite and emailed. -src"
type textarea "x"
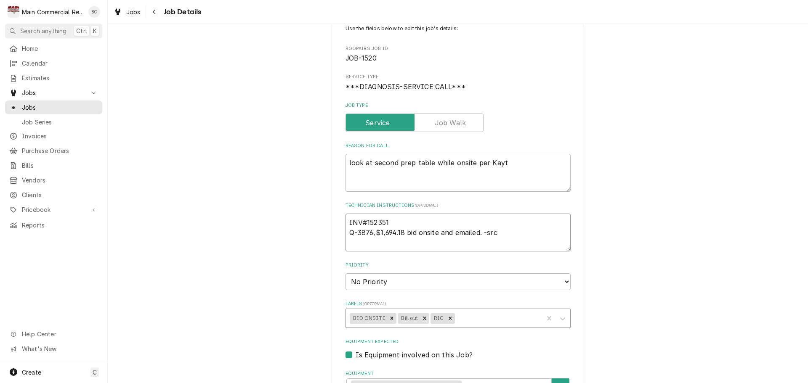
scroll to position [84, 0]
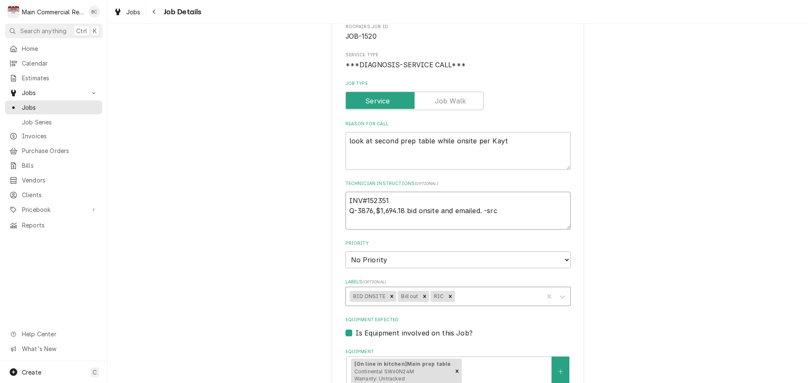
click at [389, 297] on icon "Remove BID ONSITE" at bounding box center [392, 297] width 6 height 6
type textarea "INV#152351 Q-3876,$1,694.18 bid onsite and emailed. -src"
click at [375, 297] on icon "Remove Bill out" at bounding box center [376, 296] width 3 height 3
type textarea "x"
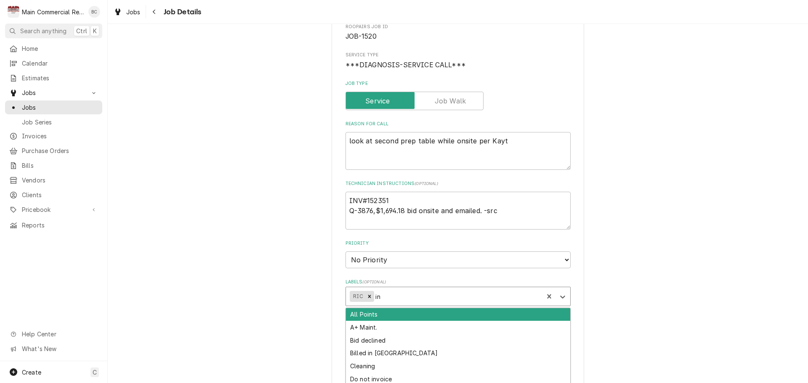
type input "inv"
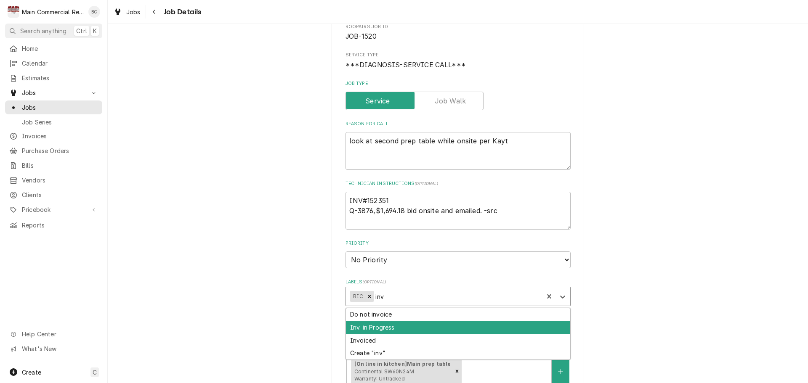
click at [377, 328] on div "Inv. in Progress" at bounding box center [458, 327] width 224 height 13
type textarea "x"
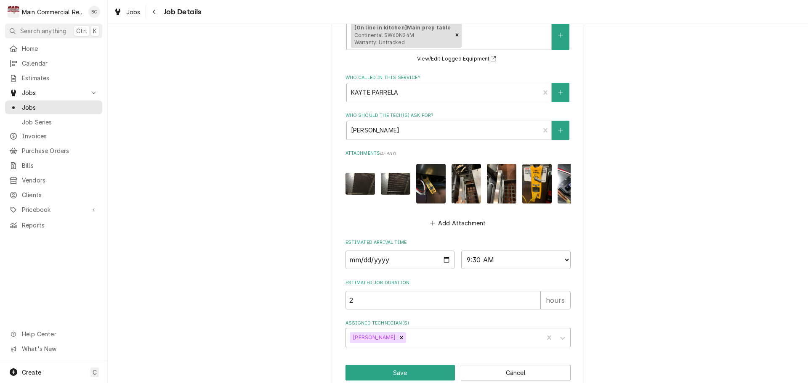
scroll to position [443, 0]
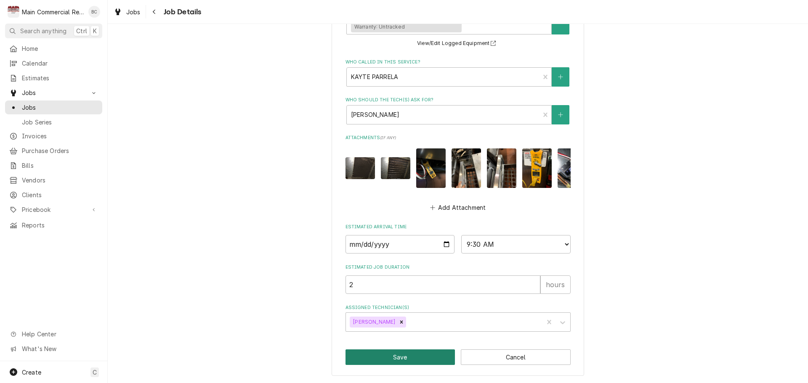
click at [401, 359] on button "Save" at bounding box center [400, 358] width 110 height 16
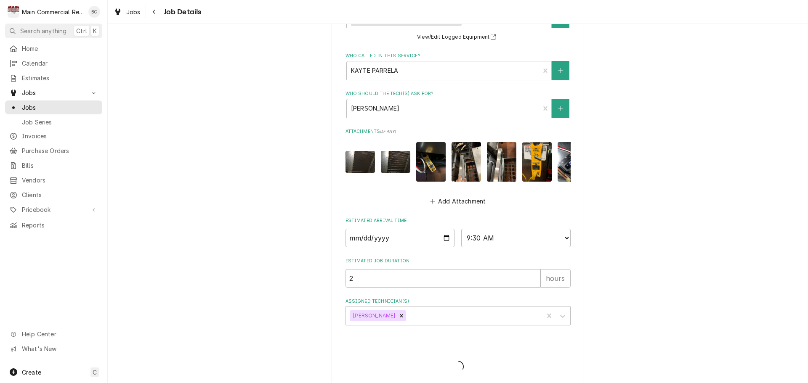
type textarea "x"
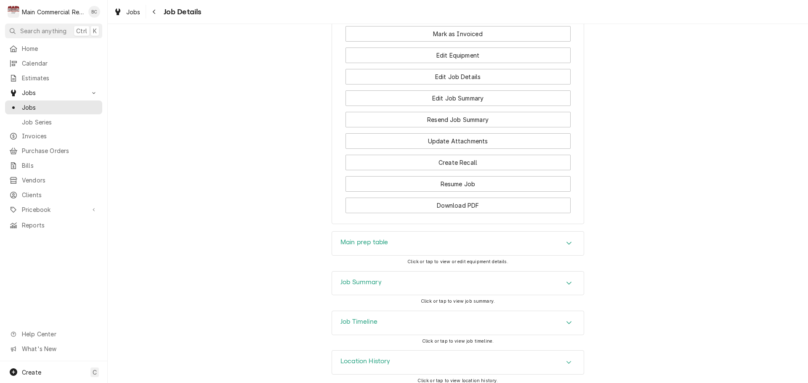
scroll to position [798, 0]
click at [371, 278] on h3 "Job Summary" at bounding box center [360, 282] width 41 height 8
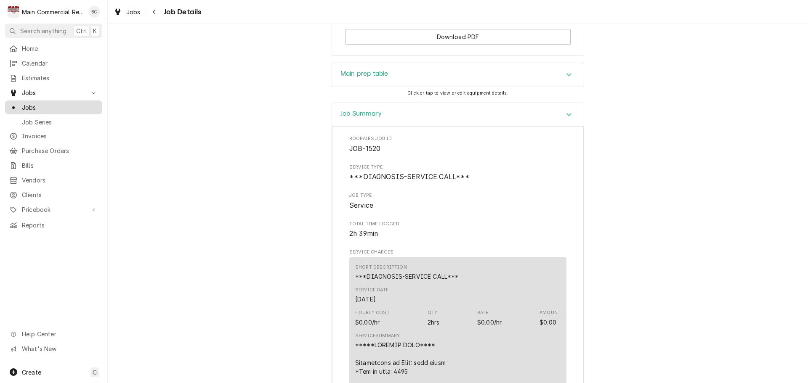
click at [52, 105] on span "Jobs" at bounding box center [60, 107] width 76 height 9
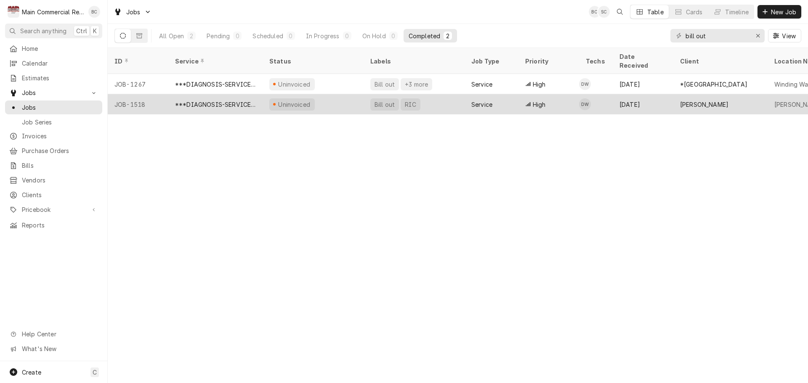
click at [384, 100] on div "Bill out" at bounding box center [385, 104] width 22 height 9
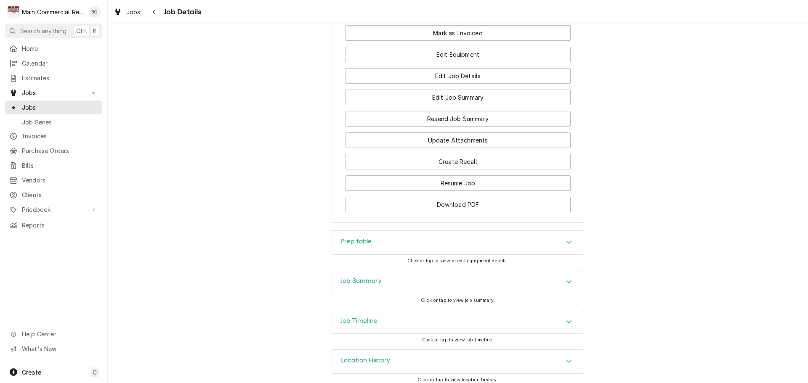
scroll to position [780, 0]
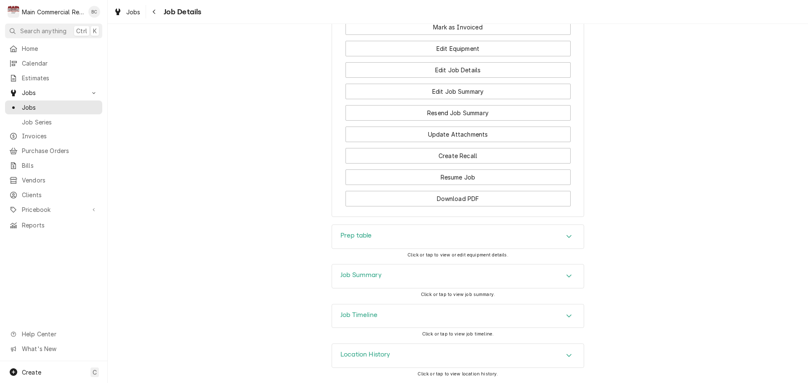
click at [360, 274] on h3 "Job Summary" at bounding box center [360, 275] width 41 height 8
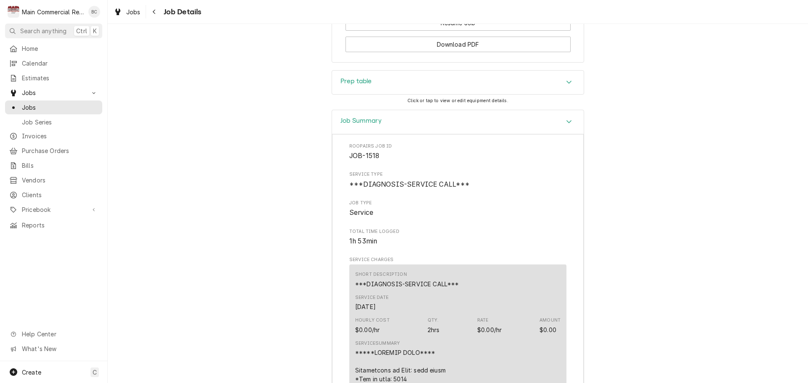
scroll to position [906, 0]
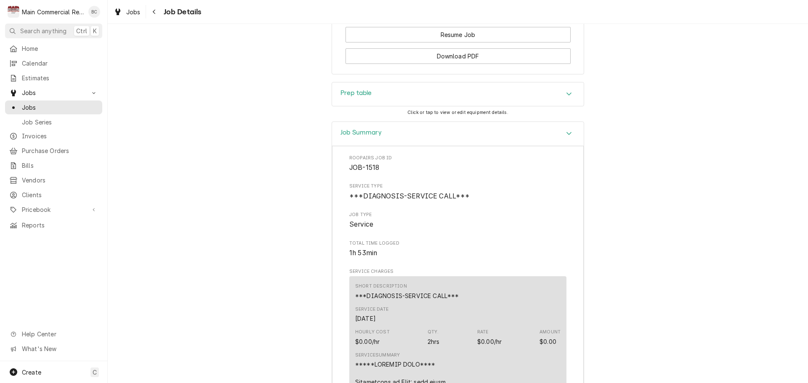
click at [361, 97] on h3 "Prep table" at bounding box center [356, 93] width 32 height 8
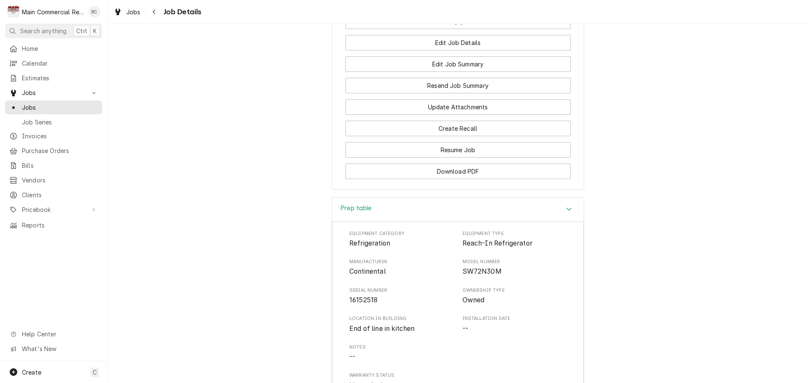
scroll to position [884, 0]
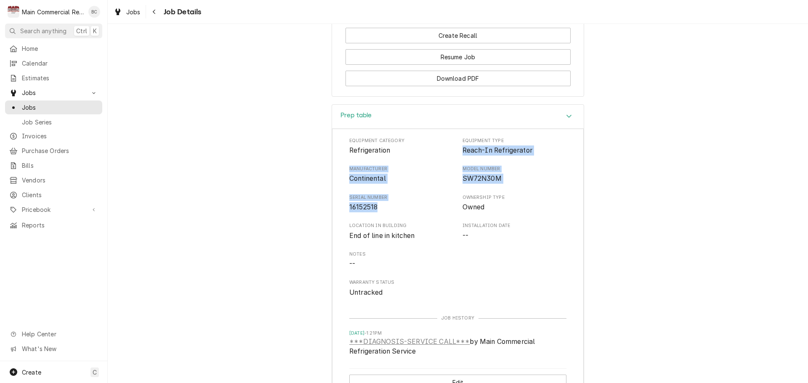
drag, startPoint x: 459, startPoint y: 167, endPoint x: 380, endPoint y: 223, distance: 96.9
click at [380, 223] on div "Equipment Category Refrigeration Equipment Type Reach-In Refrigerator Manufactu…" at bounding box center [457, 218] width 217 height 160
copy div "Reach-In Refrigerator Manufacturer Continental Model Number SW72N30M Serial Num…"
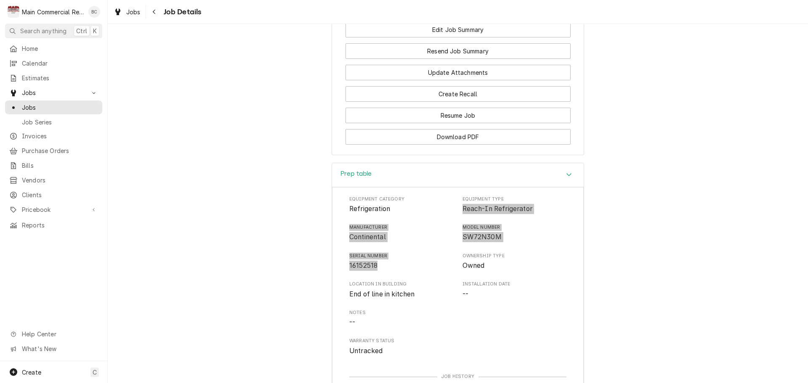
scroll to position [715, 0]
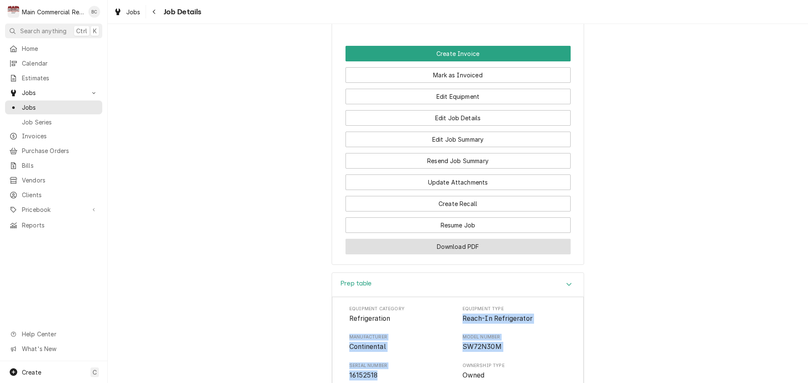
click at [447, 255] on button "Download PDF" at bounding box center [457, 247] width 225 height 16
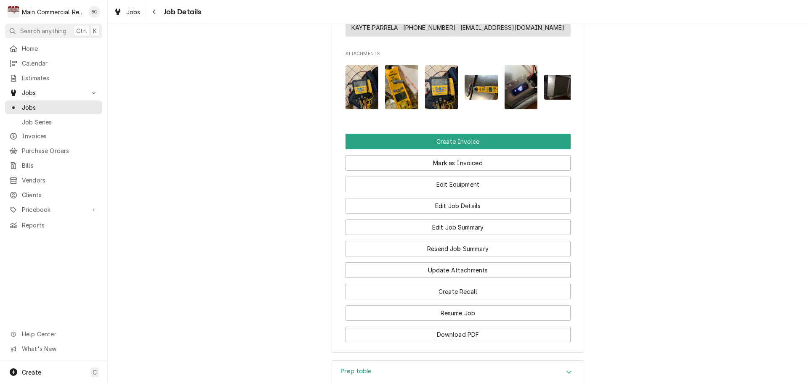
scroll to position [547, 0]
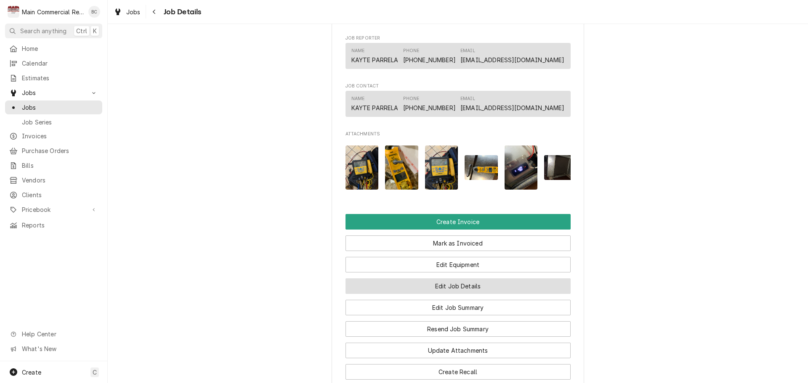
click at [437, 294] on button "Edit Job Details" at bounding box center [457, 287] width 225 height 16
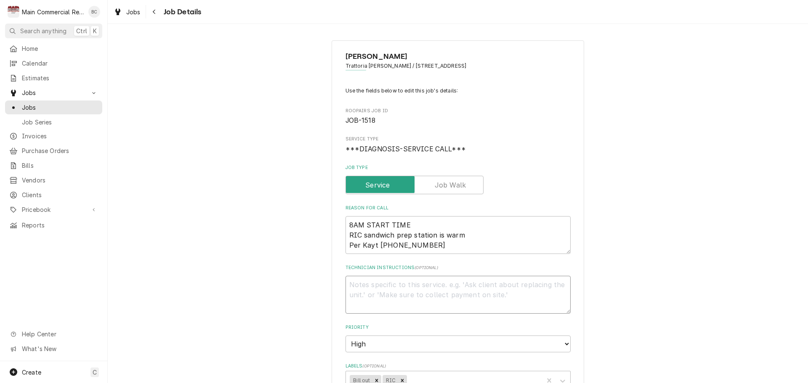
click at [369, 294] on textarea "Technician Instructions ( optional )" at bounding box center [457, 295] width 225 height 38
type textarea "x"
type textarea "I"
type textarea "x"
type textarea "IN"
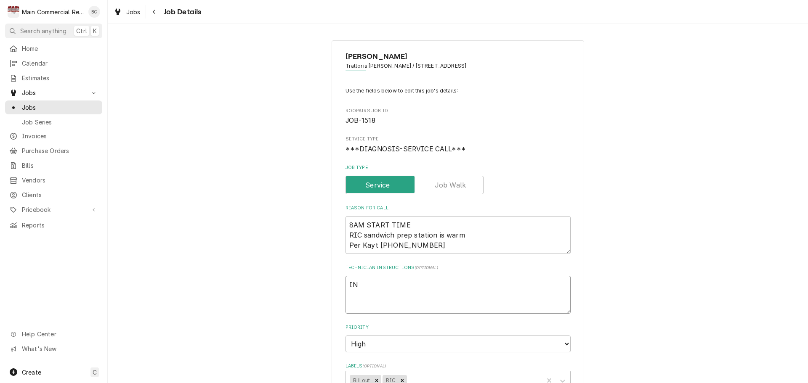
type textarea "x"
type textarea "INV"
type textarea "x"
type textarea "INV#"
type textarea "x"
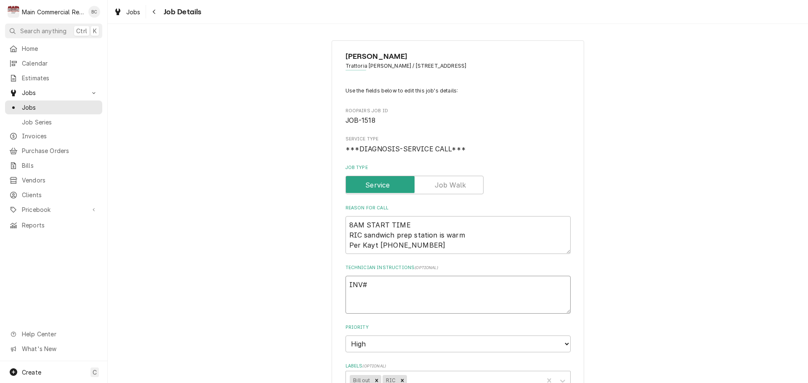
type textarea "INV#1"
type textarea "x"
type textarea "INV#15"
type textarea "x"
type textarea "INV#152"
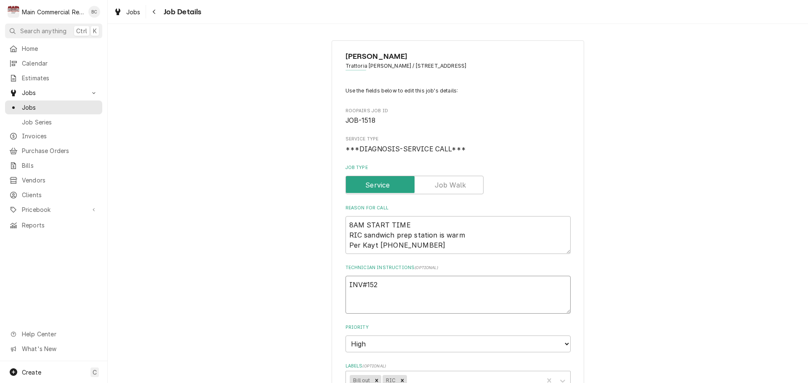
type textarea "x"
type textarea "INV#1523"
type textarea "x"
type textarea "INV#15235"
type textarea "x"
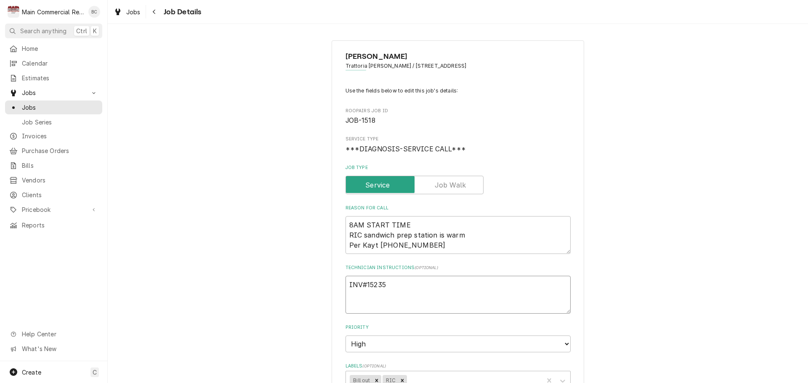
type textarea "INV#152352"
type textarea "x"
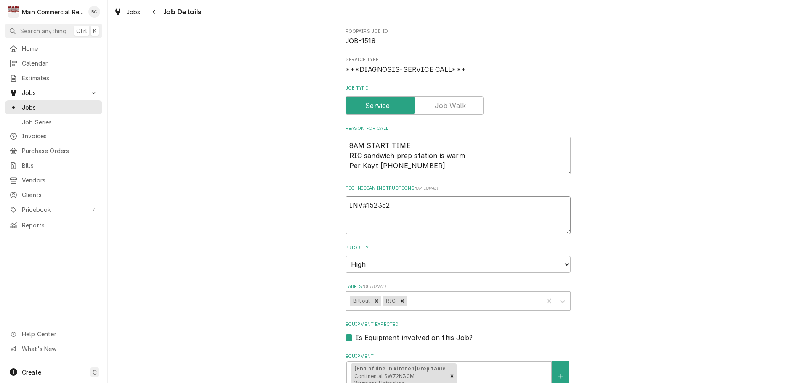
scroll to position [84, 0]
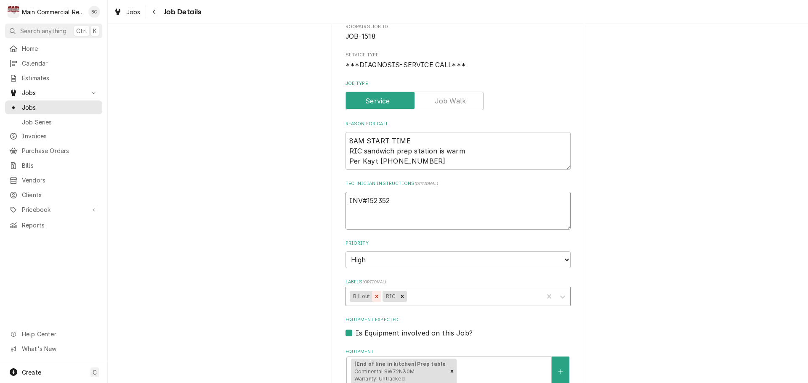
click at [375, 298] on icon "Remove Bill out" at bounding box center [376, 296] width 3 height 3
type textarea "INV#152352"
type textarea "x"
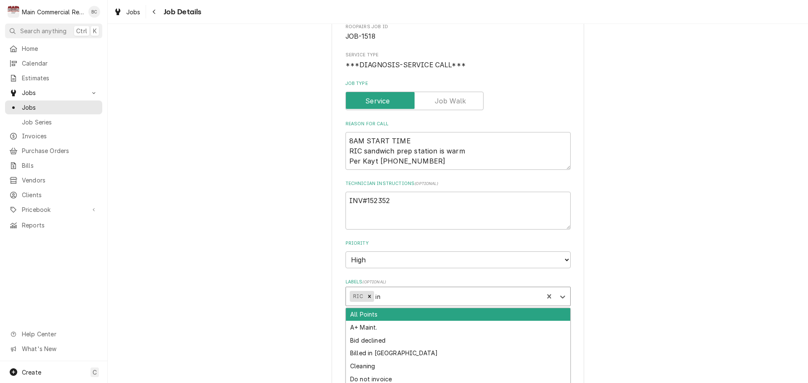
type input "inv"
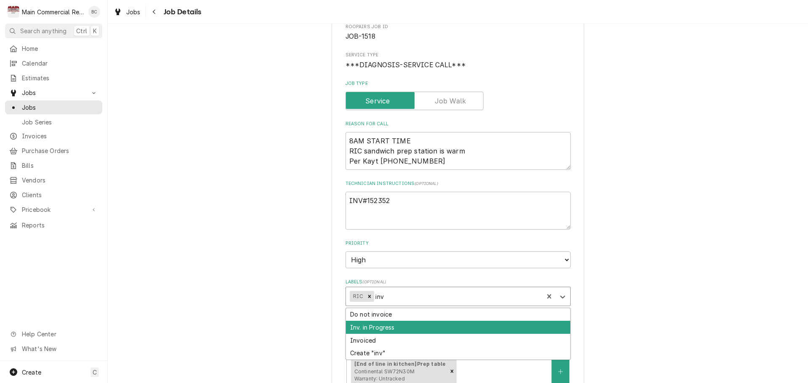
click at [377, 327] on div "Inv. in Progress" at bounding box center [458, 327] width 224 height 13
type textarea "x"
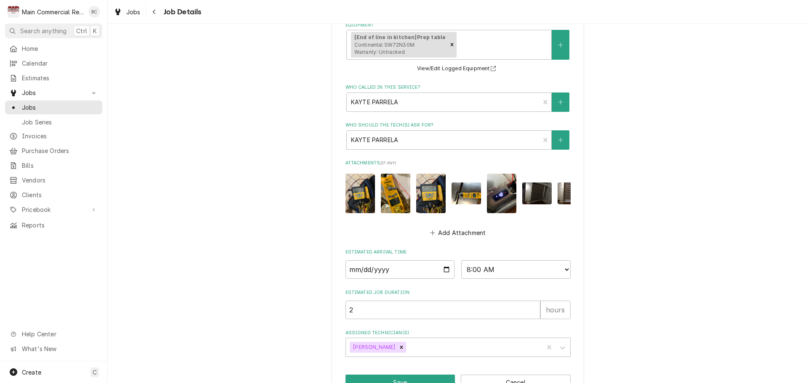
scroll to position [443, 0]
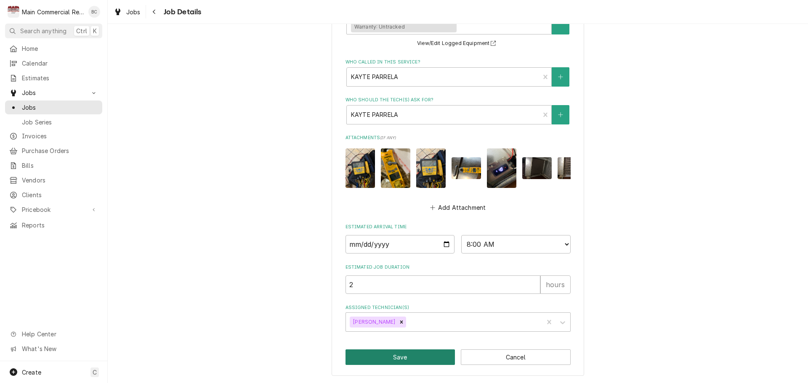
click at [398, 361] on button "Save" at bounding box center [400, 358] width 110 height 16
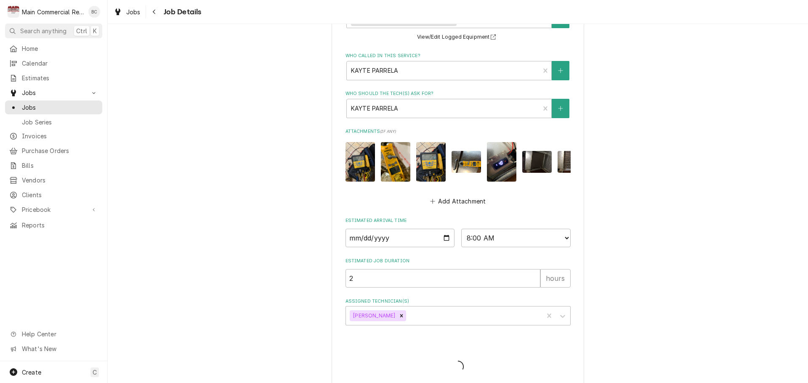
type textarea "x"
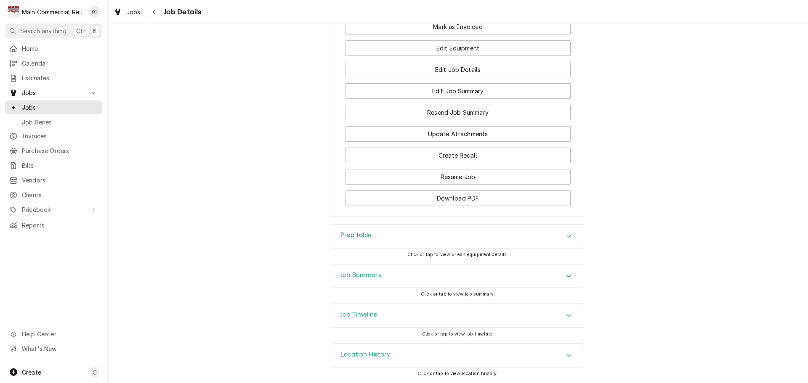
scroll to position [808, 0]
click at [65, 105] on span "Jobs" at bounding box center [60, 107] width 76 height 9
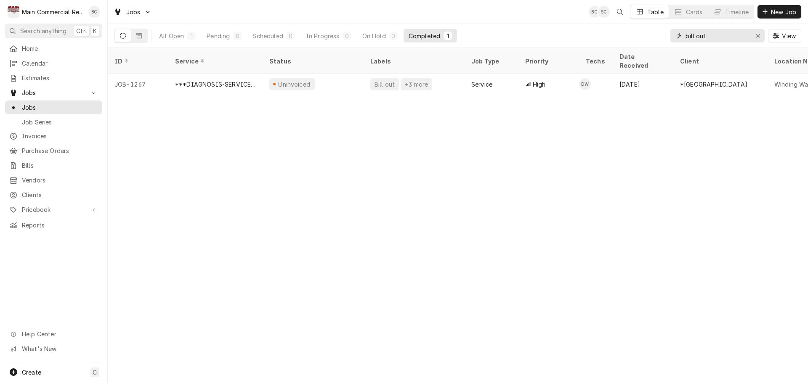
click at [759, 36] on icon "Erase input" at bounding box center [758, 36] width 5 height 6
click at [745, 37] on input "Dynamic Content Wrapper" at bounding box center [724, 35] width 79 height 13
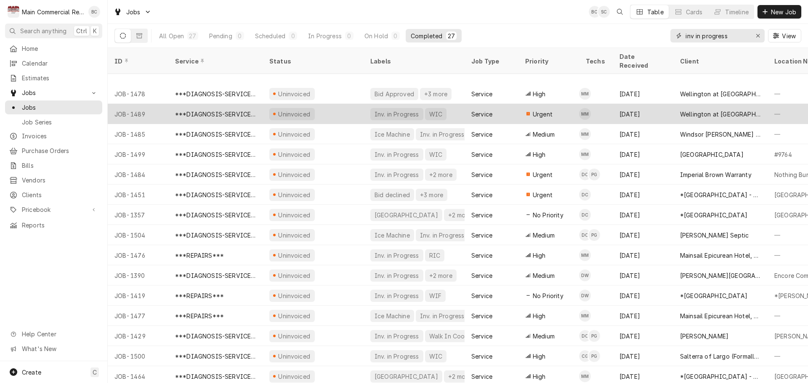
scroll to position [232, 0]
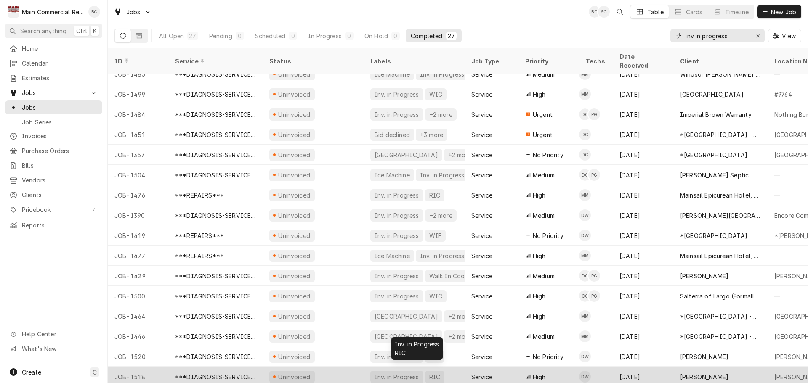
type input "inv in progress"
click at [396, 373] on div "Inv. in Progress" at bounding box center [397, 377] width 46 height 9
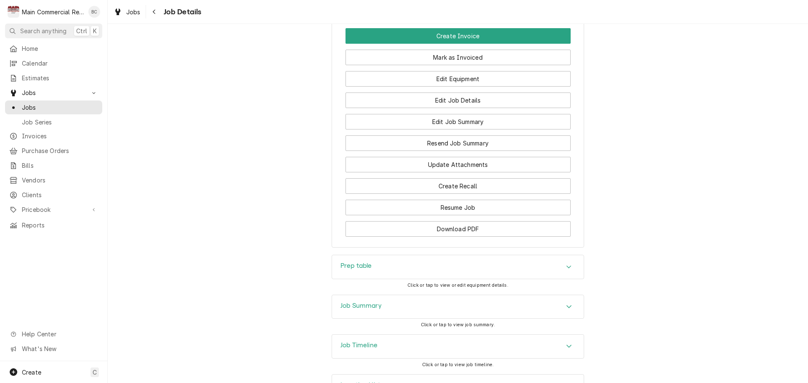
scroll to position [808, 0]
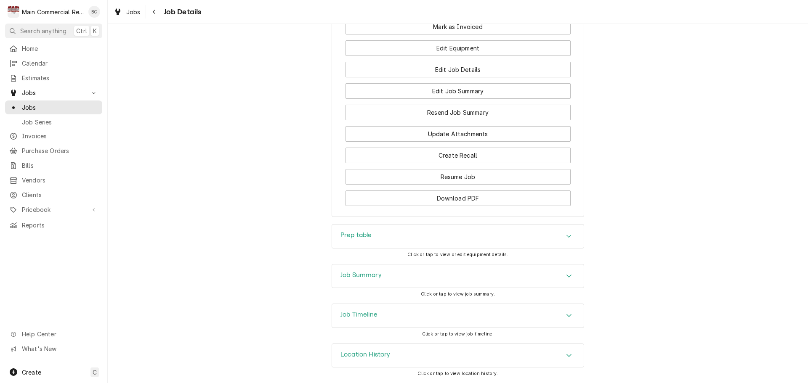
click at [359, 235] on h3 "Prep table" at bounding box center [356, 235] width 32 height 8
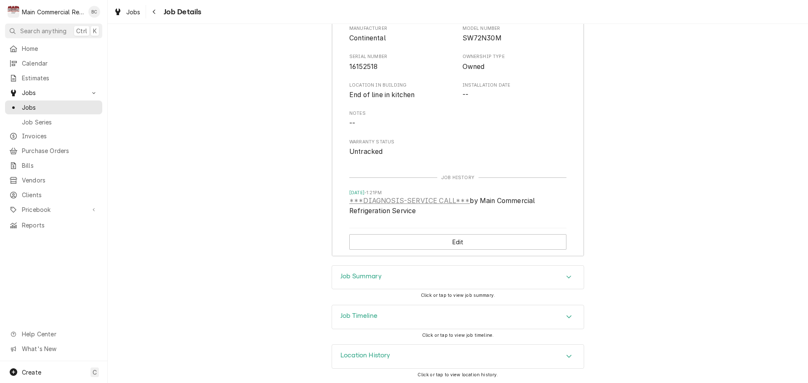
scroll to position [1070, 0]
click at [374, 273] on h3 "Job Summary" at bounding box center [360, 275] width 41 height 8
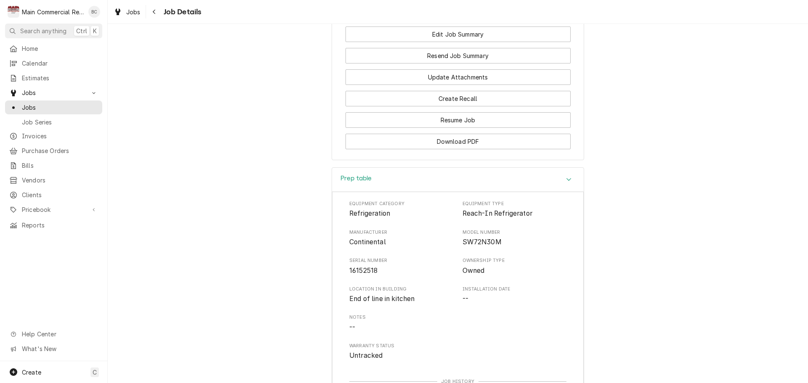
scroll to position [751, 0]
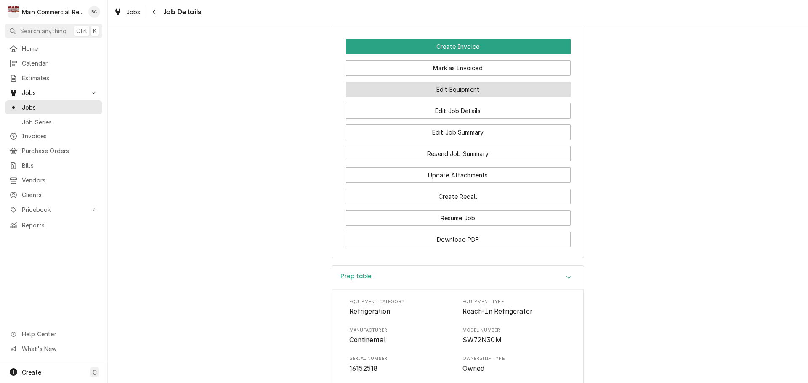
click at [441, 97] on button "Edit Equipment" at bounding box center [457, 90] width 225 height 16
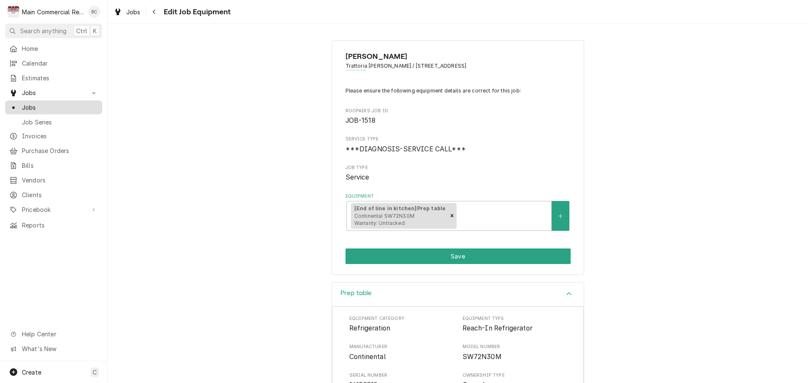
click at [29, 104] on span "Jobs" at bounding box center [60, 107] width 76 height 9
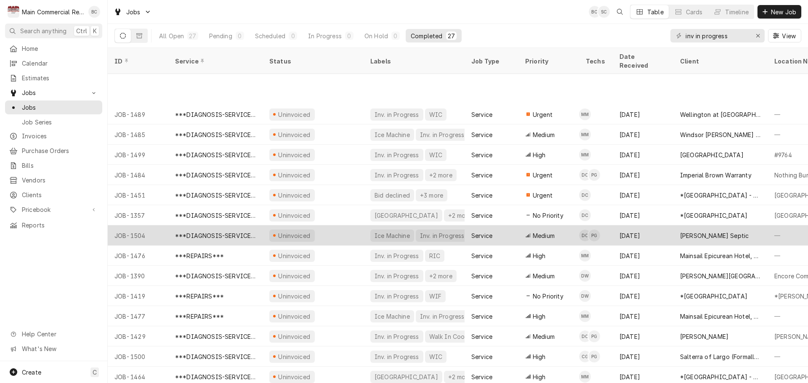
scroll to position [232, 0]
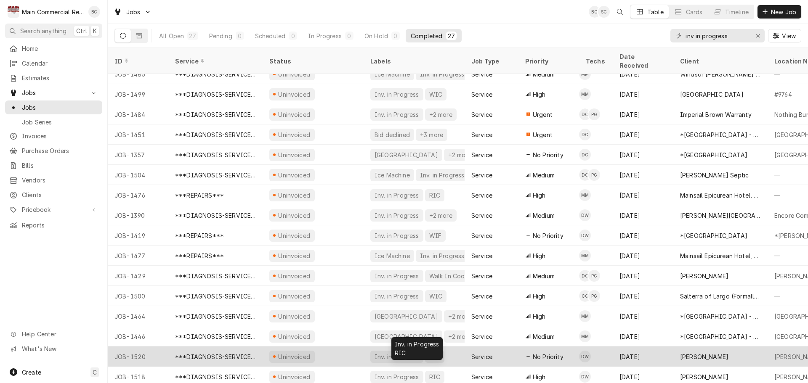
click at [390, 353] on div "Inv. in Progress" at bounding box center [397, 357] width 46 height 9
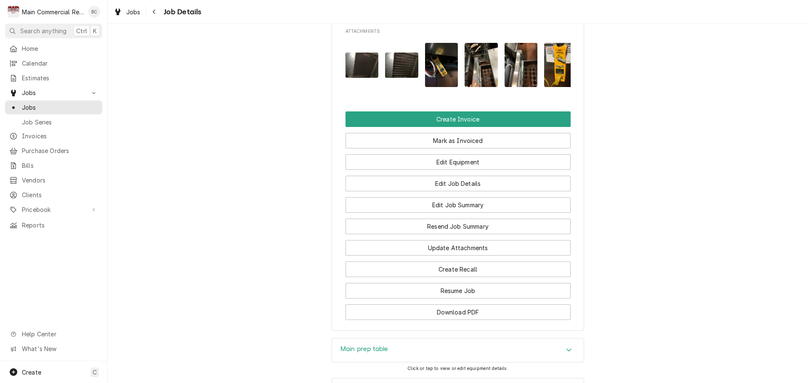
scroll to position [798, 0]
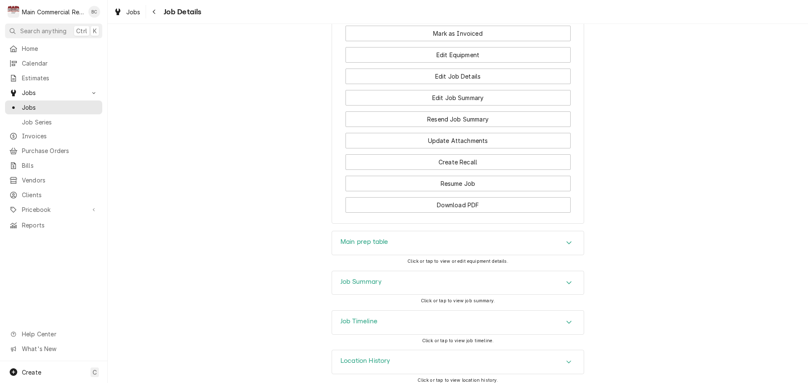
click at [367, 278] on h3 "Job Summary" at bounding box center [360, 282] width 41 height 8
click at [361, 238] on h3 "Main prep table" at bounding box center [364, 242] width 48 height 8
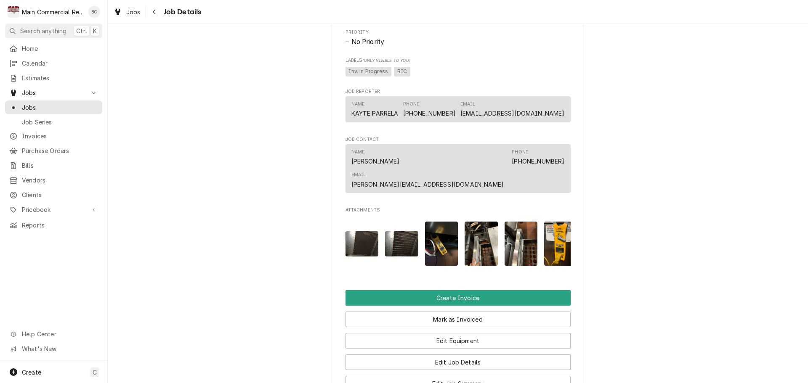
scroll to position [588, 0]
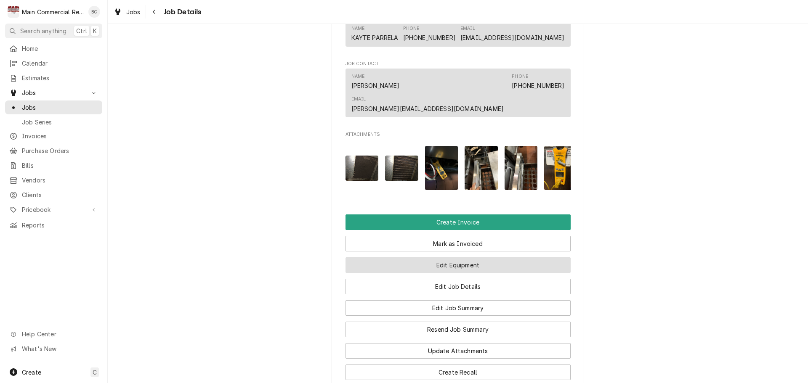
click at [453, 258] on button "Edit Equipment" at bounding box center [457, 266] width 225 height 16
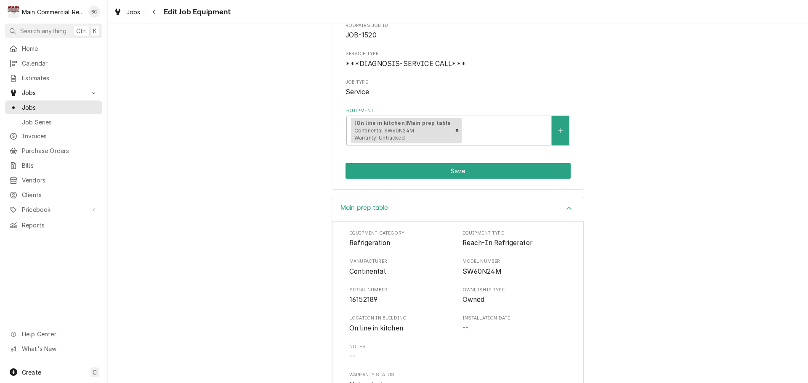
scroll to position [147, 0]
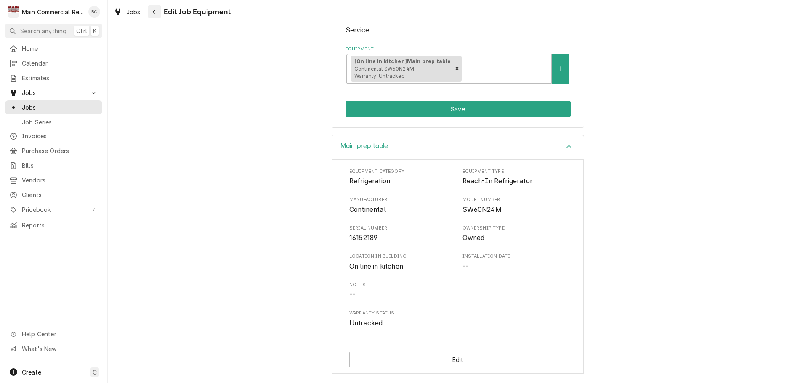
click at [156, 12] on div "Navigate back" at bounding box center [154, 12] width 8 height 8
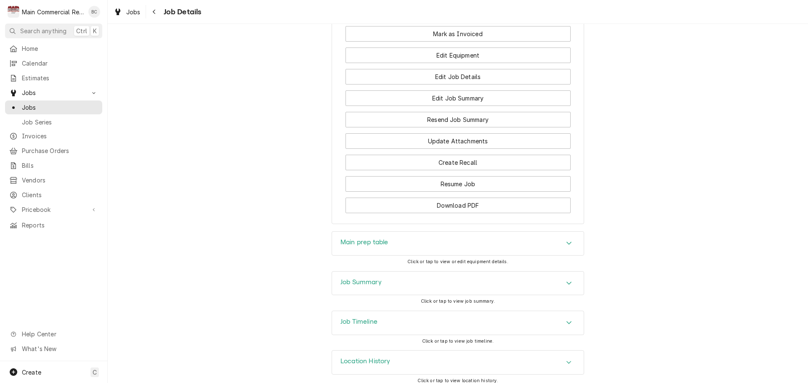
scroll to position [798, 0]
click at [358, 278] on h3 "Job Summary" at bounding box center [360, 282] width 41 height 8
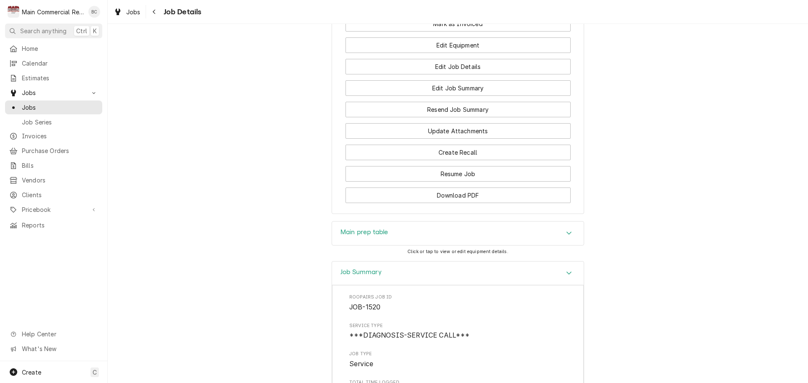
scroll to position [884, 0]
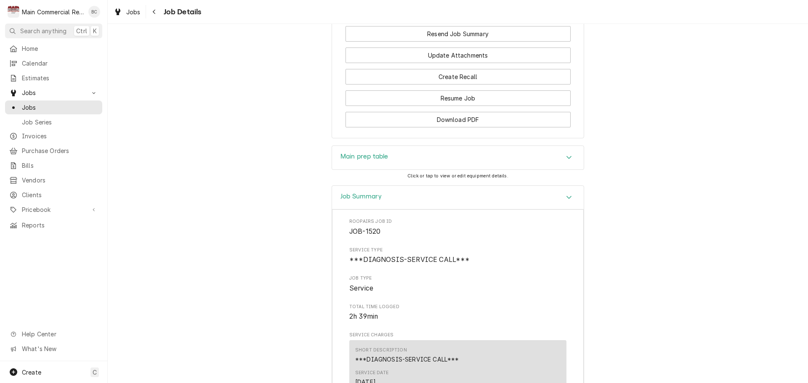
click at [363, 153] on h3 "Main prep table" at bounding box center [364, 157] width 48 height 8
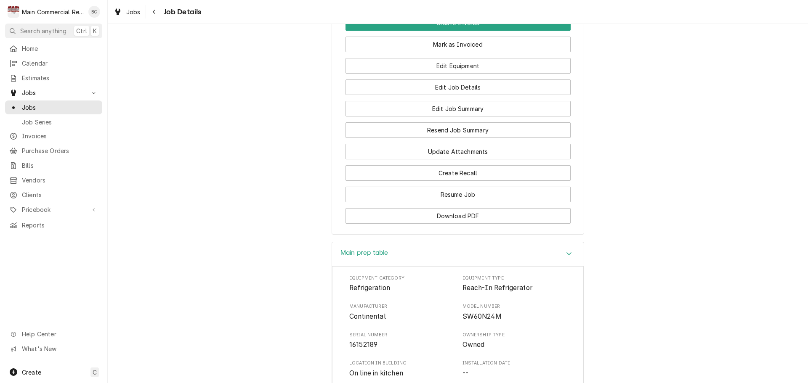
scroll to position [842, 0]
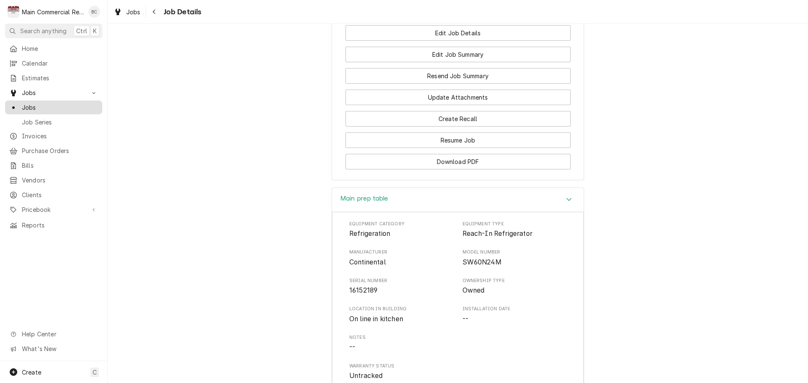
click at [46, 106] on span "Jobs" at bounding box center [60, 107] width 76 height 9
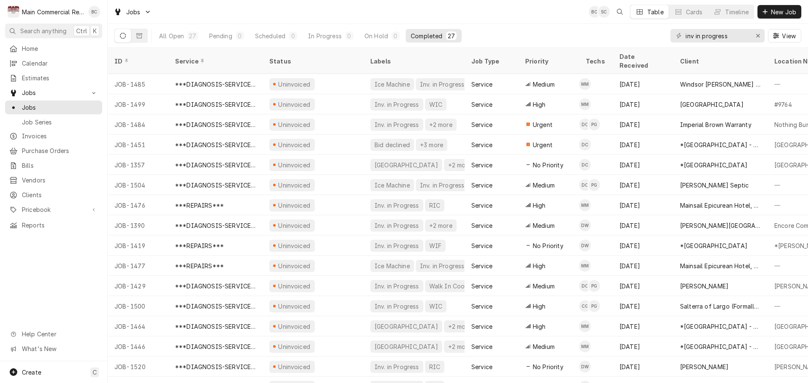
scroll to position [232, 0]
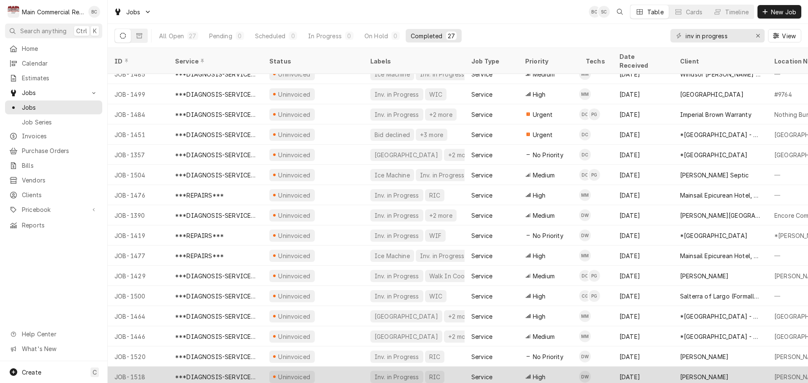
click at [236, 373] on div "***DIAGNOSIS-SERVICE CALL***" at bounding box center [215, 377] width 81 height 9
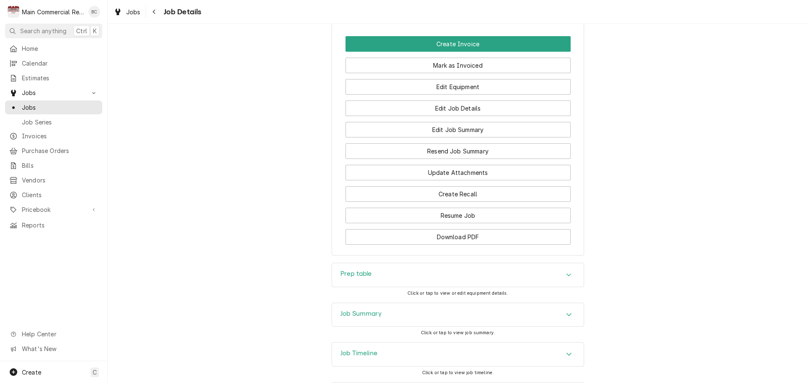
scroll to position [757, 0]
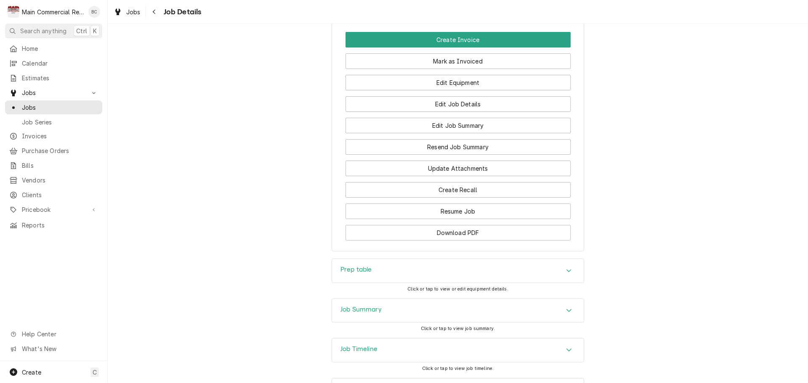
click at [351, 274] on h3 "Prep table" at bounding box center [356, 270] width 32 height 8
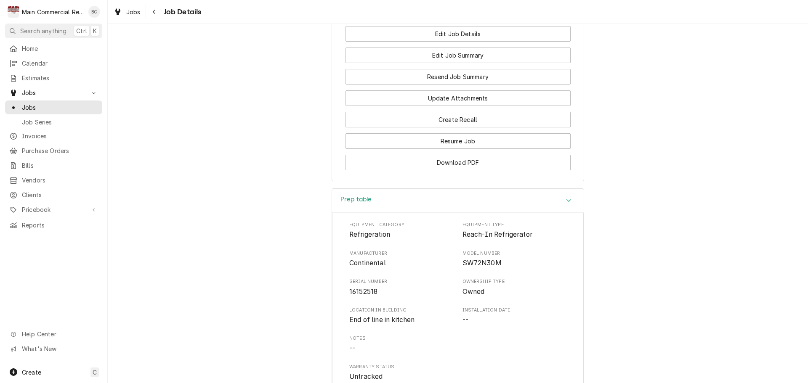
scroll to position [818, 0]
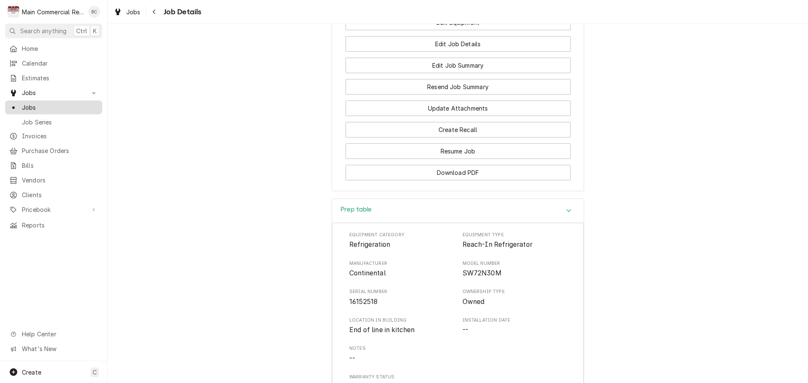
click at [50, 108] on span "Jobs" at bounding box center [60, 107] width 76 height 9
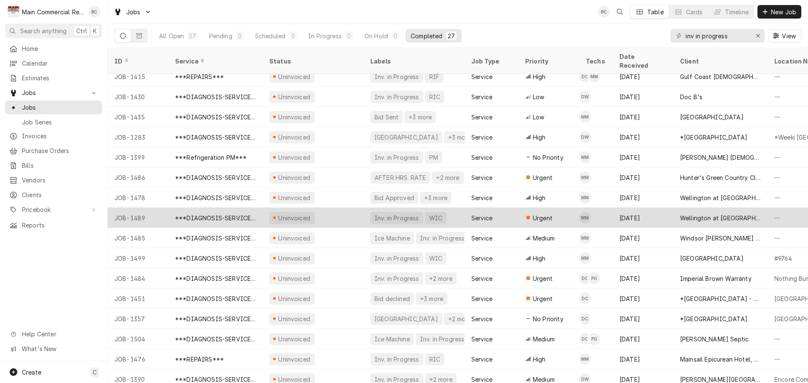
scroll to position [71, 0]
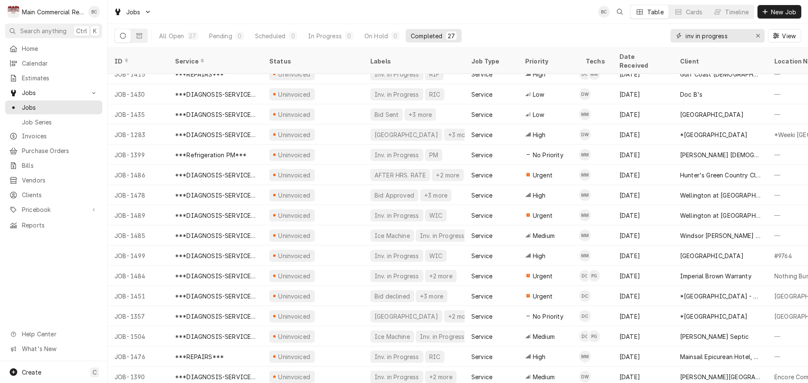
click at [758, 37] on icon "Erase input" at bounding box center [758, 36] width 5 height 6
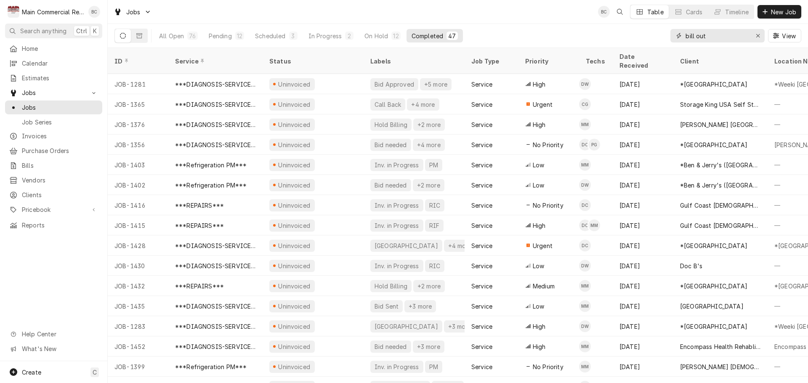
type input "bill out"
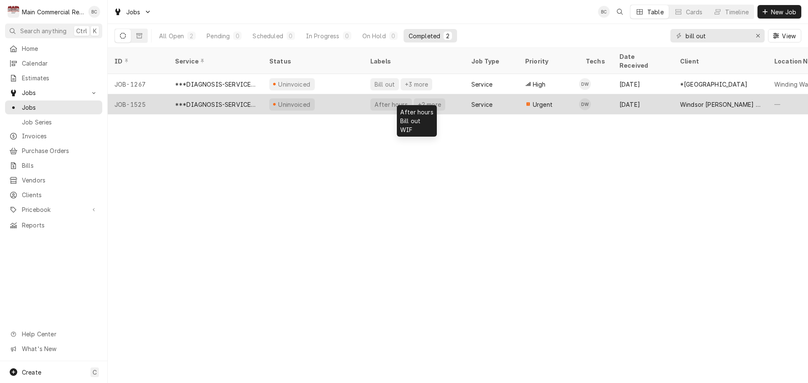
click at [395, 100] on div "After hours" at bounding box center [391, 104] width 35 height 9
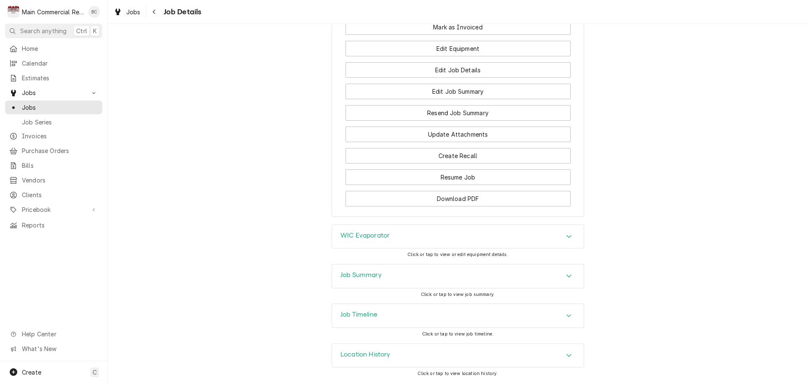
scroll to position [1027, 0]
click at [354, 275] on h3 "Job Summary" at bounding box center [360, 275] width 41 height 8
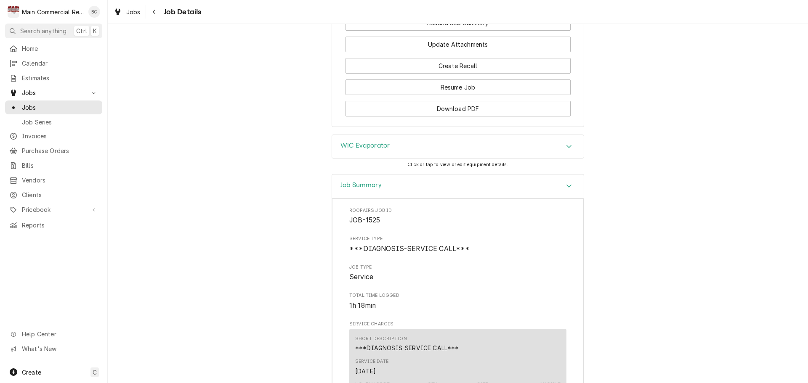
scroll to position [1078, 0]
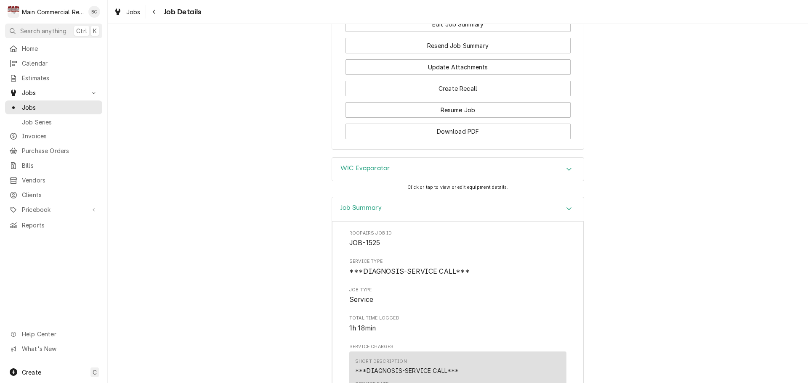
click at [364, 173] on h3 "WIC Evaporator" at bounding box center [364, 169] width 49 height 8
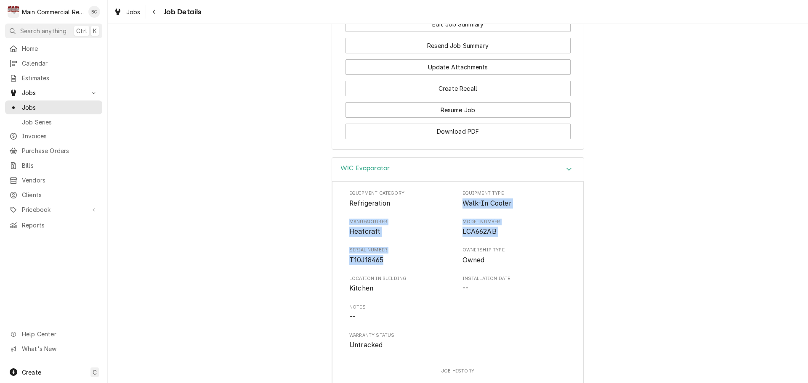
drag, startPoint x: 458, startPoint y: 219, endPoint x: 389, endPoint y: 278, distance: 90.5
click at [389, 278] on div "Equipment Category Refrigeration Equipment Type Walk-In Cooler Manufacturer Hea…" at bounding box center [457, 270] width 217 height 160
copy div "Walk-In Cooler Manufacturer Heatcraft Model Number LCA662AB Serial Number T10J1…"
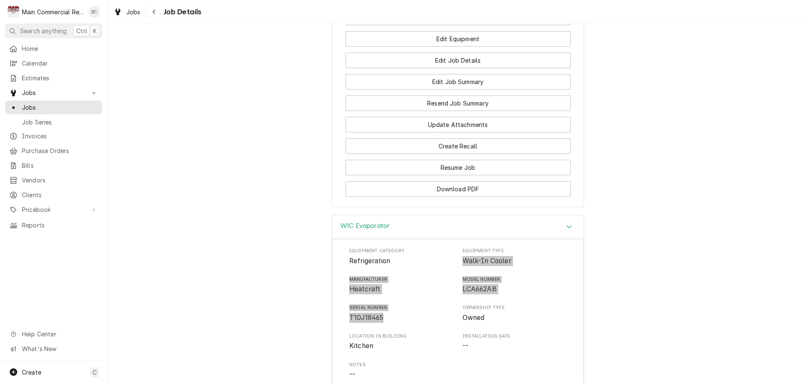
scroll to position [994, 0]
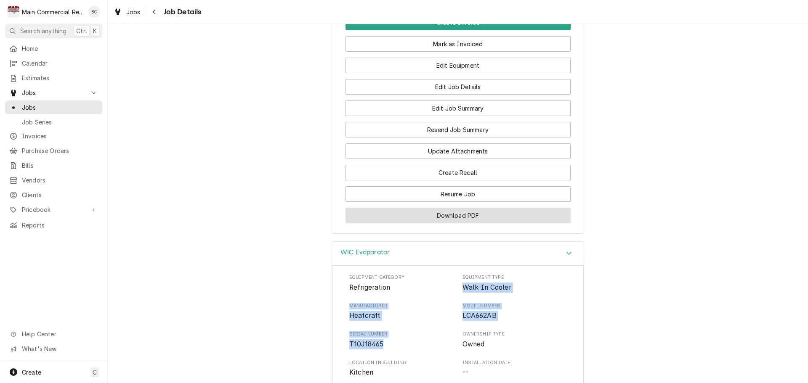
click at [441, 223] on button "Download PDF" at bounding box center [457, 216] width 225 height 16
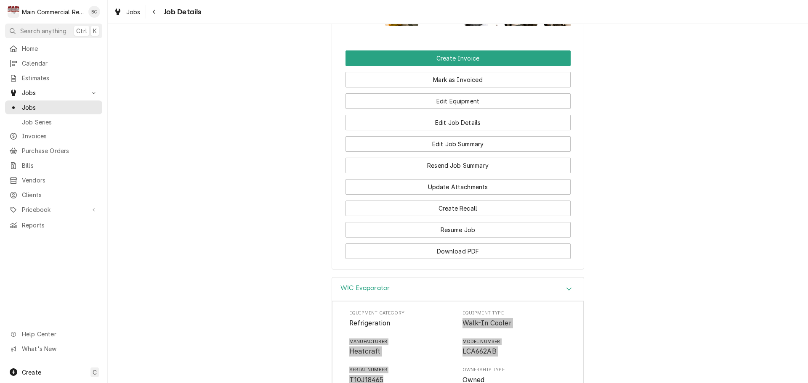
scroll to position [952, 0]
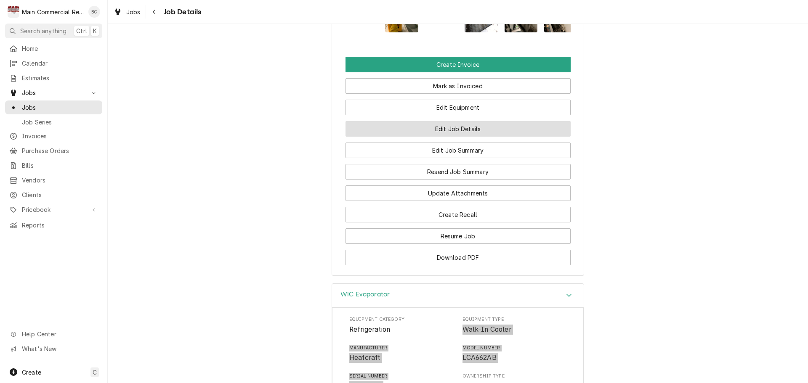
click at [444, 137] on button "Edit Job Details" at bounding box center [457, 129] width 225 height 16
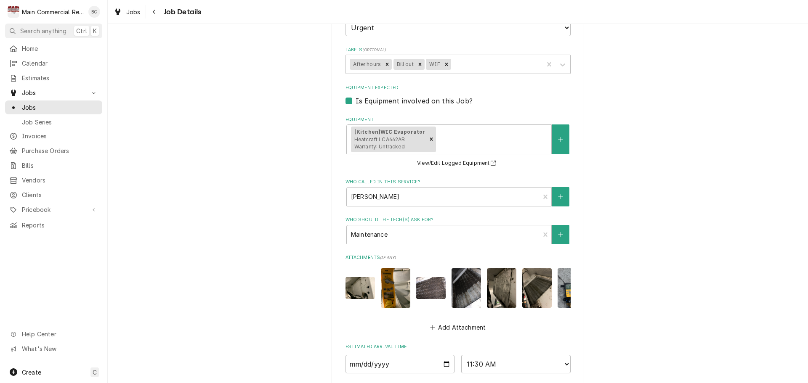
scroll to position [274, 0]
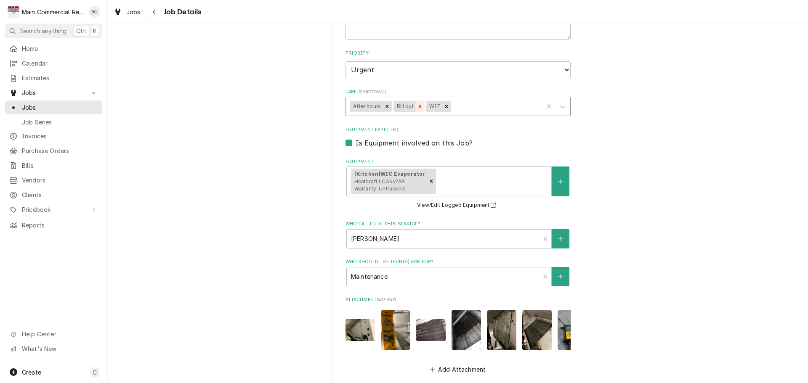
click at [417, 106] on icon "Remove Bill out" at bounding box center [420, 107] width 6 height 6
type textarea "x"
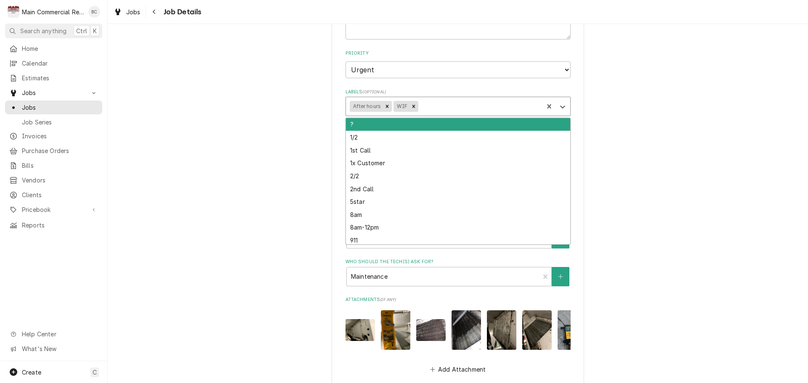
click at [420, 107] on div "Labels" at bounding box center [480, 106] width 120 height 15
type input "inv"
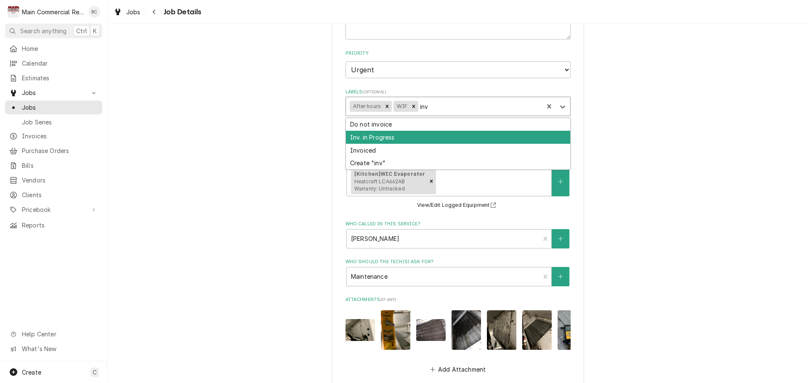
click at [372, 137] on div "Inv. in Progress" at bounding box center [458, 137] width 224 height 13
type textarea "x"
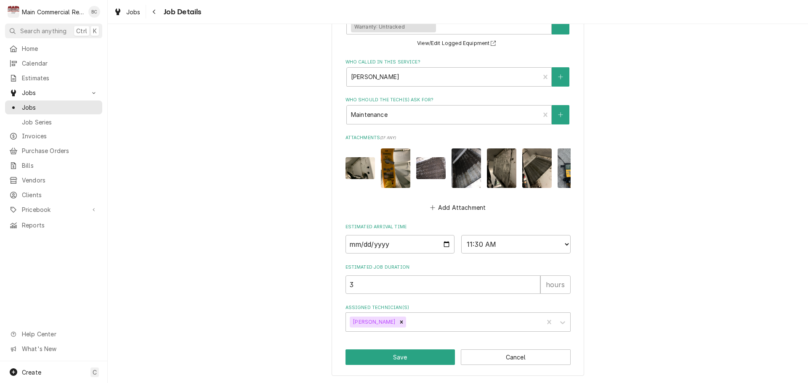
scroll to position [443, 0]
click at [391, 356] on button "Save" at bounding box center [400, 358] width 110 height 16
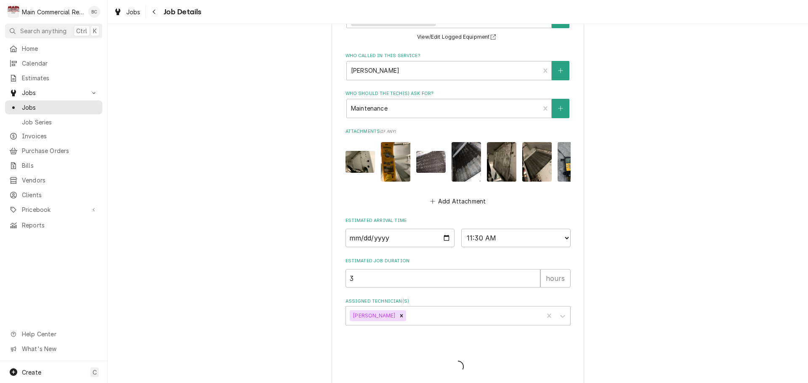
type textarea "x"
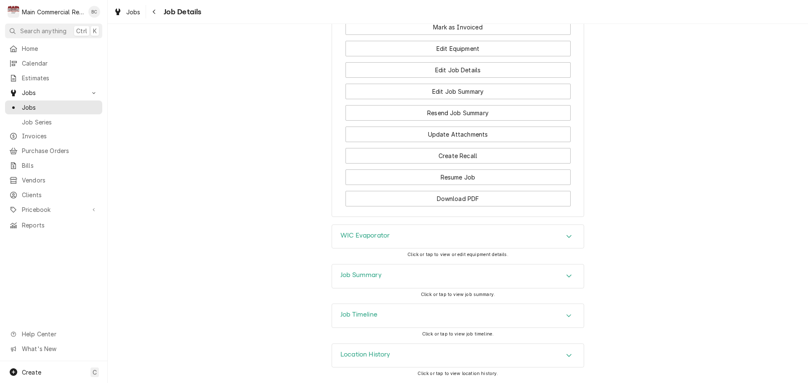
scroll to position [1027, 0]
click at [370, 279] on h3 "Job Summary" at bounding box center [360, 275] width 41 height 8
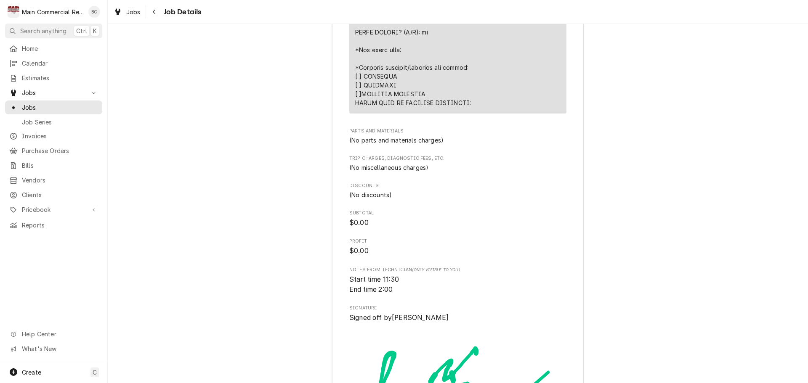
scroll to position [2037, 0]
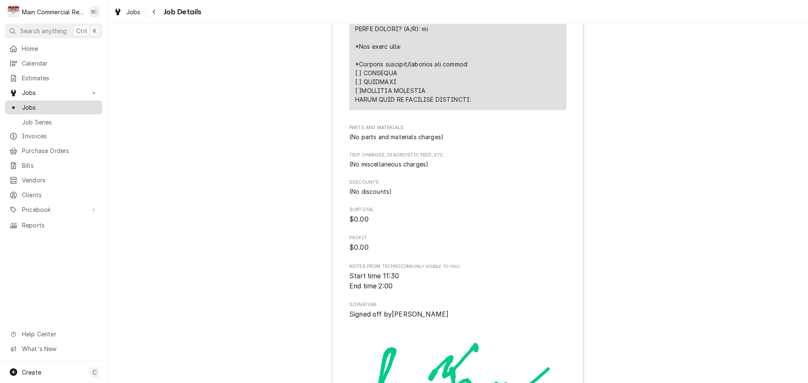
click at [28, 106] on span "Jobs" at bounding box center [60, 107] width 76 height 9
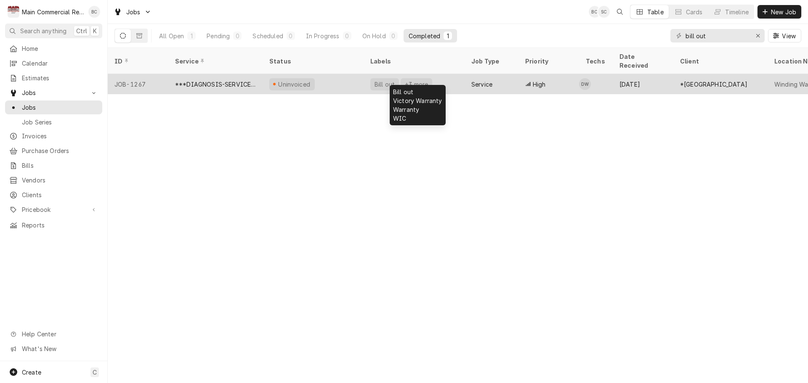
click at [383, 80] on div "Bill out" at bounding box center [385, 84] width 22 height 9
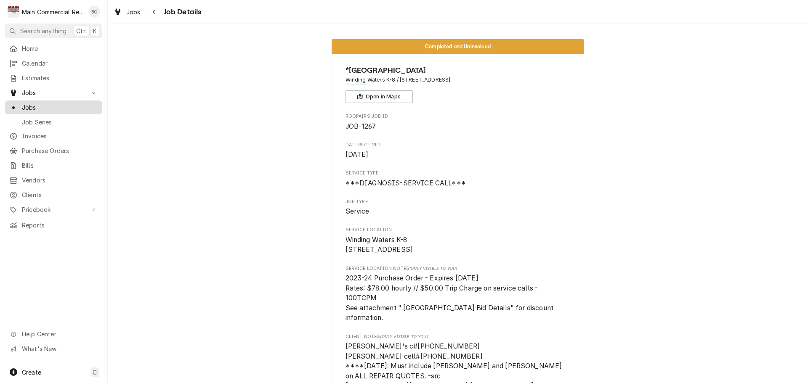
click at [35, 103] on span "Jobs" at bounding box center [60, 107] width 76 height 9
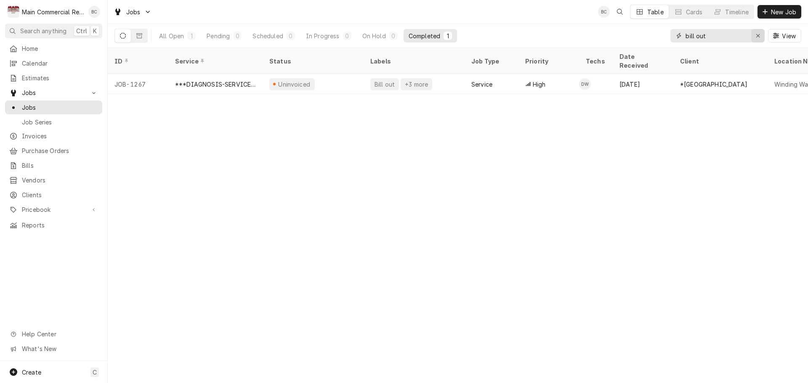
click at [759, 36] on icon "Erase input" at bounding box center [758, 36] width 5 height 6
click at [743, 37] on input "Dynamic Content Wrapper" at bounding box center [724, 35] width 79 height 13
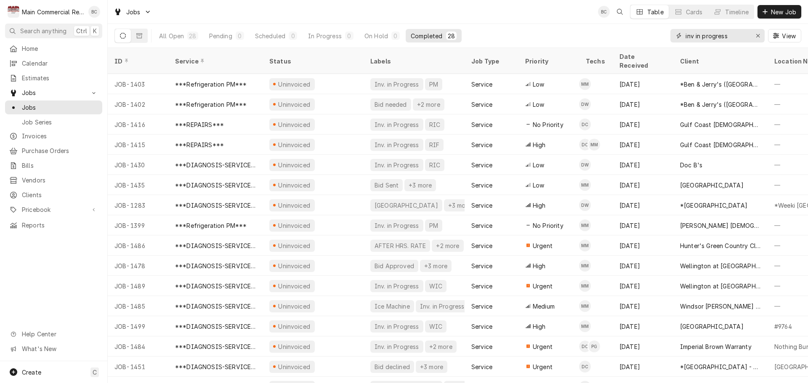
type input "inv in progress"
click at [757, 35] on icon "Erase input" at bounding box center [757, 35] width 3 height 3
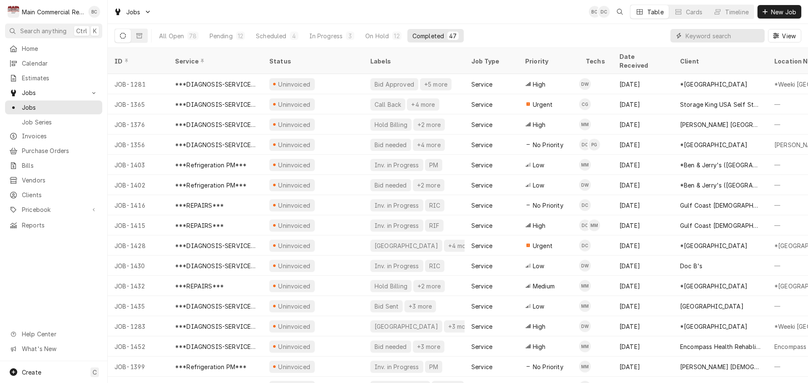
click at [733, 40] on input "Dynamic Content Wrapper" at bounding box center [722, 35] width 75 height 13
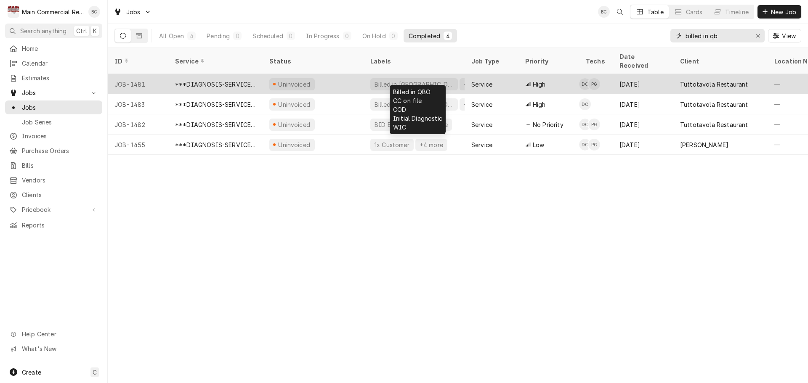
type input "billed in qb"
click at [397, 80] on div "Billed in [GEOGRAPHIC_DATA]" at bounding box center [414, 84] width 81 height 9
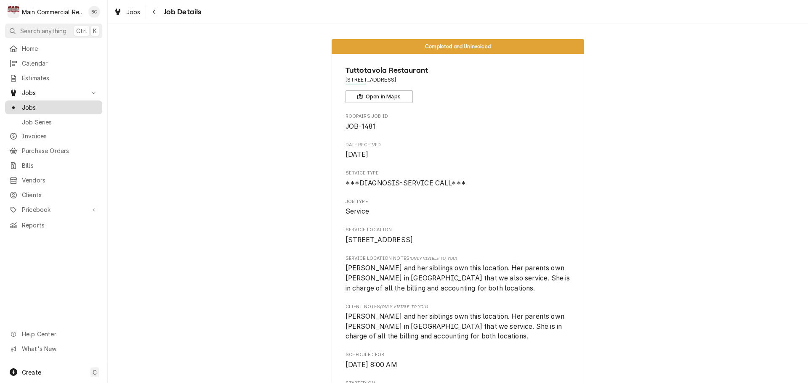
click at [65, 107] on span "Jobs" at bounding box center [60, 107] width 76 height 9
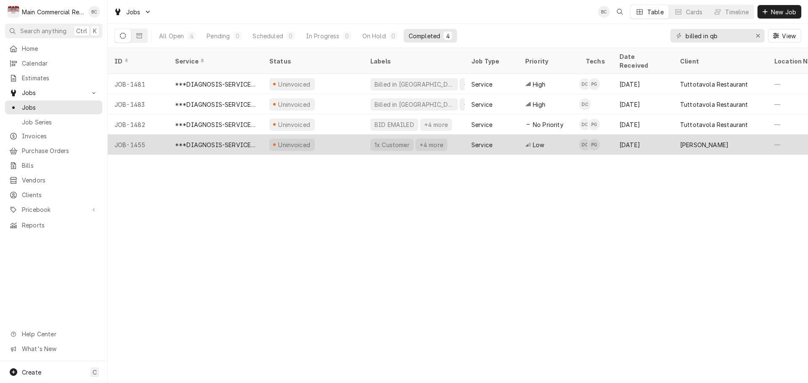
click at [397, 141] on div "1x Customer" at bounding box center [392, 145] width 37 height 9
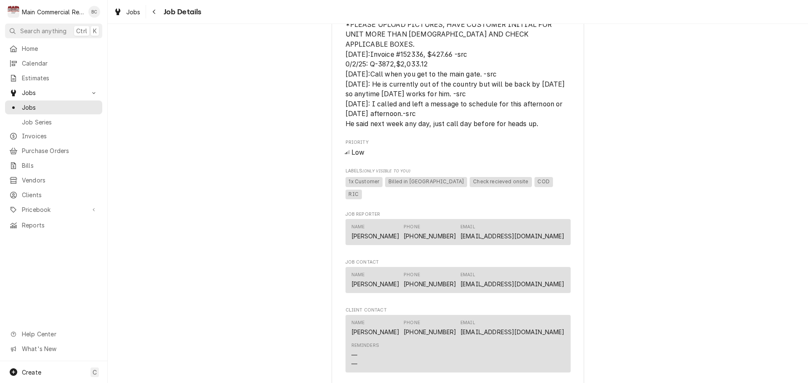
scroll to position [842, 0]
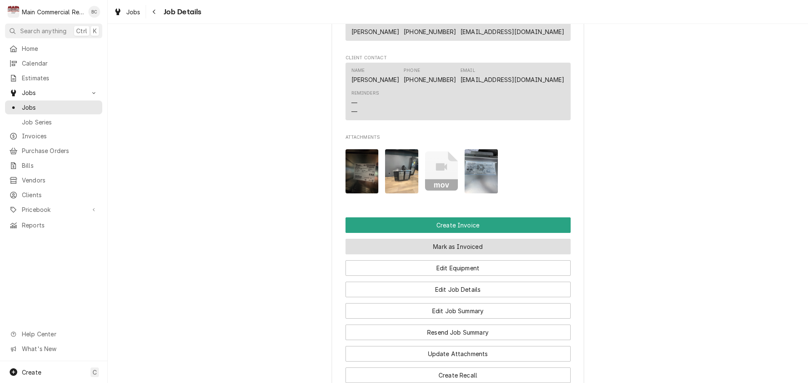
click at [447, 239] on button "Mark as Invoiced" at bounding box center [457, 247] width 225 height 16
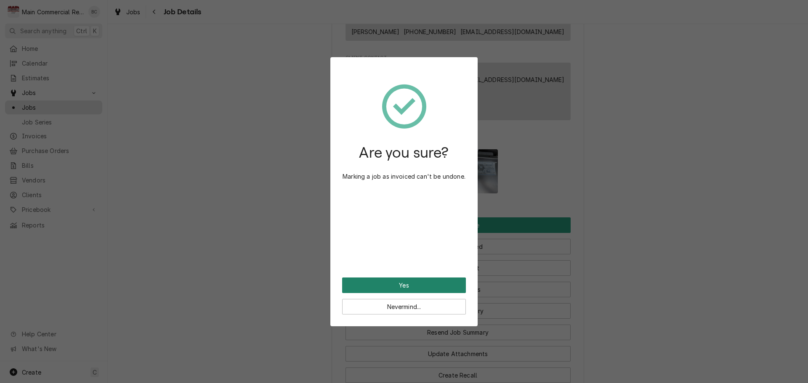
click at [417, 284] on button "Yes" at bounding box center [404, 286] width 124 height 16
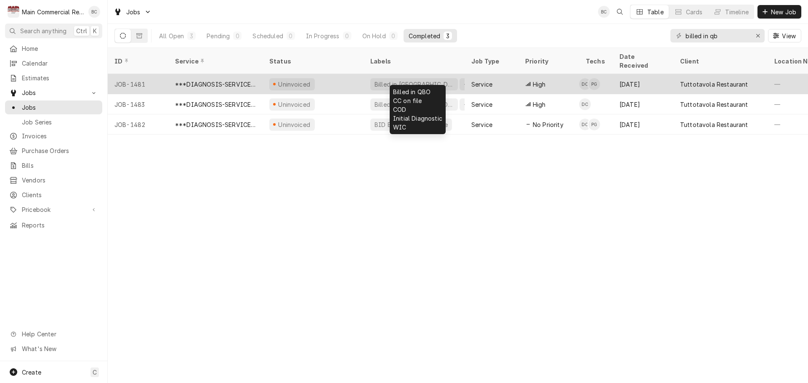
click at [393, 80] on div "Billed in [GEOGRAPHIC_DATA]" at bounding box center [414, 84] width 81 height 9
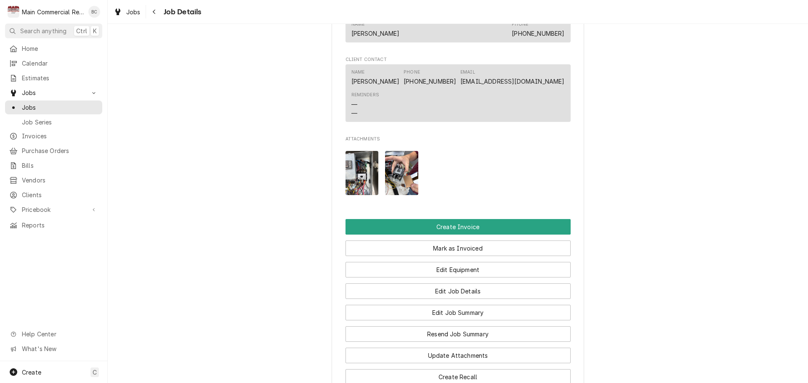
scroll to position [799, 0]
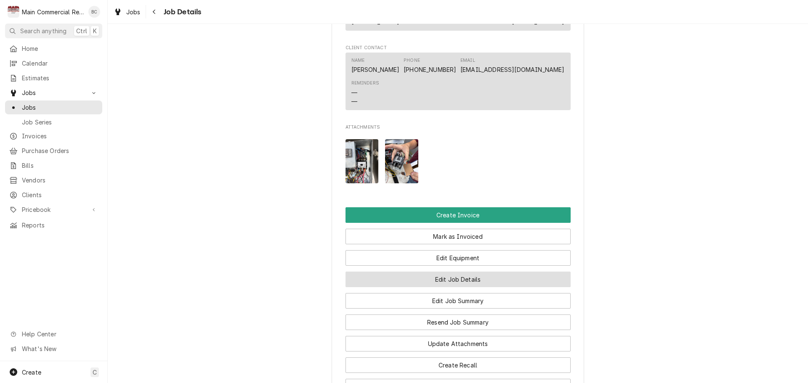
click at [451, 287] on button "Edit Job Details" at bounding box center [457, 280] width 225 height 16
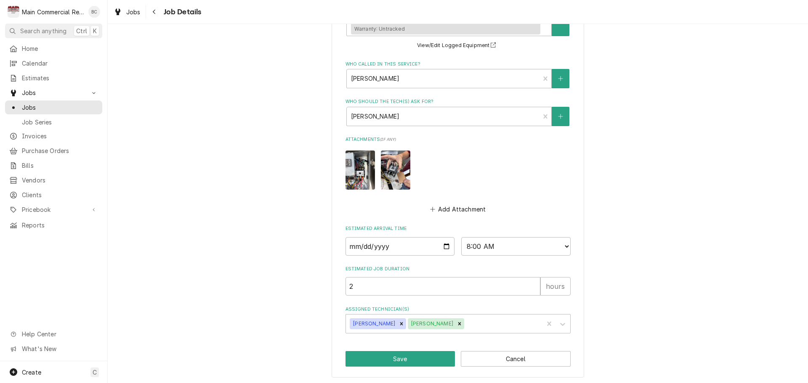
scroll to position [519, 0]
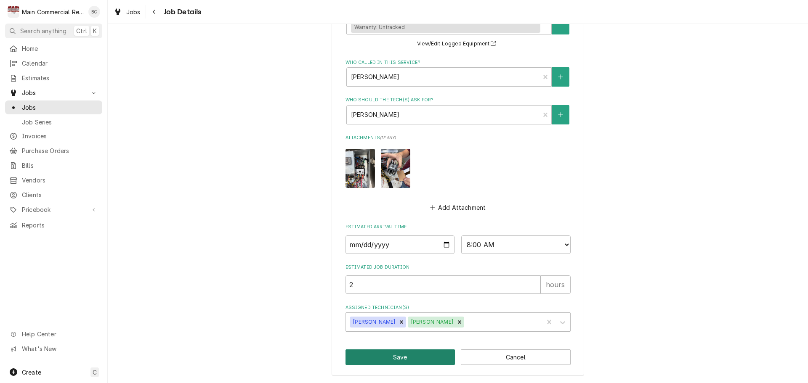
click at [394, 359] on button "Save" at bounding box center [400, 358] width 110 height 16
type textarea "x"
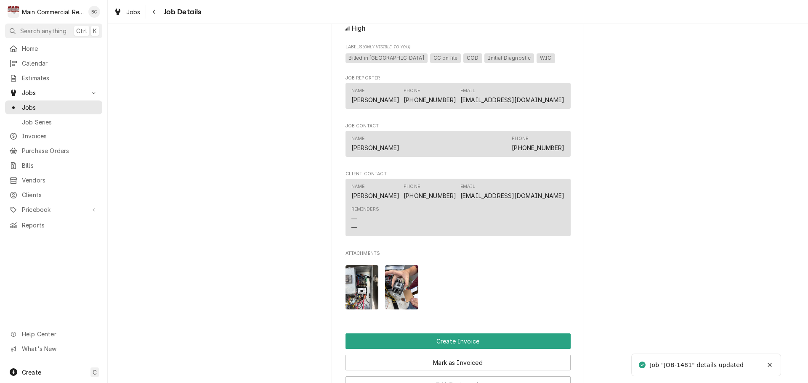
scroll to position [715, 0]
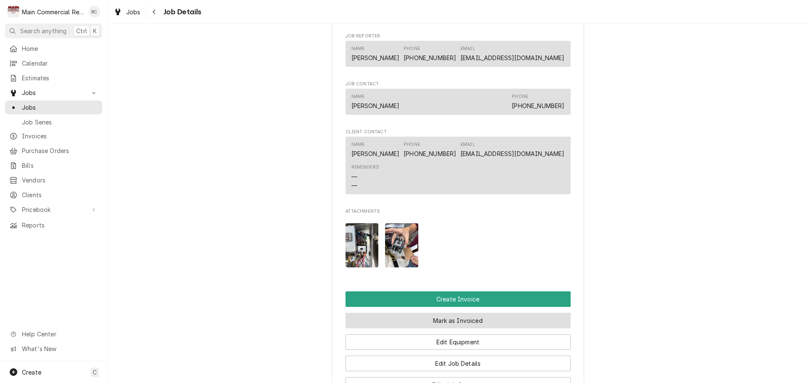
click at [460, 329] on button "Mark as Invoiced" at bounding box center [457, 321] width 225 height 16
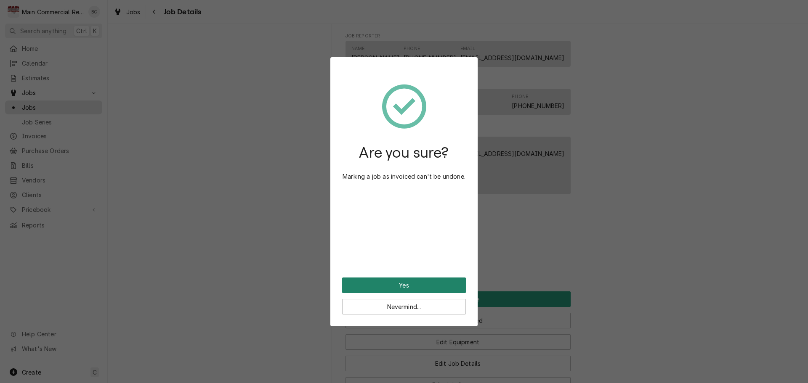
click at [410, 286] on button "Yes" at bounding box center [404, 286] width 124 height 16
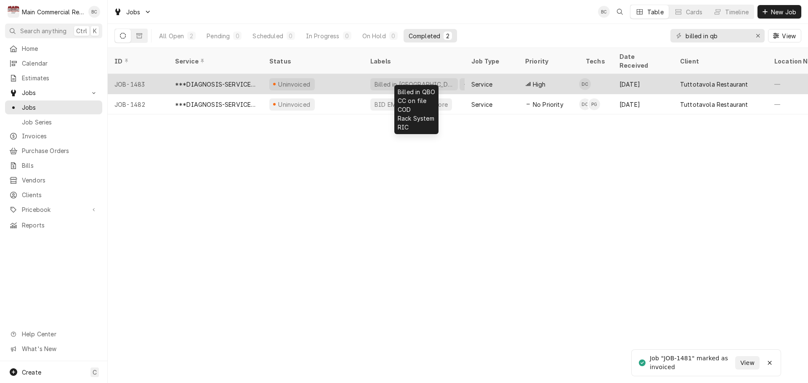
click at [387, 80] on div "Billed in [GEOGRAPHIC_DATA]" at bounding box center [414, 84] width 81 height 9
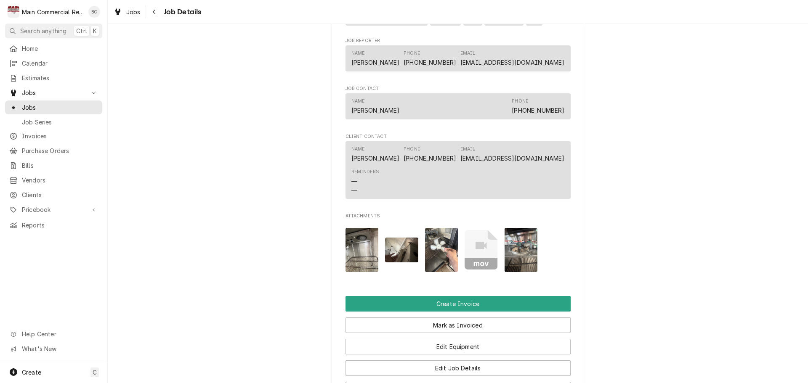
scroll to position [673, 0]
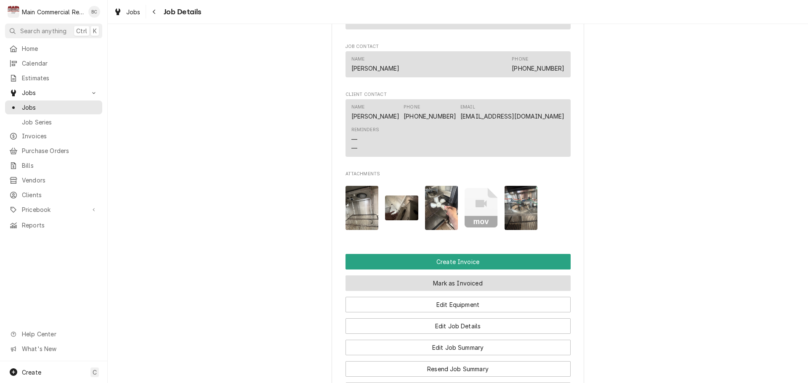
click at [466, 291] on button "Mark as Invoiced" at bounding box center [457, 284] width 225 height 16
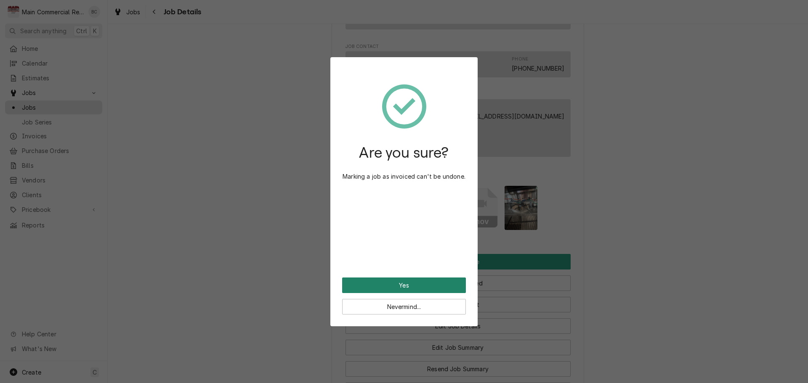
click at [418, 286] on button "Yes" at bounding box center [404, 286] width 124 height 16
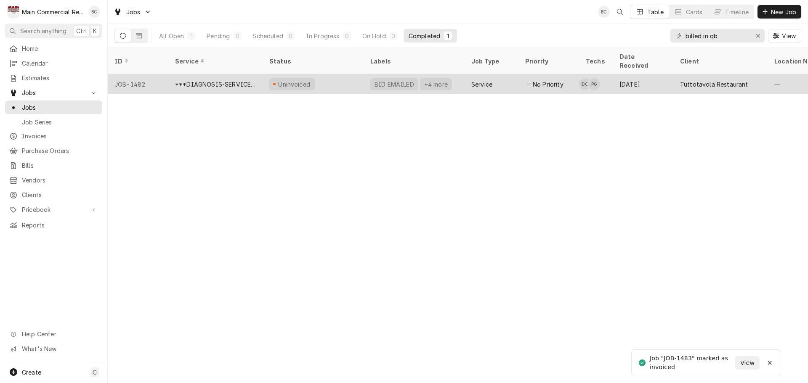
click at [382, 80] on div "BID EMAILED" at bounding box center [394, 84] width 41 height 9
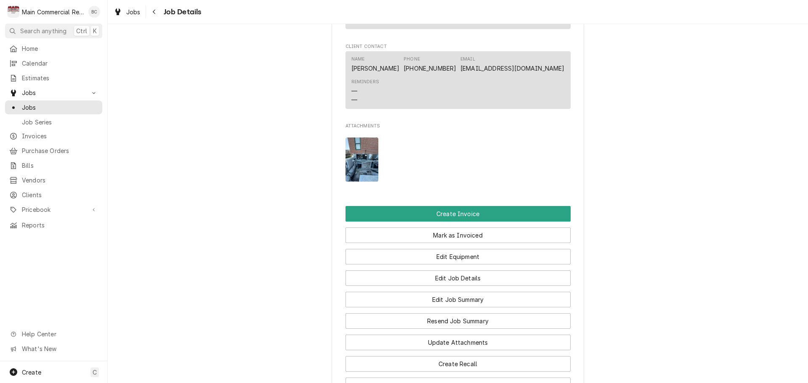
scroll to position [757, 0]
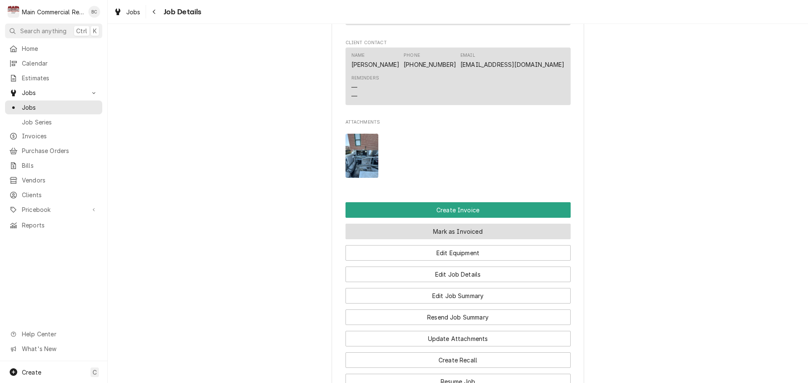
click at [460, 228] on button "Mark as Invoiced" at bounding box center [457, 232] width 225 height 16
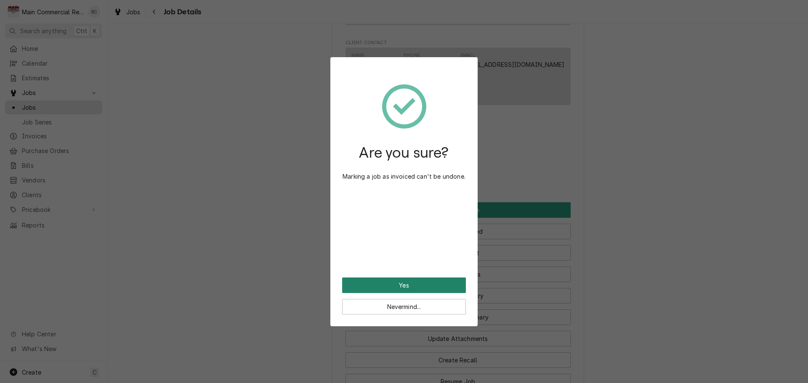
click at [426, 287] on button "Yes" at bounding box center [404, 286] width 124 height 16
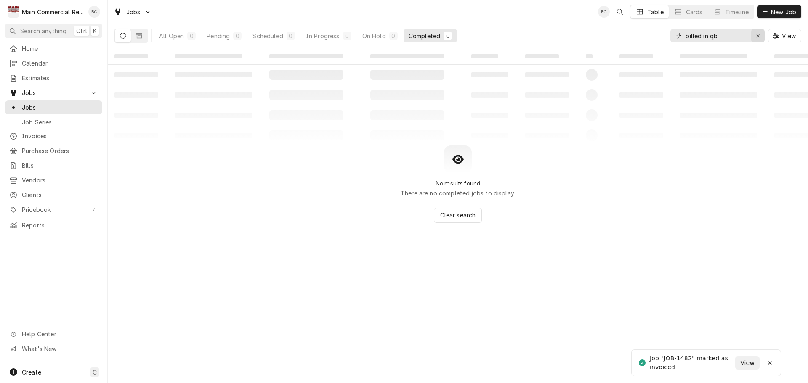
click at [757, 35] on icon "Erase input" at bounding box center [757, 35] width 3 height 3
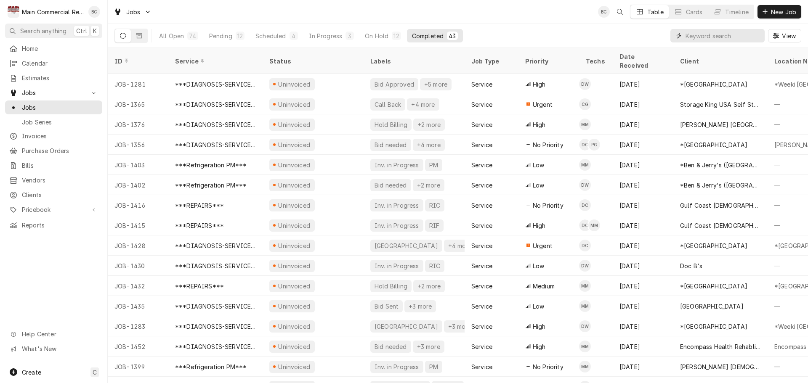
click at [710, 39] on input "Dynamic Content Wrapper" at bounding box center [722, 35] width 75 height 13
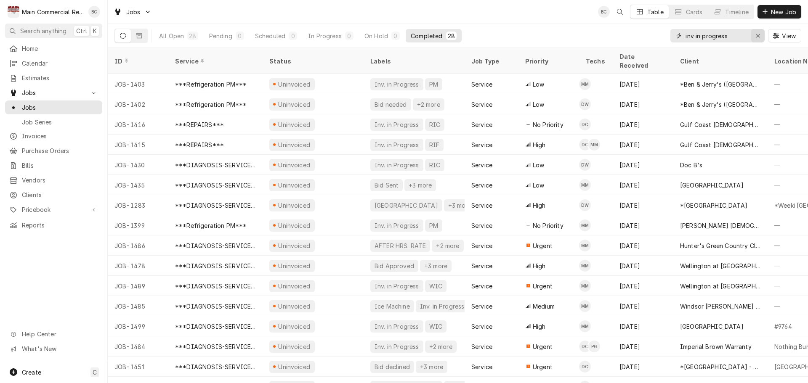
type input "inv in progress"
click at [758, 36] on icon "Erase input" at bounding box center [758, 36] width 5 height 6
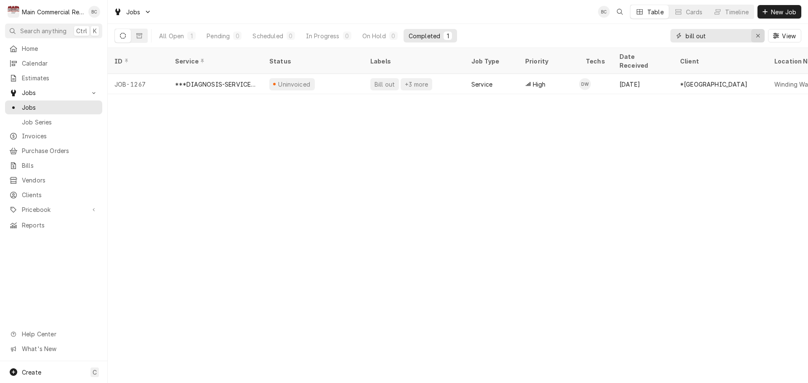
type input "bill out"
click at [758, 35] on icon "Erase input" at bounding box center [758, 36] width 5 height 6
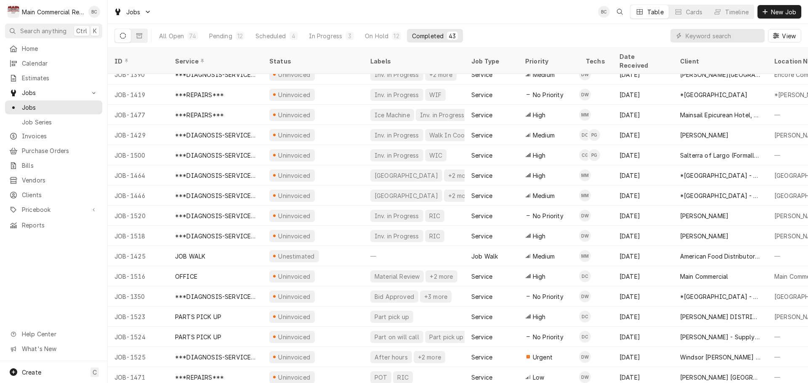
scroll to position [555, 0]
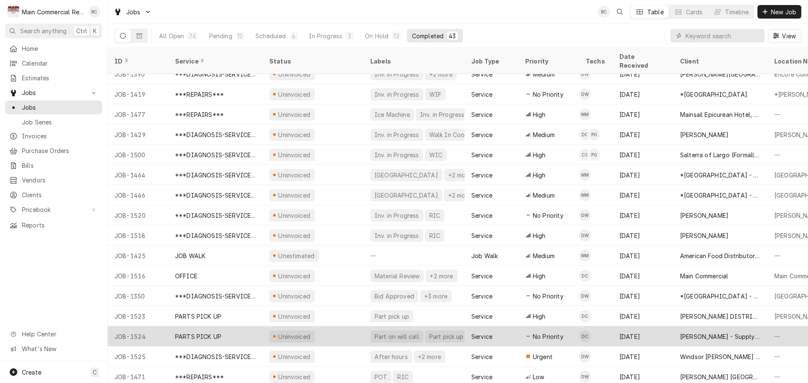
click at [202, 332] on div "PARTS PICK UP" at bounding box center [198, 336] width 46 height 9
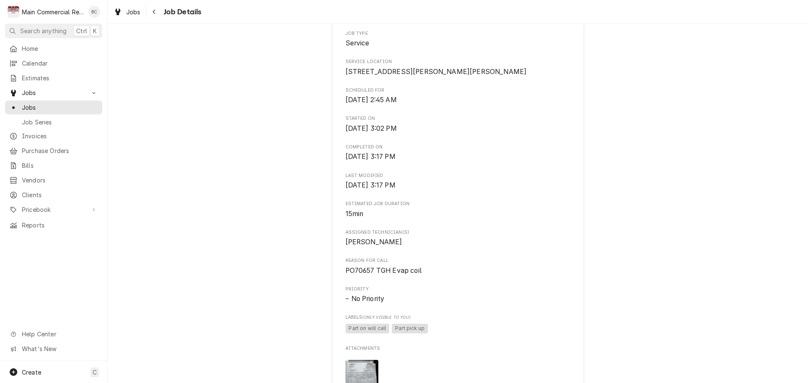
scroll to position [252, 0]
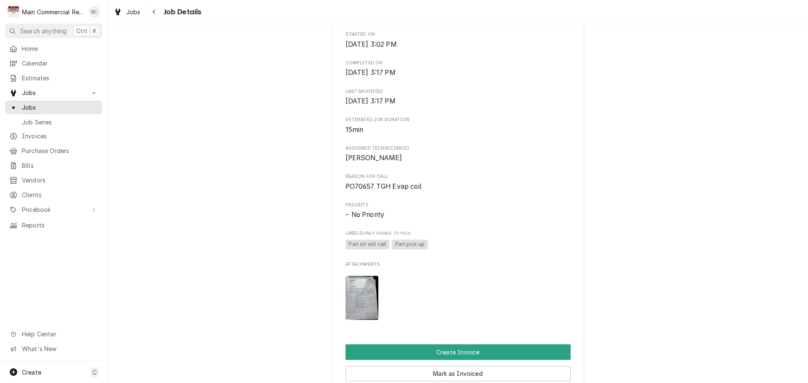
click at [365, 318] on img "Attachments" at bounding box center [361, 298] width 33 height 44
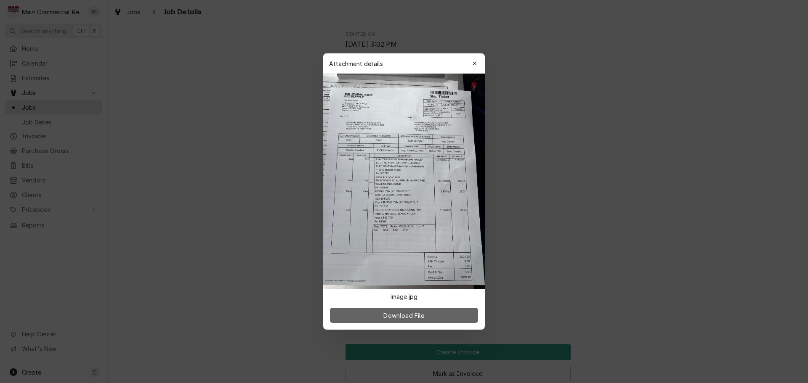
click at [413, 316] on span "Download File" at bounding box center [404, 315] width 44 height 9
click at [583, 81] on div at bounding box center [404, 191] width 808 height 383
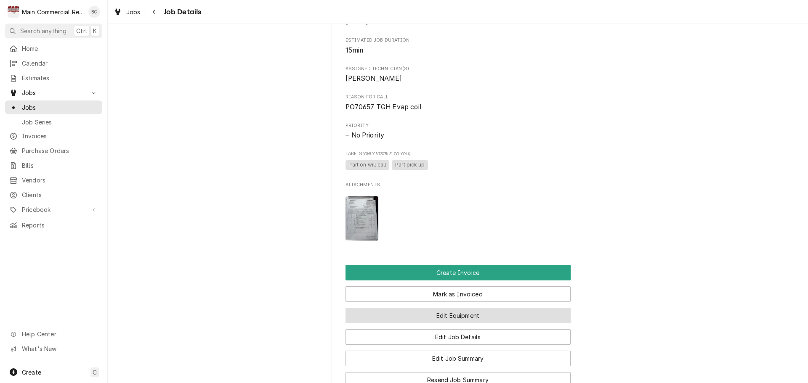
scroll to position [379, 0]
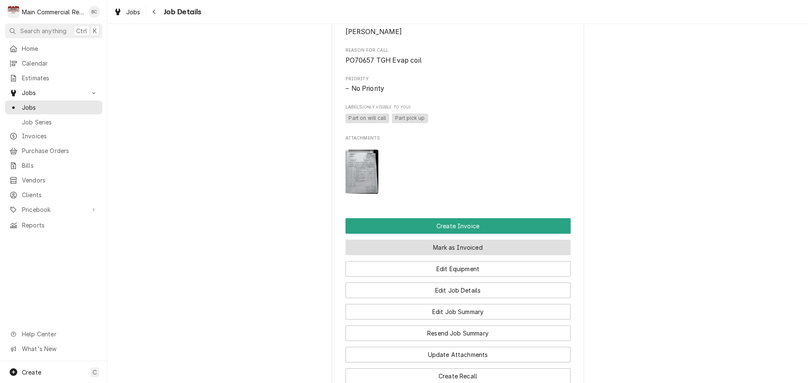
click at [454, 255] on button "Mark as Invoiced" at bounding box center [457, 248] width 225 height 16
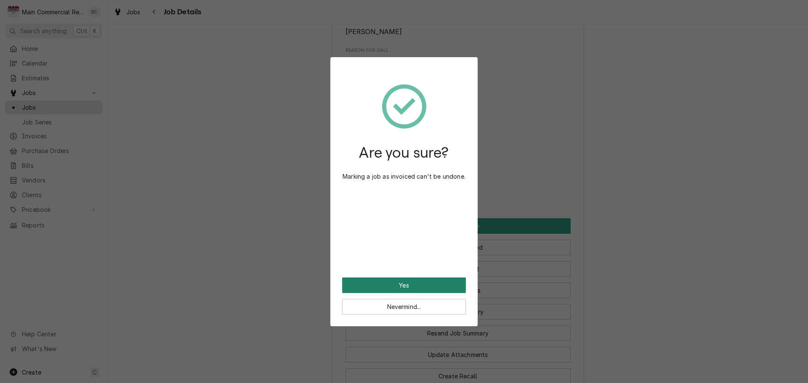
click at [419, 286] on button "Yes" at bounding box center [404, 286] width 124 height 16
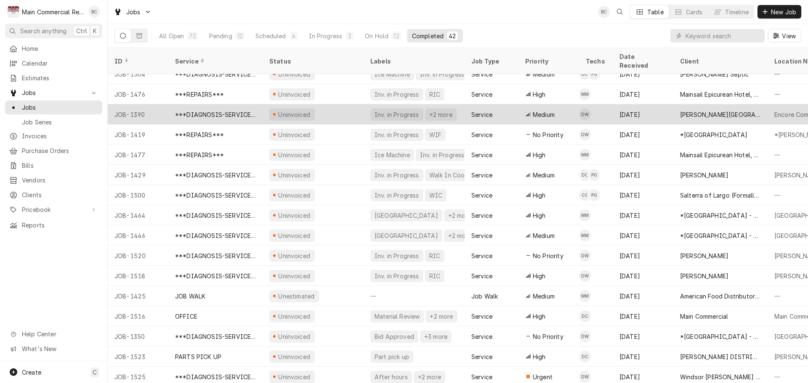
scroll to position [535, 0]
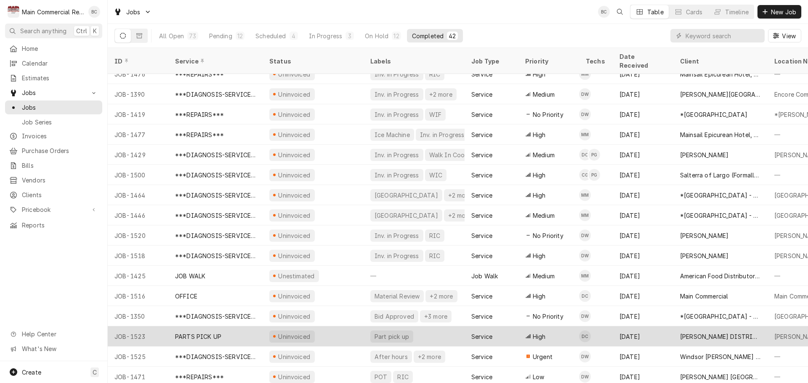
click at [209, 332] on div "PARTS PICK UP" at bounding box center [198, 336] width 46 height 9
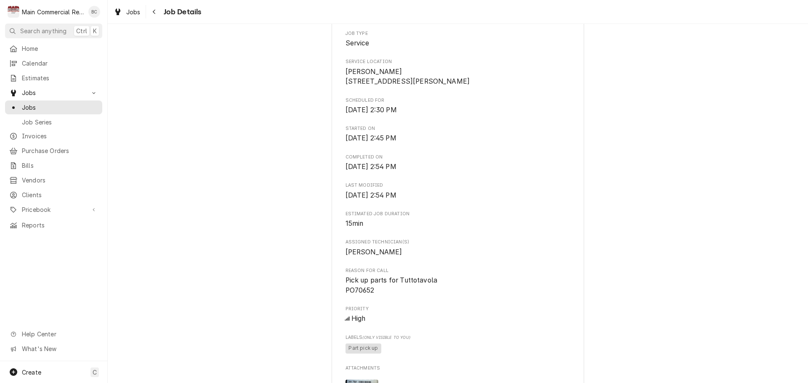
scroll to position [337, 0]
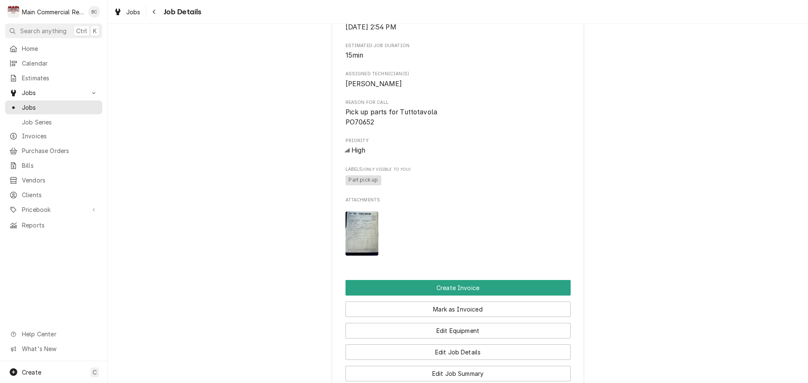
click at [359, 254] on img "Attachments" at bounding box center [361, 234] width 33 height 44
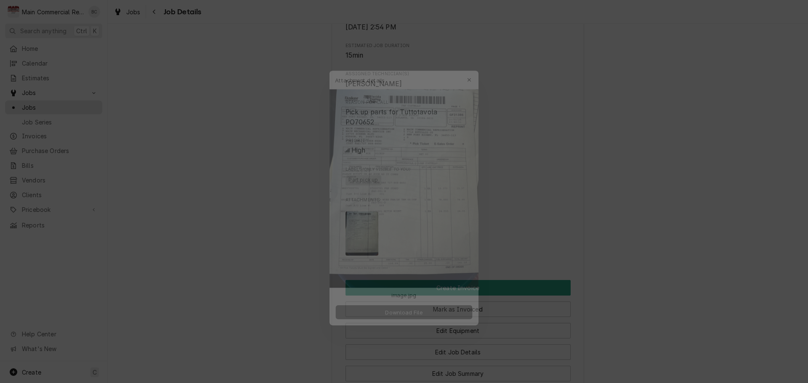
click at [439, 316] on button "Download File" at bounding box center [404, 315] width 148 height 15
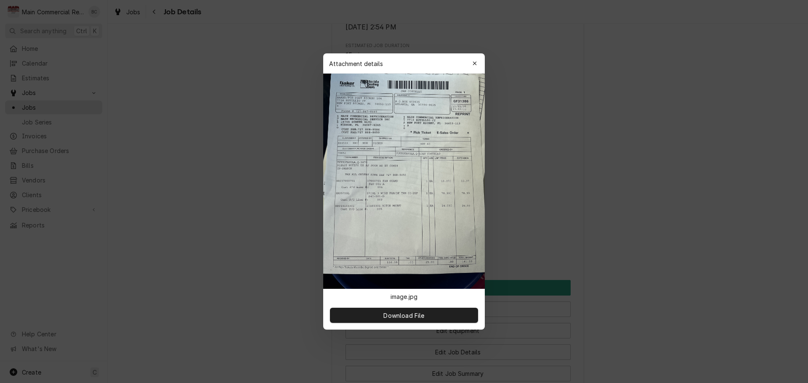
click at [607, 93] on div at bounding box center [404, 191] width 808 height 383
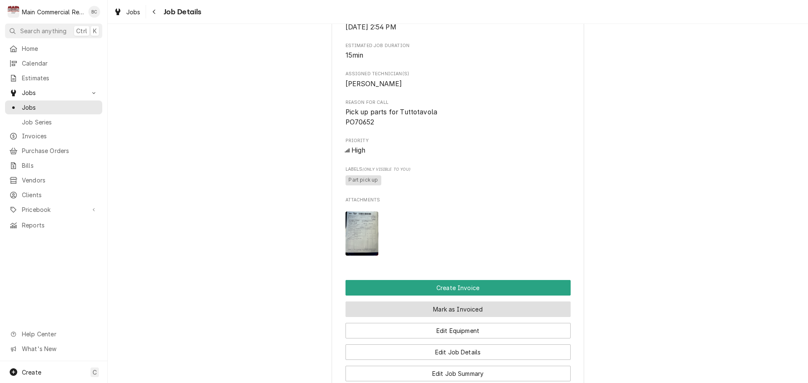
click at [475, 317] on button "Mark as Invoiced" at bounding box center [457, 310] width 225 height 16
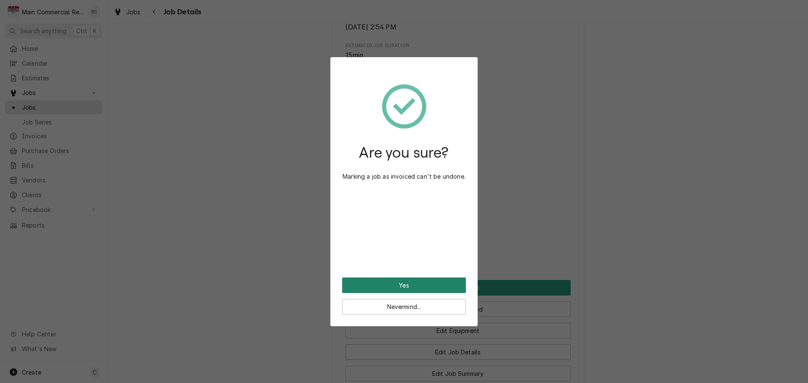
click at [396, 281] on button "Yes" at bounding box center [404, 286] width 124 height 16
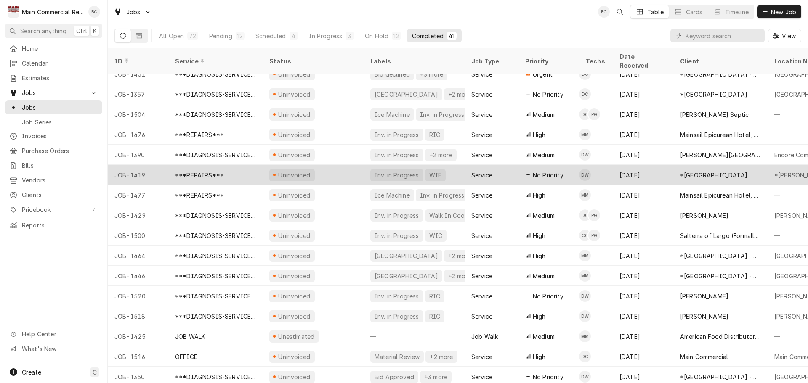
scroll to position [515, 0]
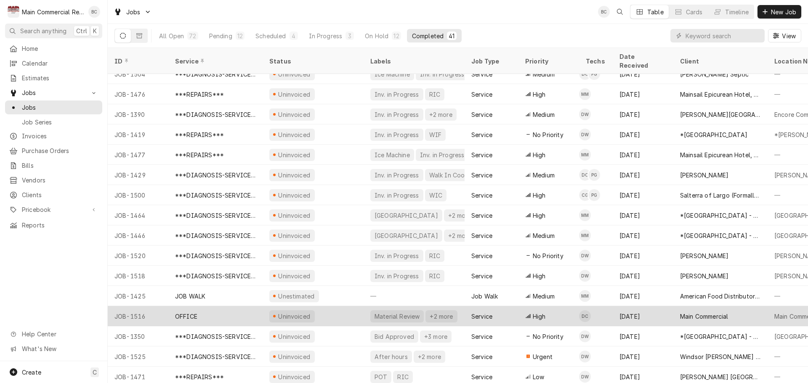
click at [244, 306] on div "OFFICE" at bounding box center [215, 316] width 94 height 20
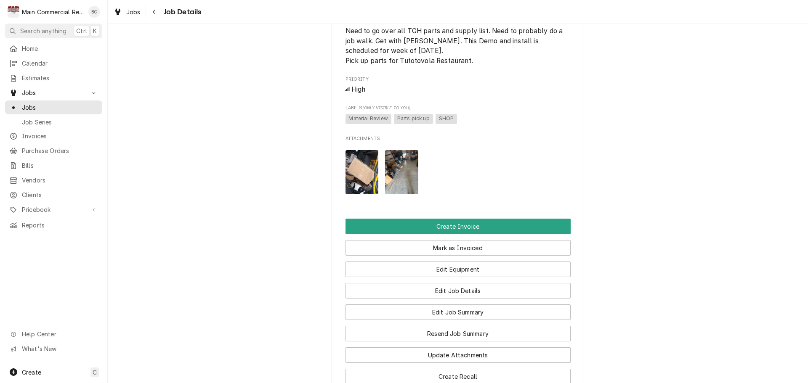
scroll to position [421, 0]
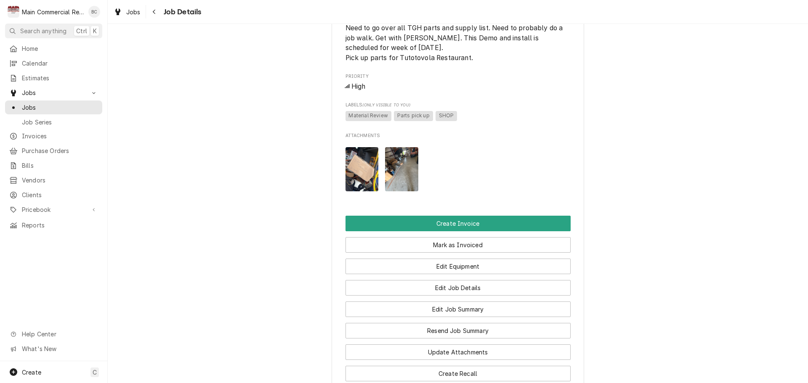
click at [365, 191] on img "Attachments" at bounding box center [361, 169] width 33 height 44
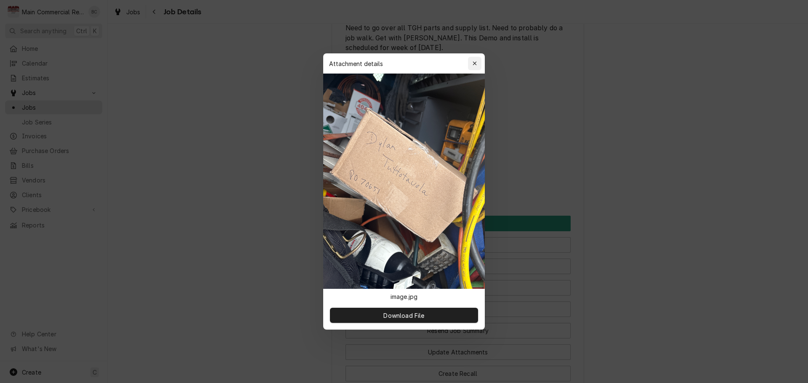
click at [478, 61] on div "button" at bounding box center [474, 63] width 8 height 8
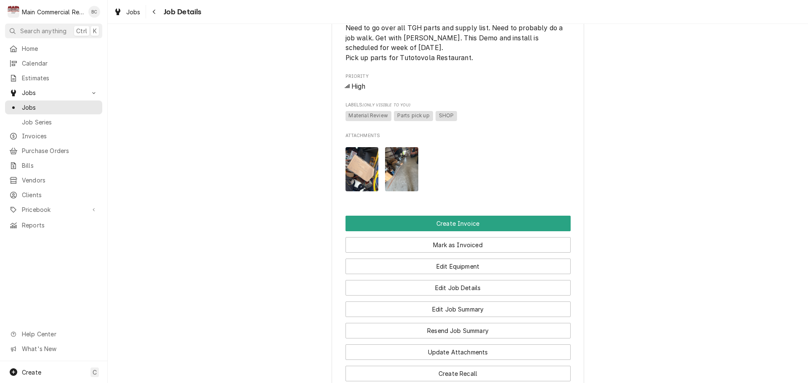
click at [402, 191] on img "Attachments" at bounding box center [401, 169] width 33 height 44
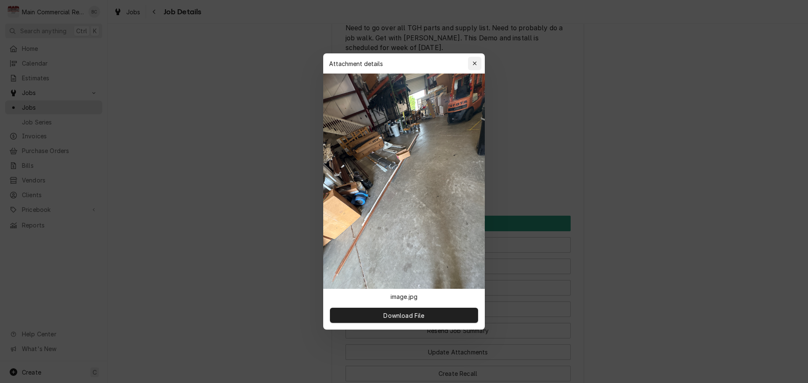
click at [475, 62] on icon "button" at bounding box center [475, 64] width 5 height 6
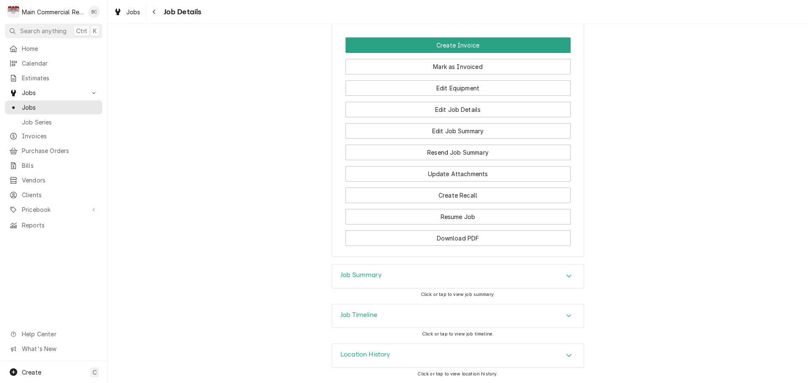
scroll to position [609, 0]
click at [372, 275] on h3 "Job Summary" at bounding box center [360, 275] width 41 height 8
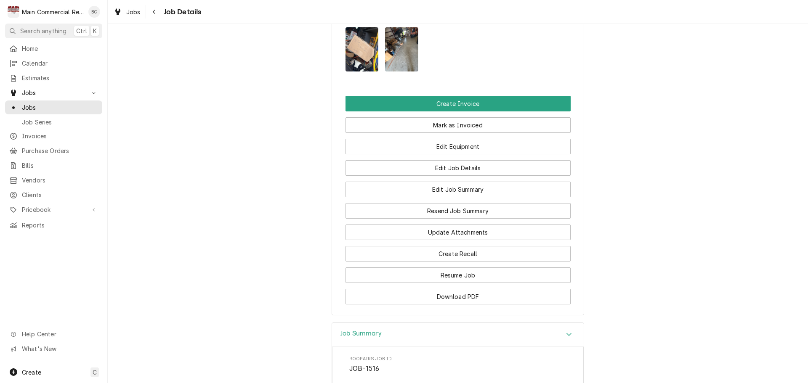
scroll to position [535, 0]
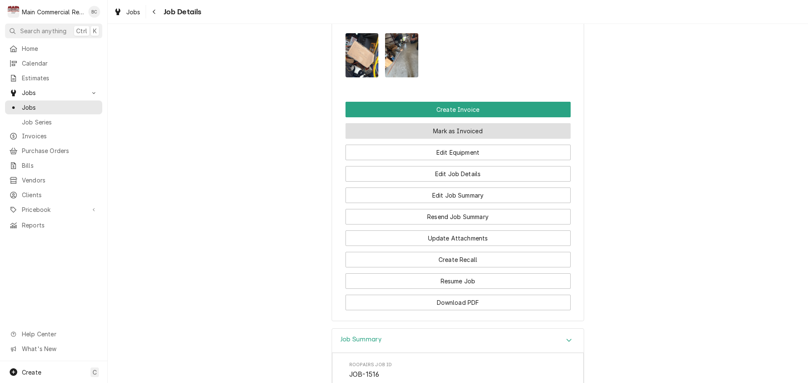
click at [457, 139] on button "Mark as Invoiced" at bounding box center [457, 131] width 225 height 16
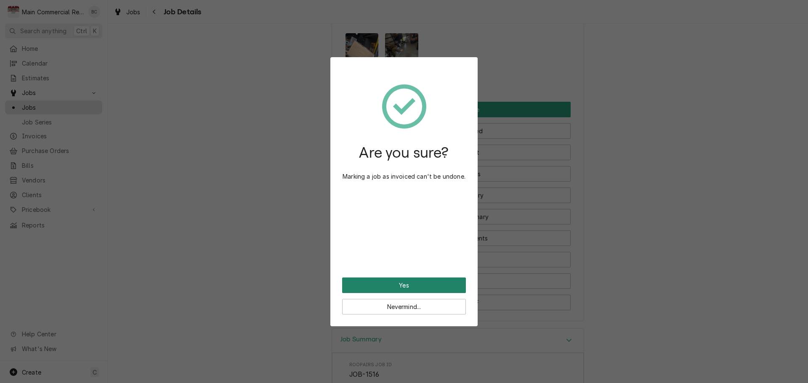
click at [417, 285] on button "Yes" at bounding box center [404, 286] width 124 height 16
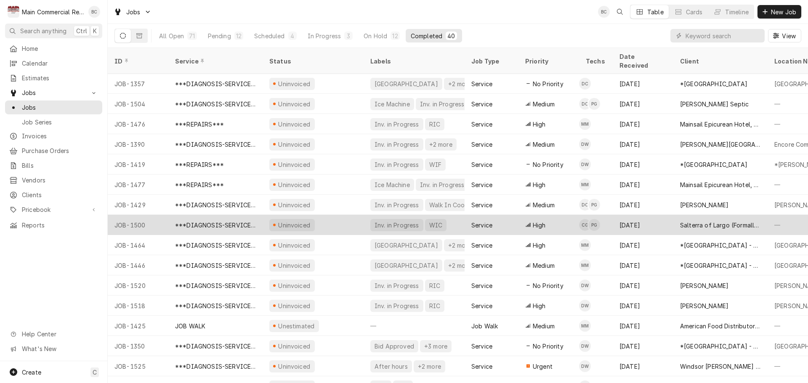
scroll to position [495, 0]
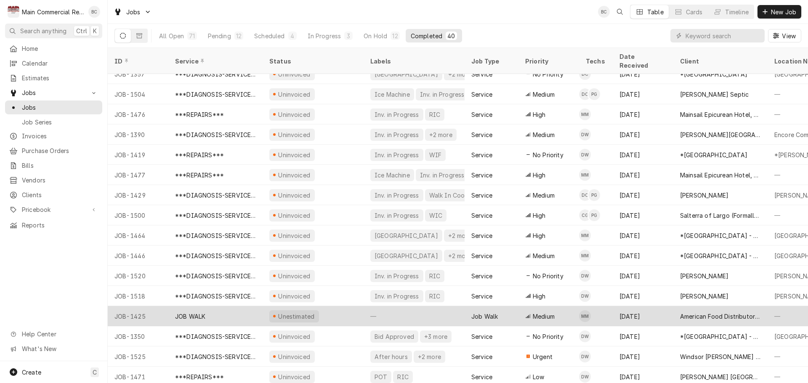
click at [214, 308] on div "JOB WALK" at bounding box center [215, 316] width 94 height 20
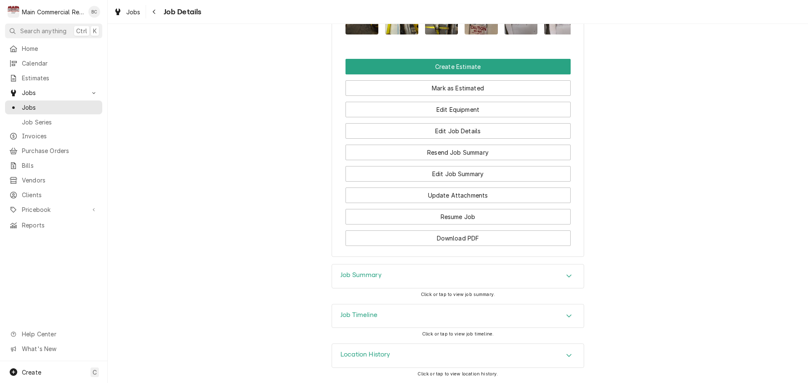
scroll to position [776, 0]
click at [358, 278] on h3 "Job Summary" at bounding box center [360, 275] width 41 height 8
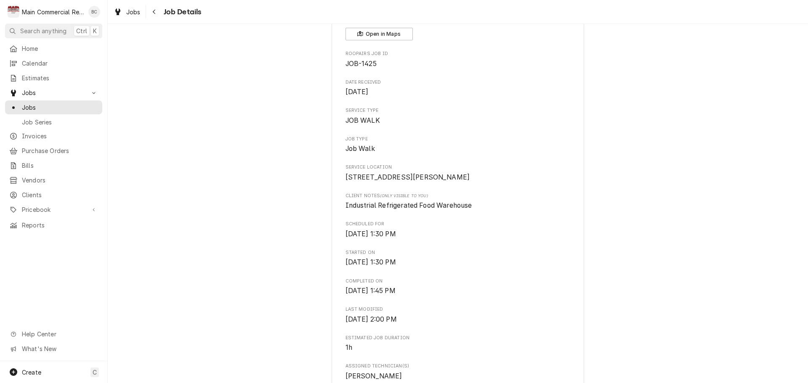
scroll to position [0, 0]
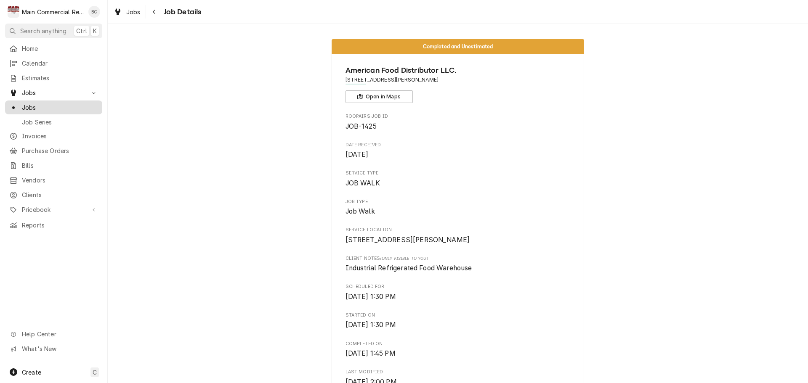
click at [55, 106] on span "Jobs" at bounding box center [60, 107] width 76 height 9
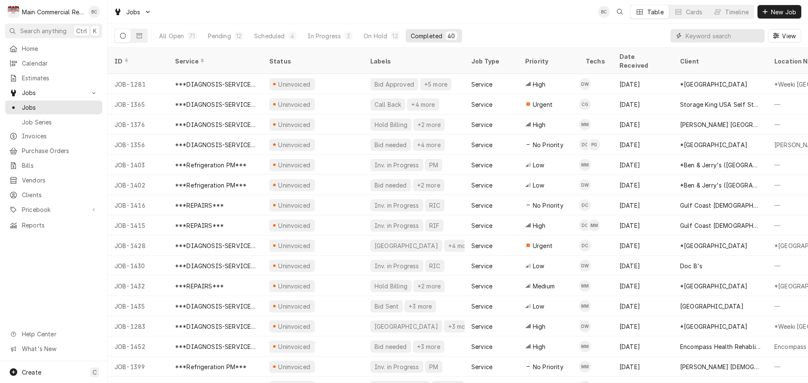
click at [698, 42] on input "Dynamic Content Wrapper" at bounding box center [722, 35] width 75 height 13
type input "bill out"
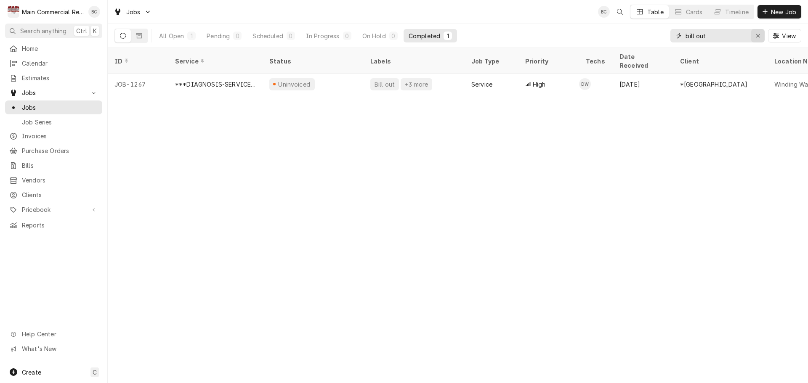
click at [757, 36] on icon "Erase input" at bounding box center [757, 35] width 3 height 3
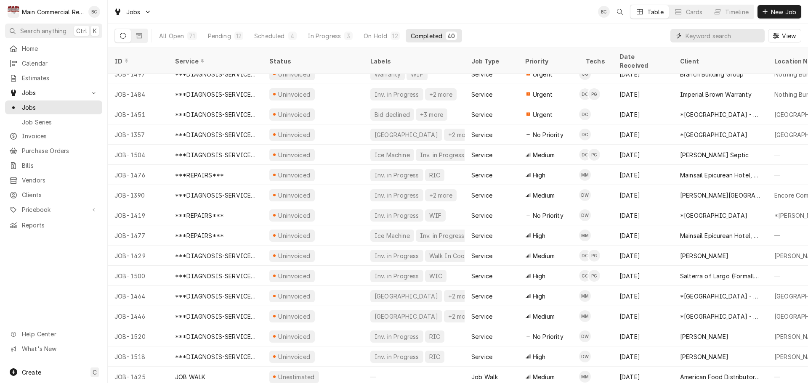
scroll to position [495, 0]
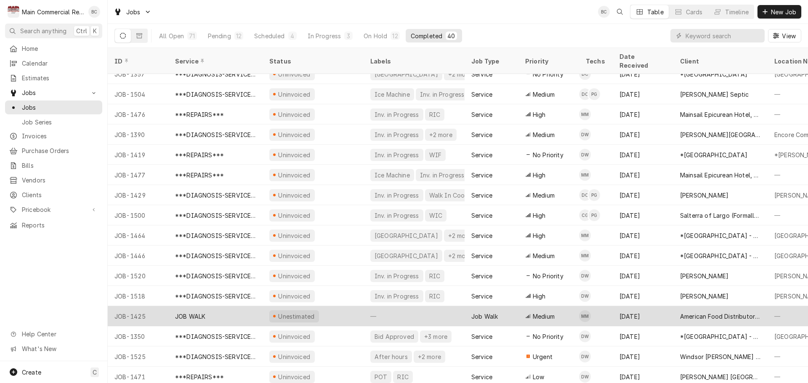
click at [228, 306] on div "JOB WALK" at bounding box center [215, 316] width 94 height 20
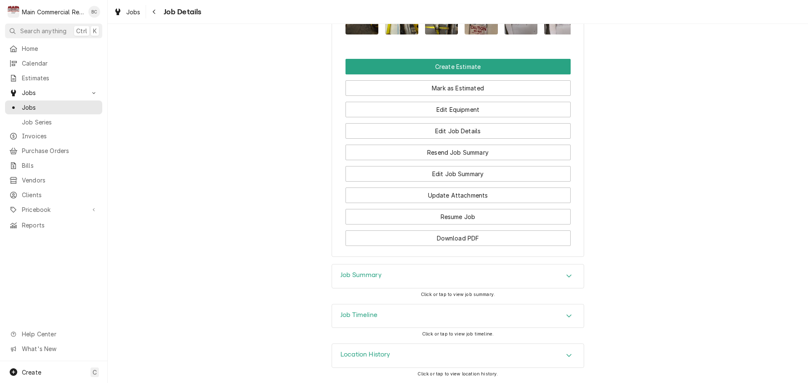
scroll to position [776, 0]
click at [360, 278] on h3 "Job Summary" at bounding box center [360, 275] width 41 height 8
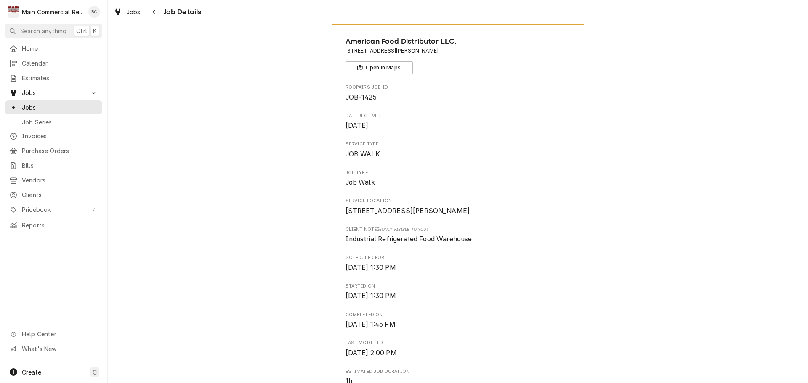
scroll to position [0, 0]
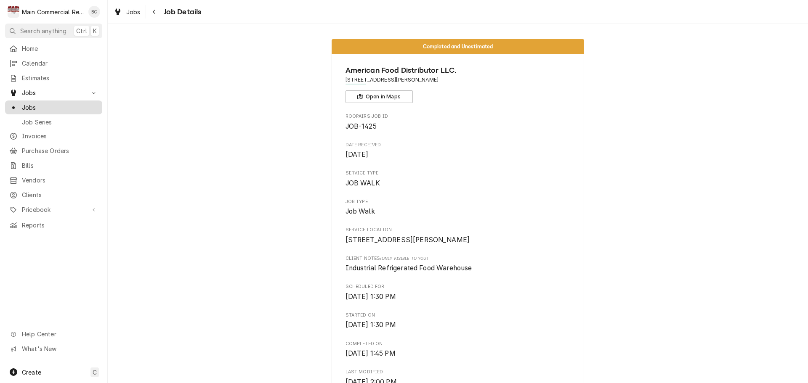
click at [74, 106] on span "Jobs" at bounding box center [60, 107] width 76 height 9
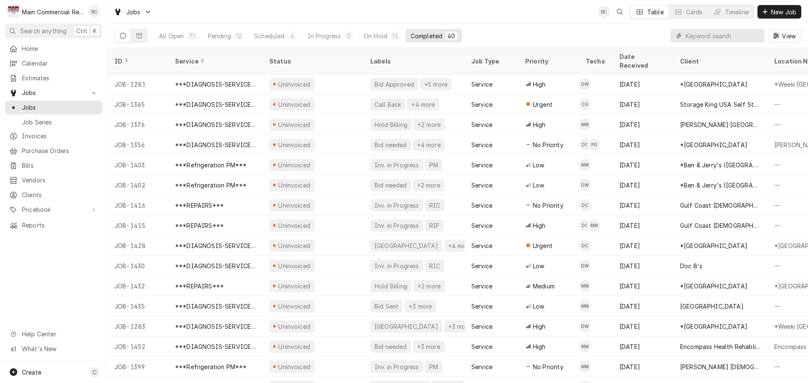
click at [687, 35] on input "Dynamic Content Wrapper" at bounding box center [722, 35] width 75 height 13
type input "bill out"
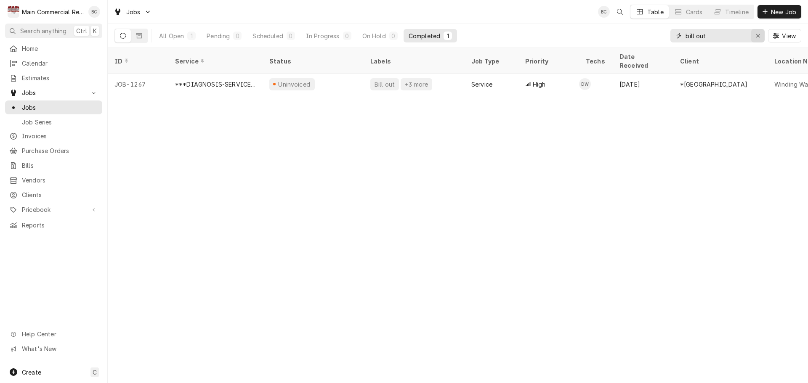
click at [757, 34] on icon "Erase input" at bounding box center [758, 36] width 5 height 6
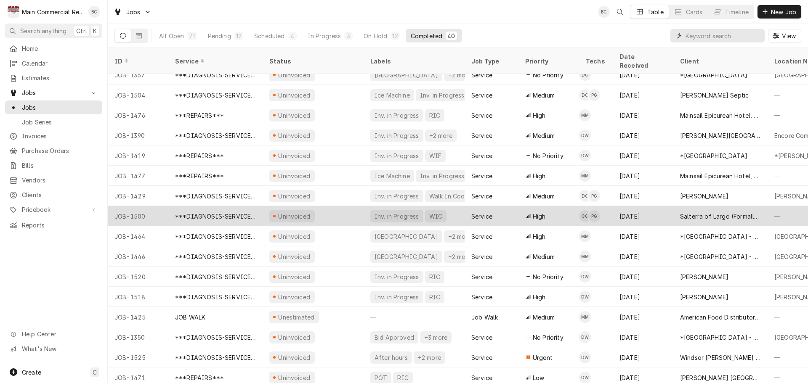
scroll to position [495, 0]
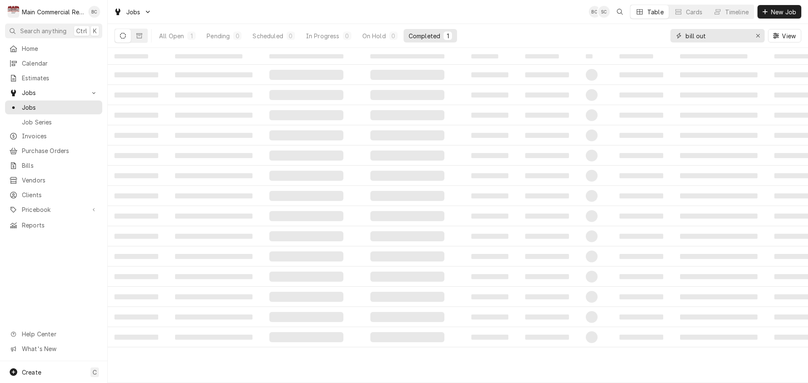
type input "bill out"
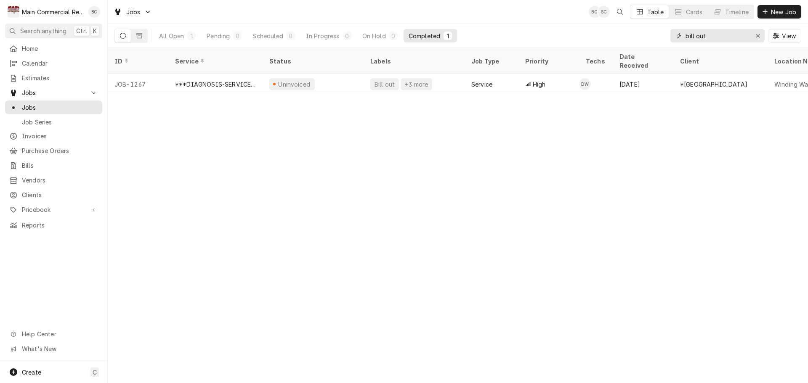
click at [759, 37] on icon "Erase input" at bounding box center [758, 36] width 5 height 6
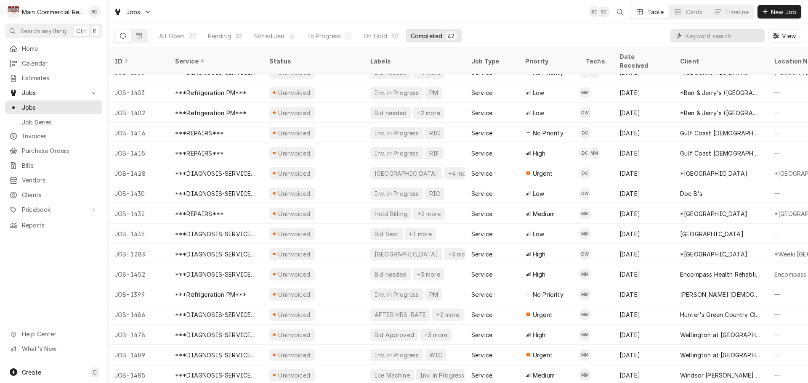
scroll to position [0, 0]
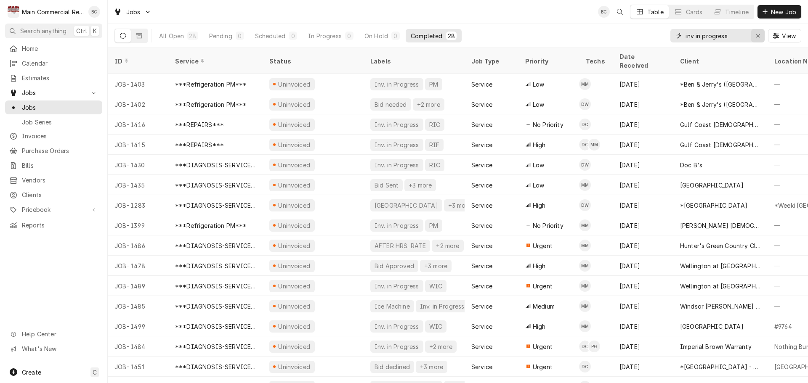
type input "inv in progress"
click at [759, 36] on icon "Erase input" at bounding box center [758, 36] width 5 height 6
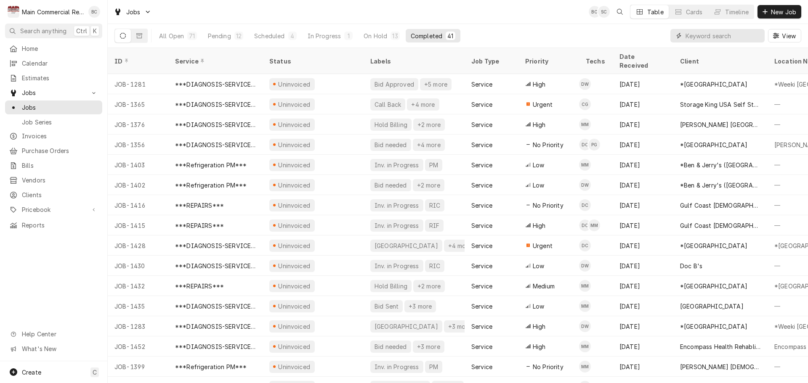
click at [735, 36] on input "Dynamic Content Wrapper" at bounding box center [722, 35] width 75 height 13
type input "bill out"
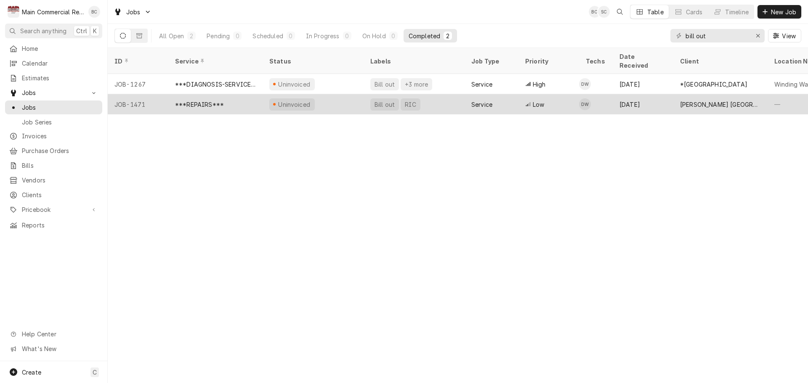
click at [380, 100] on div "Bill out" at bounding box center [385, 104] width 22 height 9
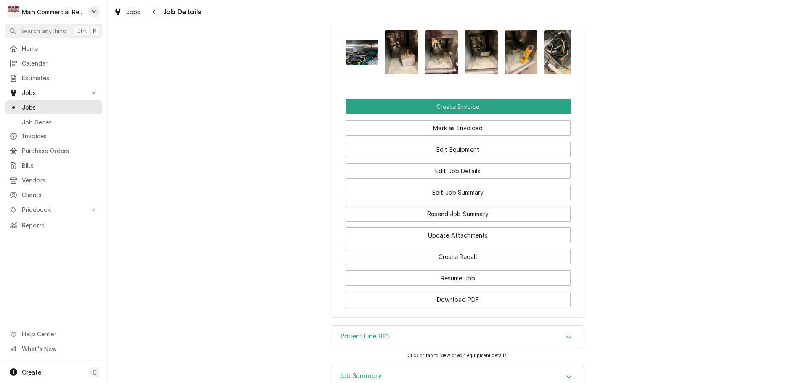
scroll to position [997, 0]
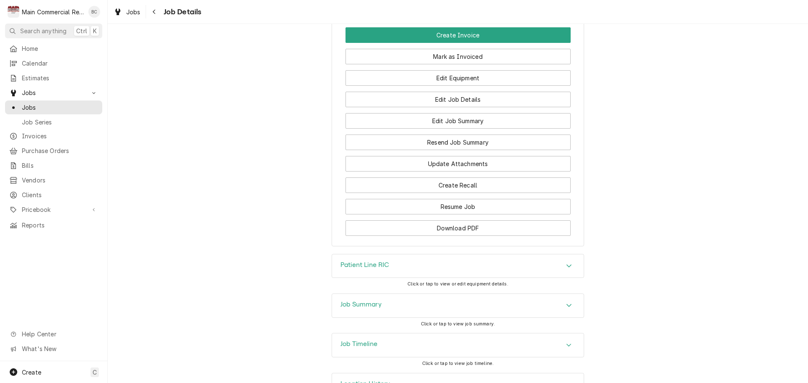
click at [353, 301] on h3 "Job Summary" at bounding box center [360, 305] width 41 height 8
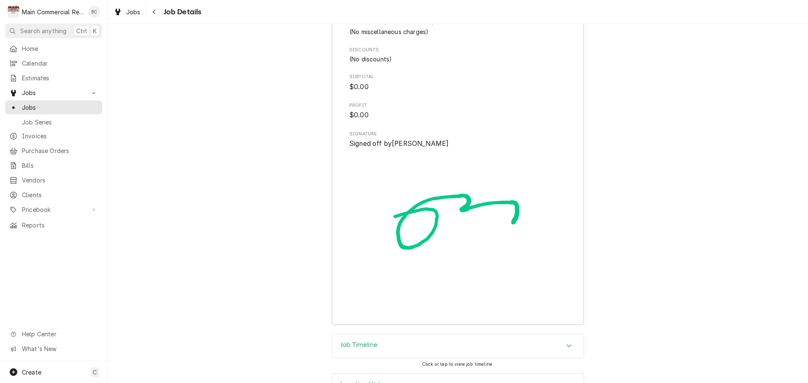
scroll to position [1886, 0]
click at [368, 341] on h3 "Job Timeline" at bounding box center [358, 345] width 37 height 8
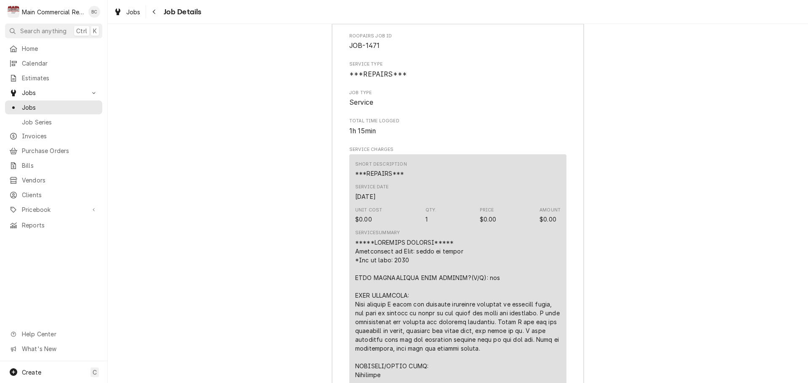
scroll to position [1123, 0]
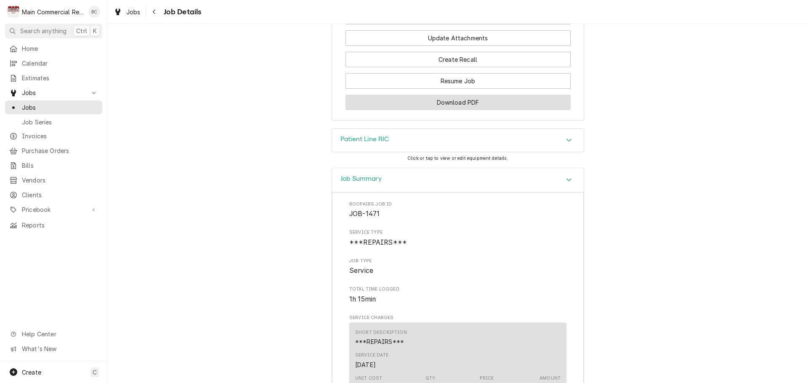
click at [466, 95] on button "Download PDF" at bounding box center [457, 103] width 225 height 16
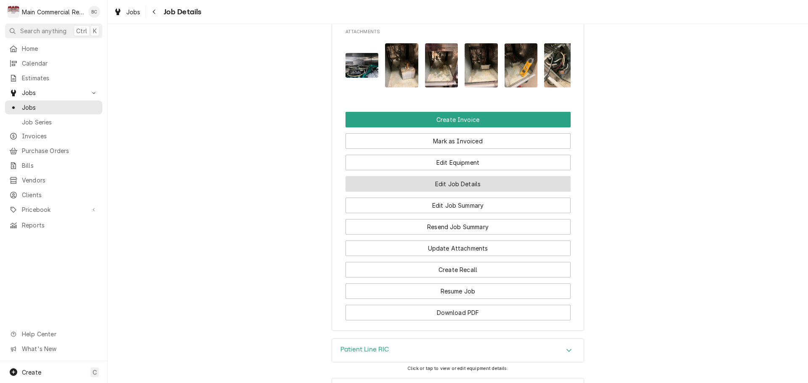
click at [465, 176] on button "Edit Job Details" at bounding box center [457, 184] width 225 height 16
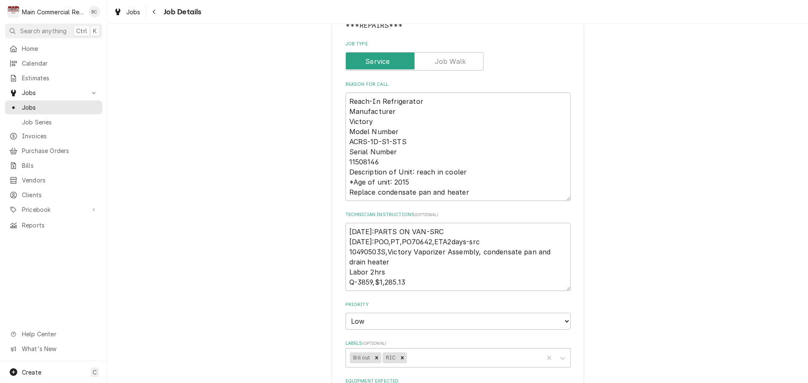
scroll to position [126, 0]
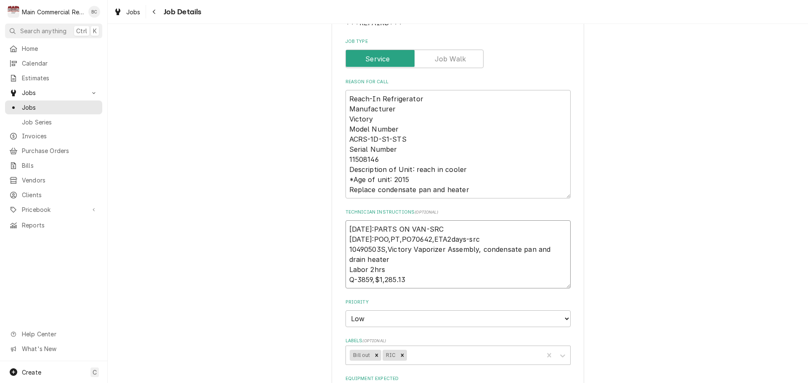
click at [346, 231] on textarea "[DATE]:PARTS ON VAN-SRC [DATE]:POO,PT,PO70642,ETA2days-src 10490503S,Victory Va…" at bounding box center [457, 254] width 225 height 68
type textarea "x"
type textarea "9/29/25:PARTS ON VAN-SRC 9/25/25:POO,PT,PO70642,ETA2days-src 10490503S,Victory …"
click at [349, 228] on textarea "9/29/25:PARTS ON VAN-SRC 9/25/25:POO,PT,PO70642,ETA2days-src 10490503S,Victory …" at bounding box center [457, 259] width 225 height 78
type textarea "x"
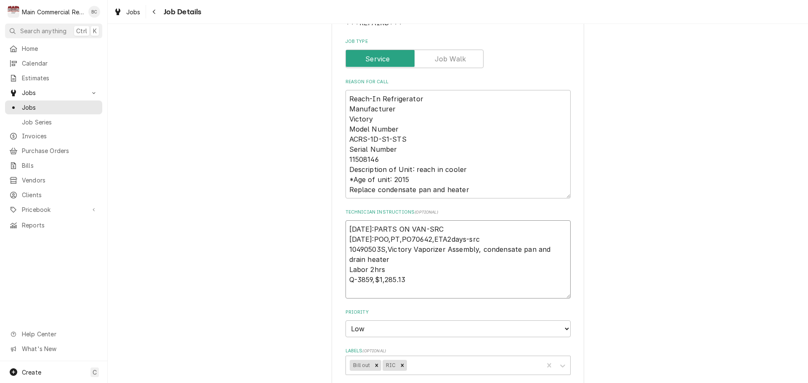
type textarea "I 9/29/25:PARTS ON VAN-SRC 9/25/25:POO,PT,PO70642,ETA2days-src 10490503S,Victor…"
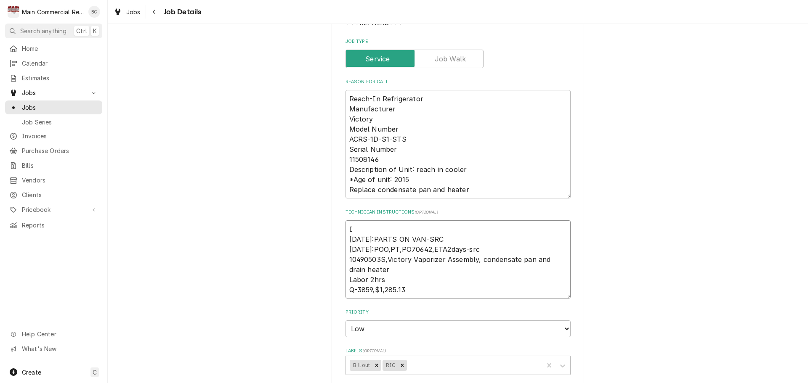
type textarea "x"
type textarea "IN 9/29/25:PARTS ON VAN-SRC 9/25/25:POO,PT,PO70642,ETA2days-src 10490503S,Victo…"
type textarea "x"
type textarea "INV 9/29/25:PARTS ON VAN-SRC 9/25/25:POO,PT,PO70642,ETA2days-src 10490503S,Vict…"
type textarea "x"
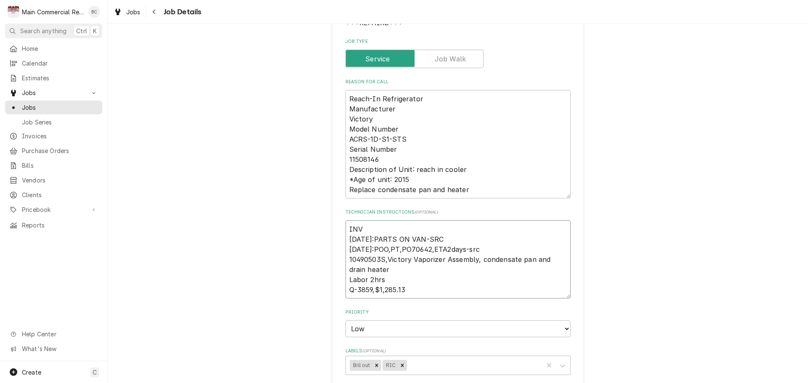
type textarea "INV# 9/29/25:PARTS ON VAN-SRC 9/25/25:POO,PT,PO70642,ETA2days-src 10490503S,Vic…"
type textarea "x"
type textarea "INV#1 9/29/25:PARTS ON VAN-SRC 9/25/25:POO,PT,PO70642,ETA2days-src 10490503S,Vi…"
type textarea "x"
type textarea "INV#15 9/29/25:PARTS ON VAN-SRC 9/25/25:POO,PT,PO70642,ETA2days-src 10490503S,V…"
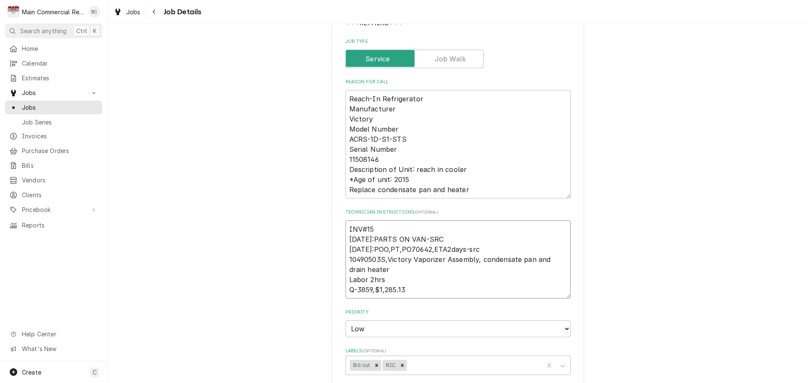
type textarea "x"
type textarea "INV#152 9/29/25:PARTS ON VAN-SRC 9/25/25:POO,PT,PO70642,ETA2days-src 10490503S,…"
type textarea "x"
type textarea "INV#1523 9/29/25:PARTS ON VAN-SRC 9/25/25:POO,PT,PO70642,ETA2days-src 10490503S…"
type textarea "x"
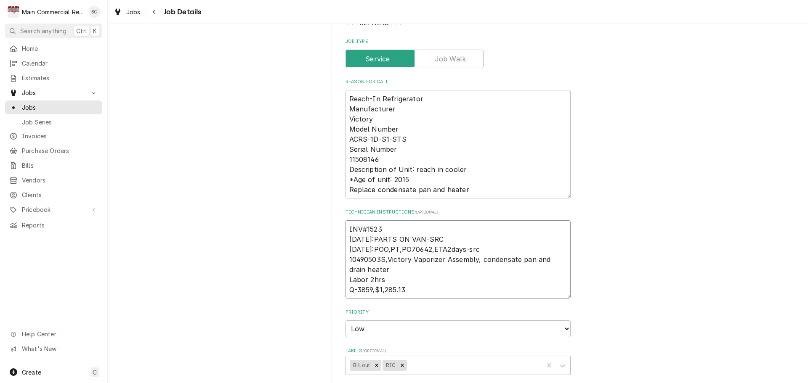
type textarea "INV#15235 9/29/25:PARTS ON VAN-SRC 9/25/25:POO,PT,PO70642,ETA2days-src 10490503…"
type textarea "x"
type textarea "INV#152354 9/29/25:PARTS ON VAN-SRC 9/25/25:POO,PT,PO70642,ETA2days-src 1049050…"
type textarea "x"
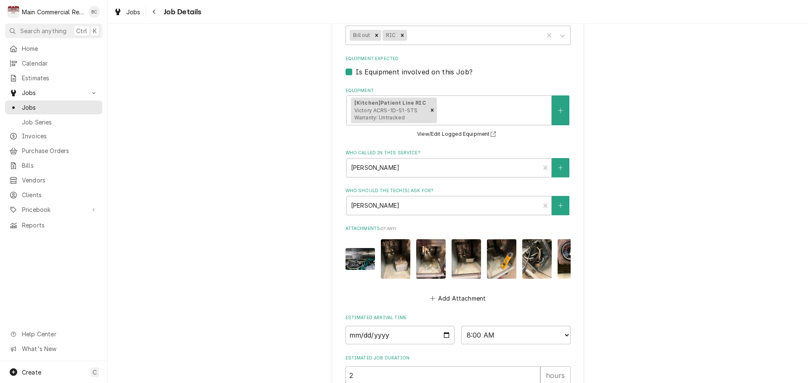
scroll to position [385, 0]
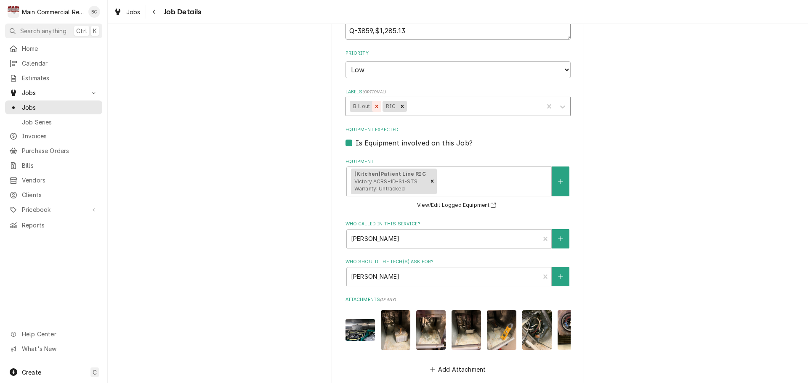
click at [374, 106] on icon "Remove Bill out" at bounding box center [377, 107] width 6 height 6
type textarea "INV#152354 9/29/25:PARTS ON VAN-SRC 9/25/25:POO,PT,PO70642,ETA2days-src 1049050…"
type textarea "x"
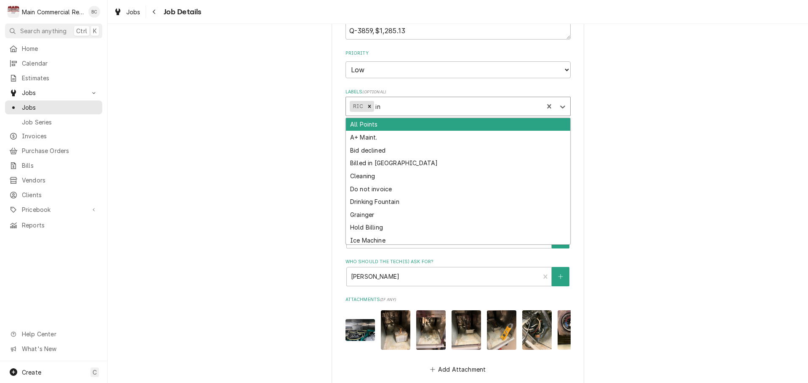
type input "inv"
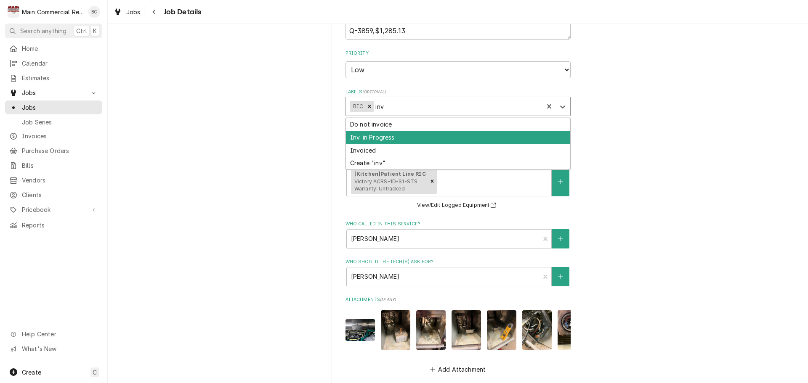
click at [379, 135] on div "Inv. in Progress" at bounding box center [458, 137] width 224 height 13
type textarea "x"
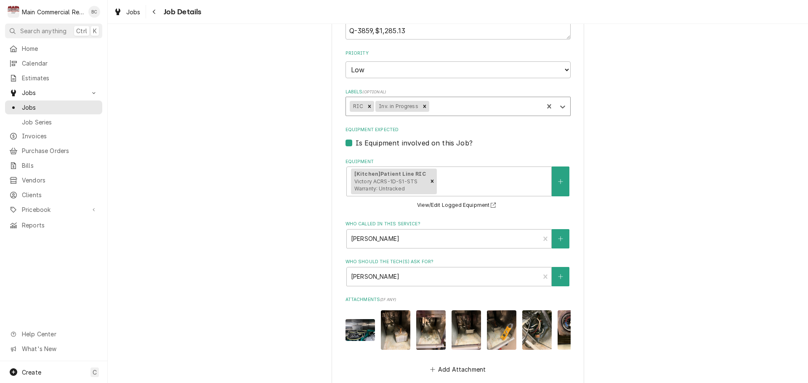
scroll to position [554, 0]
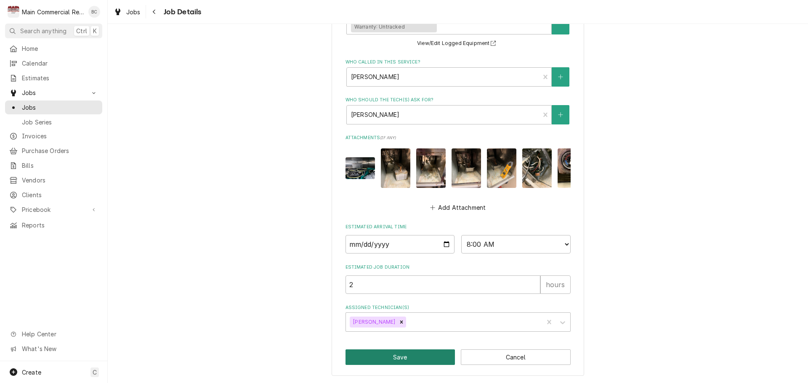
click at [409, 360] on button "Save" at bounding box center [400, 358] width 110 height 16
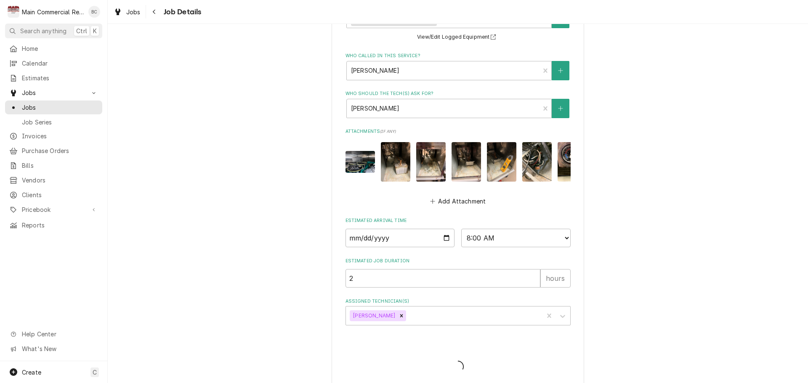
type textarea "x"
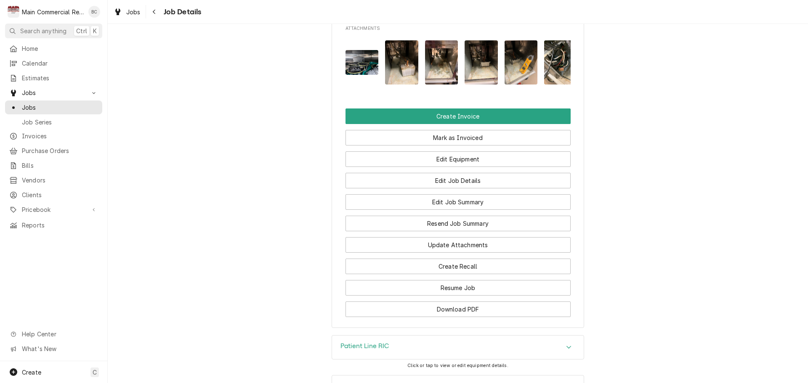
scroll to position [1007, 0]
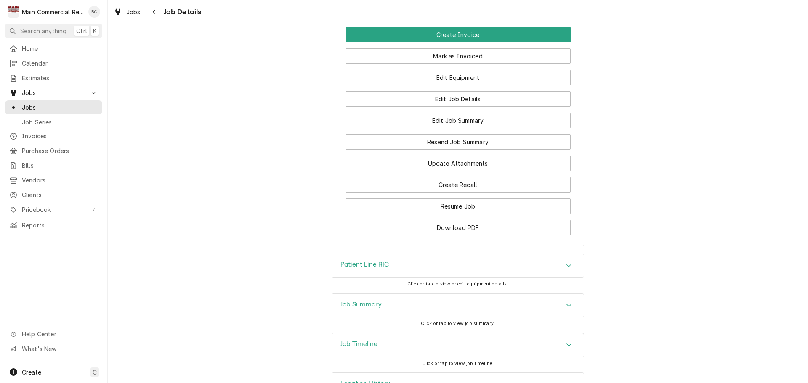
click at [352, 301] on h3 "Job Summary" at bounding box center [360, 305] width 41 height 8
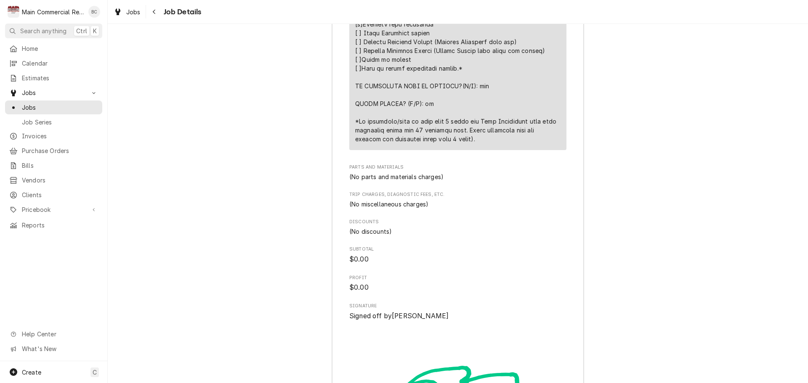
scroll to position [1896, 0]
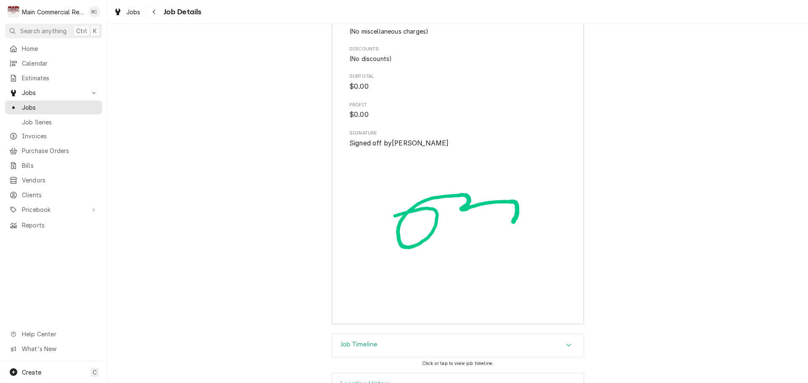
click at [361, 341] on h3 "Job Timeline" at bounding box center [358, 345] width 37 height 8
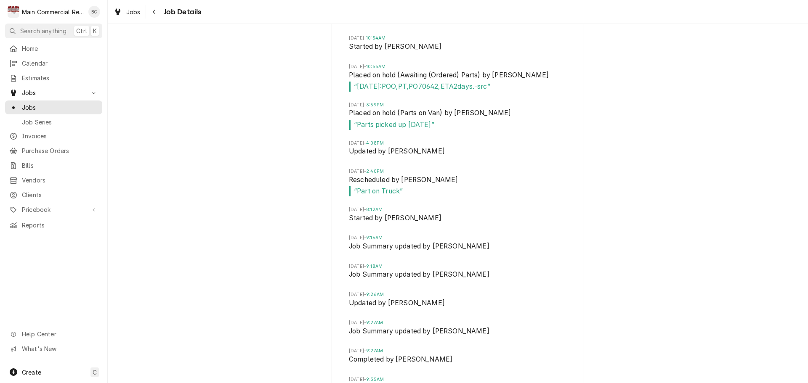
scroll to position [2381, 0]
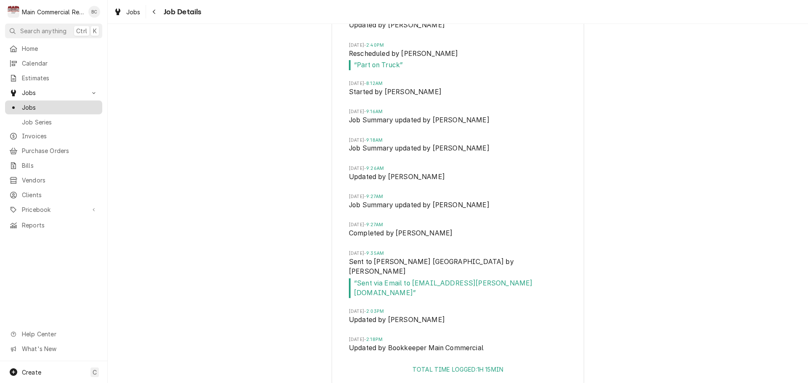
click at [39, 106] on span "Jobs" at bounding box center [60, 107] width 76 height 9
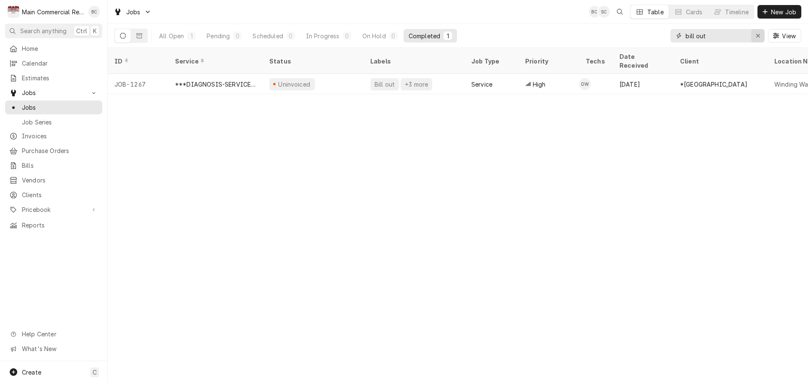
click at [757, 36] on icon "Erase input" at bounding box center [758, 36] width 5 height 6
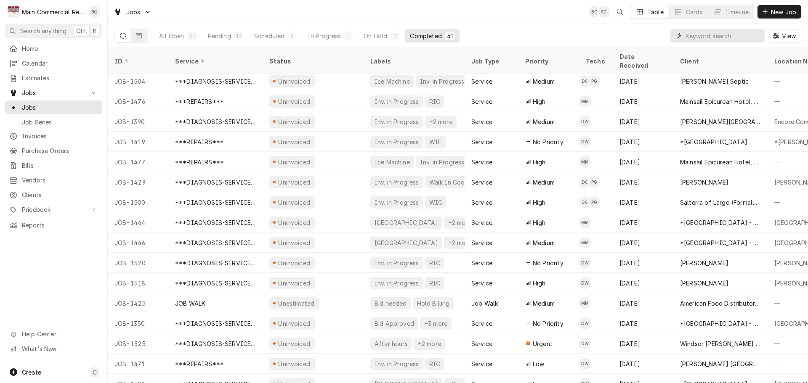
scroll to position [515, 0]
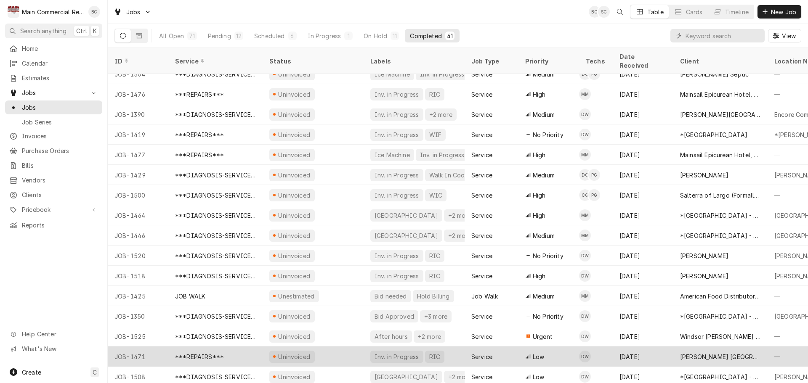
click at [380, 353] on div "Inv. in Progress" at bounding box center [397, 357] width 46 height 9
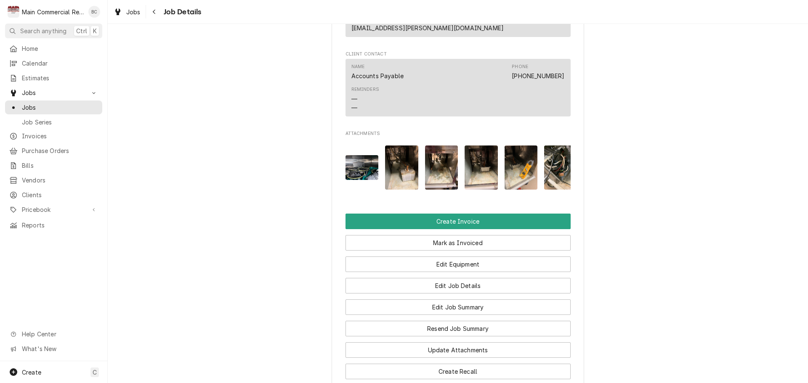
scroll to position [968, 0]
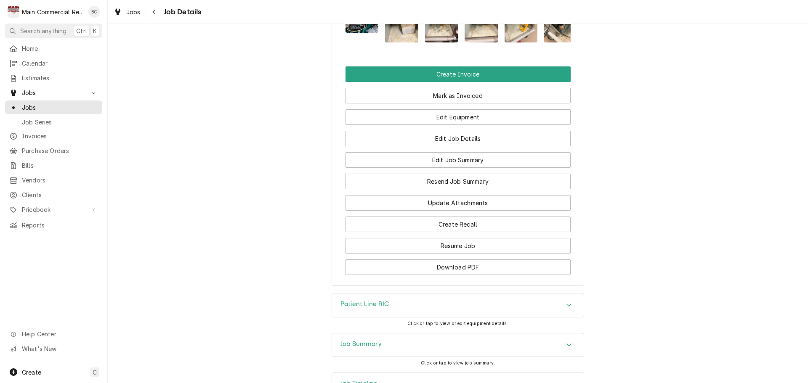
click at [358, 340] on h3 "Job Summary" at bounding box center [360, 344] width 41 height 8
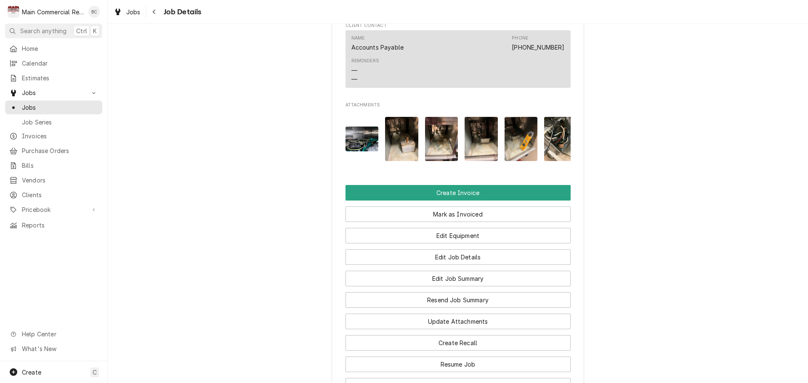
scroll to position [926, 0]
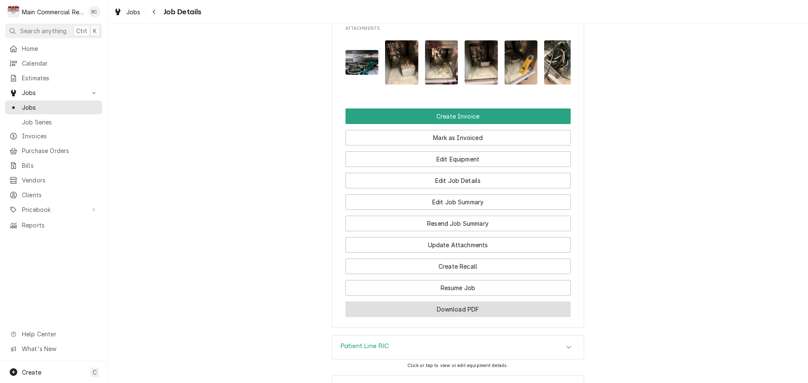
click at [474, 302] on button "Download PDF" at bounding box center [457, 310] width 225 height 16
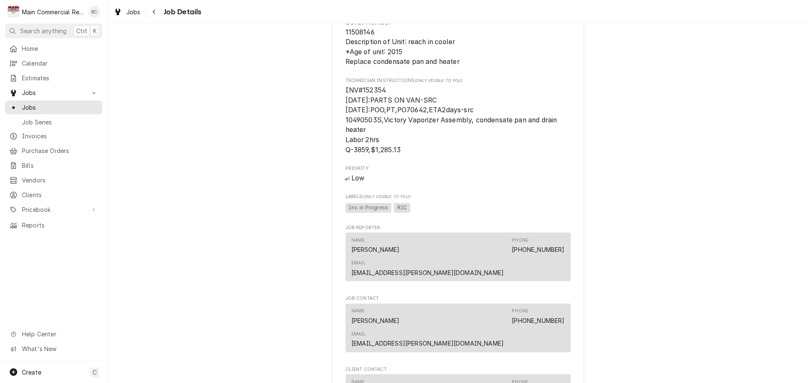
scroll to position [463, 0]
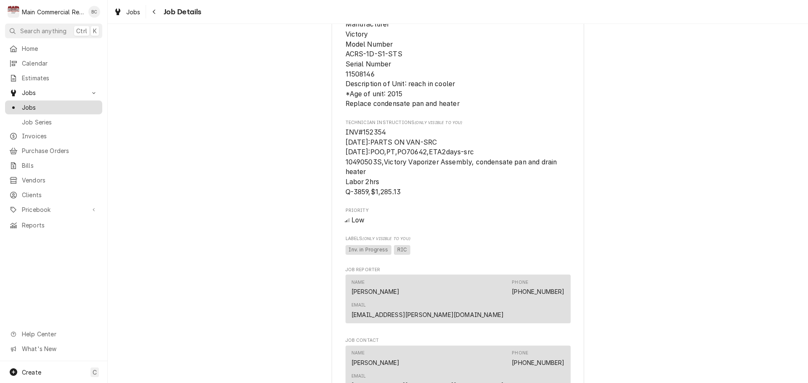
click at [46, 104] on span "Jobs" at bounding box center [60, 107] width 76 height 9
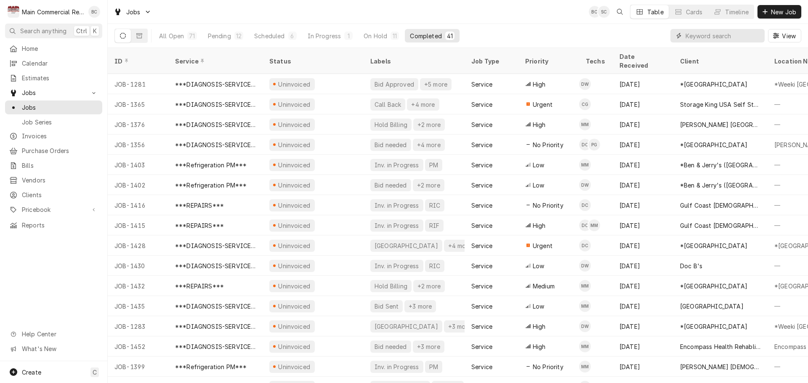
click at [691, 34] on input "Dynamic Content Wrapper" at bounding box center [722, 35] width 75 height 13
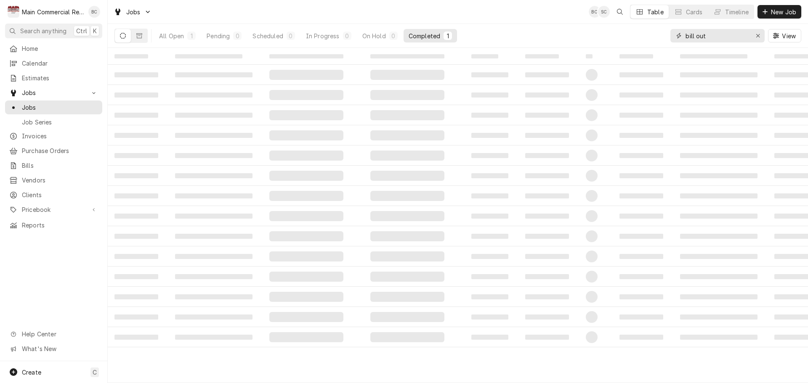
type input "bill out"
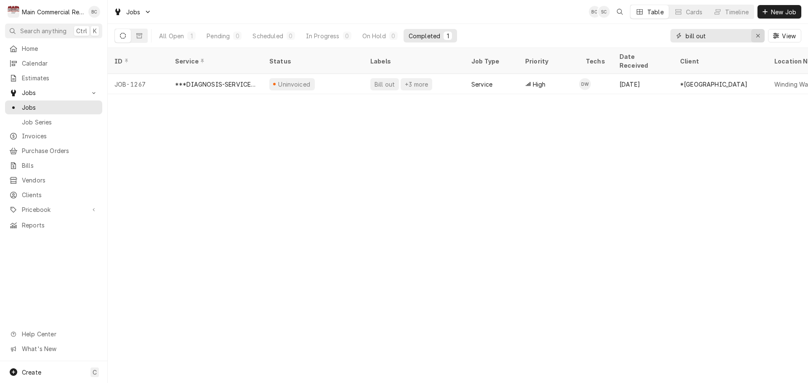
click at [757, 36] on icon "Erase input" at bounding box center [758, 36] width 5 height 6
